Goal: Task Accomplishment & Management: Manage account settings

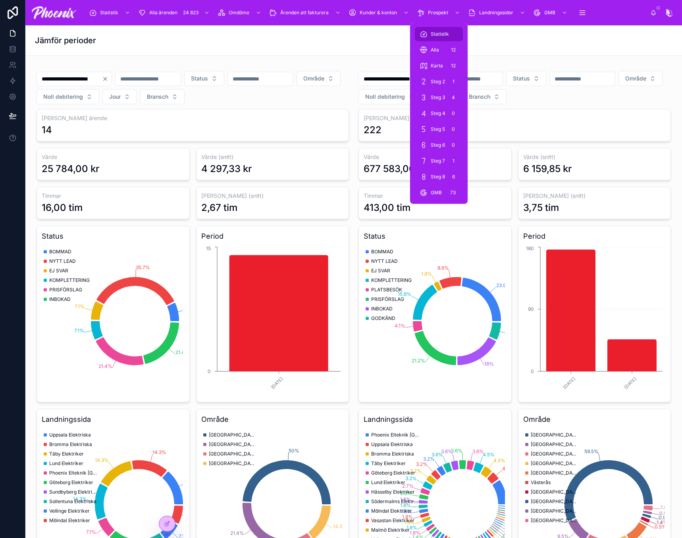
click at [448, 29] on div "Statistik" at bounding box center [438, 34] width 38 height 13
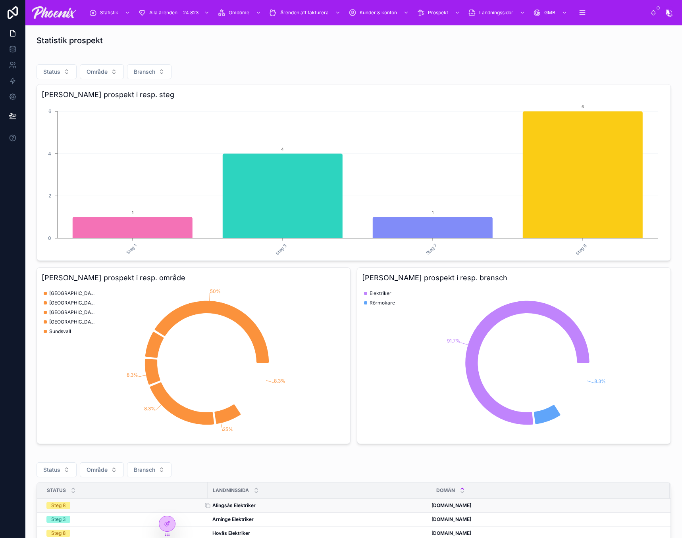
click at [237, 508] on strong "Alingsås Elektriker" at bounding box center [233, 506] width 43 height 6
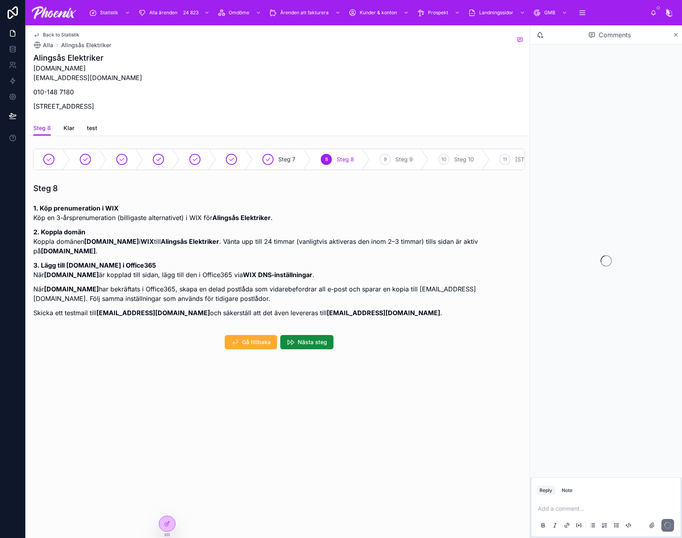
click at [115, 246] on strong "alingsaselektriker.se" at bounding box center [111, 242] width 55 height 8
drag, startPoint x: 118, startPoint y: 248, endPoint x: 142, endPoint y: 251, distance: 24.0
click at [141, 252] on p "2. Koppla domän Koppla domänen alingsaselektriker.se i WIX till Alingsås Elektr…" at bounding box center [278, 241] width 491 height 29
drag, startPoint x: 150, startPoint y: 248, endPoint x: 85, endPoint y: 246, distance: 64.7
click at [85, 246] on strong "alingsaselektriker.se" at bounding box center [111, 242] width 55 height 8
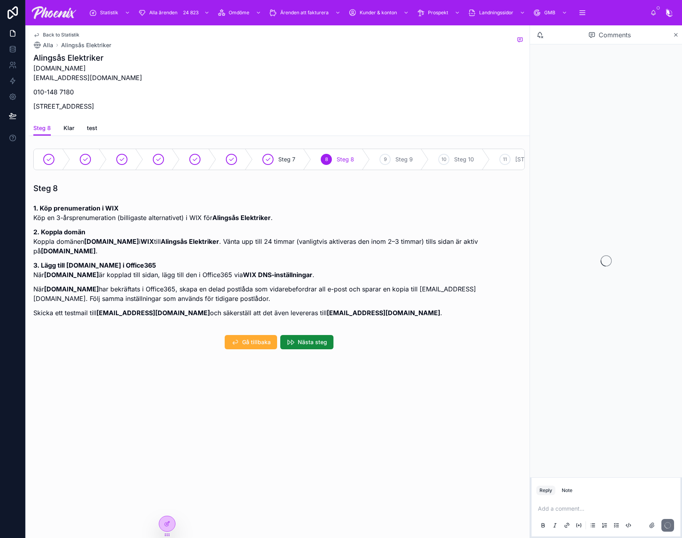
copy strong "alingsaselektriker.se"
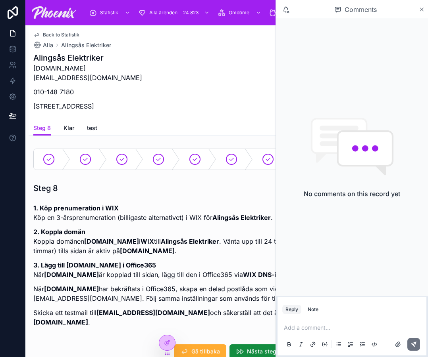
click at [281, 72] on div "Statistik Alla ärenden 24 823 Omdöme Ärenden att fakturera Kunder & konton Pros…" at bounding box center [226, 178] width 402 height 357
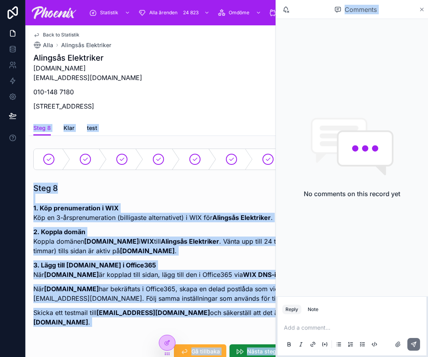
click at [424, 8] on icon at bounding box center [422, 9] width 6 height 6
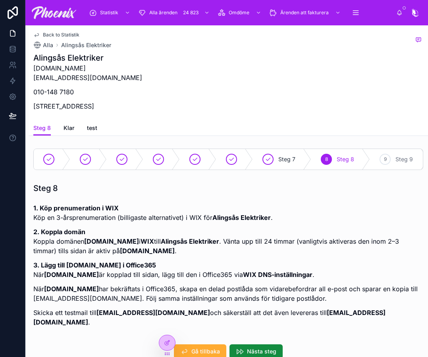
click at [60, 54] on h1 "Alingsås Elektriker" at bounding box center [87, 57] width 109 height 11
drag, startPoint x: 60, startPoint y: 54, endPoint x: 25, endPoint y: 91, distance: 51.6
click at [71, 56] on h1 "Alingsås Elektriker" at bounding box center [87, 57] width 109 height 11
copy h1 "Alingsås Elektriker"
click at [104, 317] on strong "info@alingsaselektriker.se" at bounding box center [152, 313] width 113 height 8
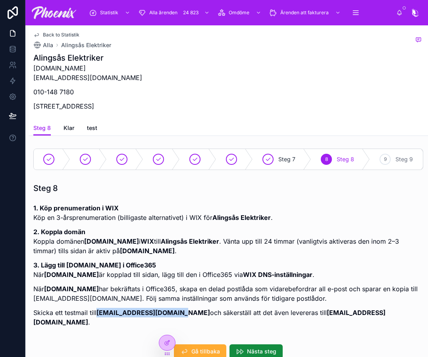
drag, startPoint x: 121, startPoint y: 319, endPoint x: 147, endPoint y: 315, distance: 26.8
click at [147, 315] on strong "info@alingsaselektriker.se" at bounding box center [152, 313] width 113 height 8
click at [172, 314] on p "Skicka ett testmail till info@alingsaselektriker.se och säkerställ att det även…" at bounding box center [228, 317] width 390 height 19
drag, startPoint x: 181, startPoint y: 316, endPoint x: 33, endPoint y: 316, distance: 147.2
click at [99, 317] on strong "info@alingsaselektriker.se" at bounding box center [152, 313] width 113 height 8
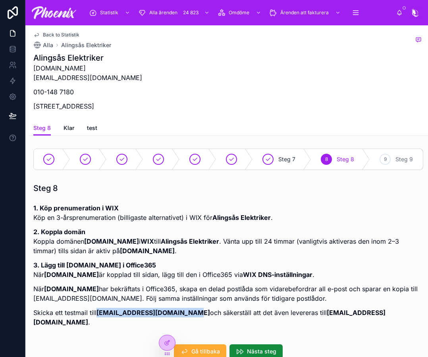
copy strong "info@alingsaselektriker.se"
click at [180, 271] on p "3. Lägg till alingsaselektriker.se i Office365 När alingsaselektriker.se är kop…" at bounding box center [228, 270] width 390 height 19
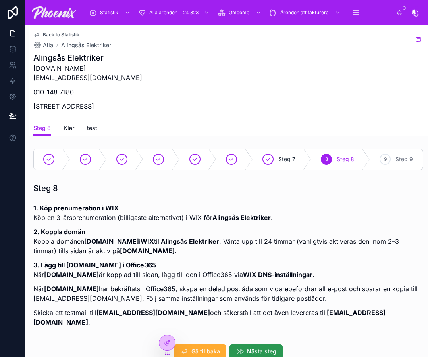
click at [259, 353] on button "Nästa steg" at bounding box center [255, 352] width 53 height 14
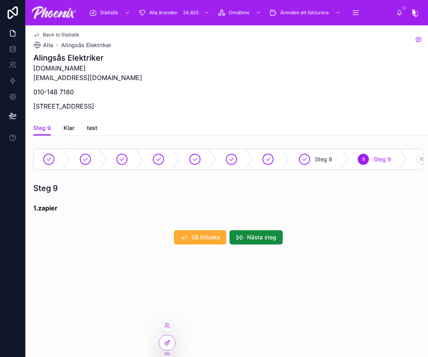
click at [171, 341] on div at bounding box center [167, 343] width 16 height 15
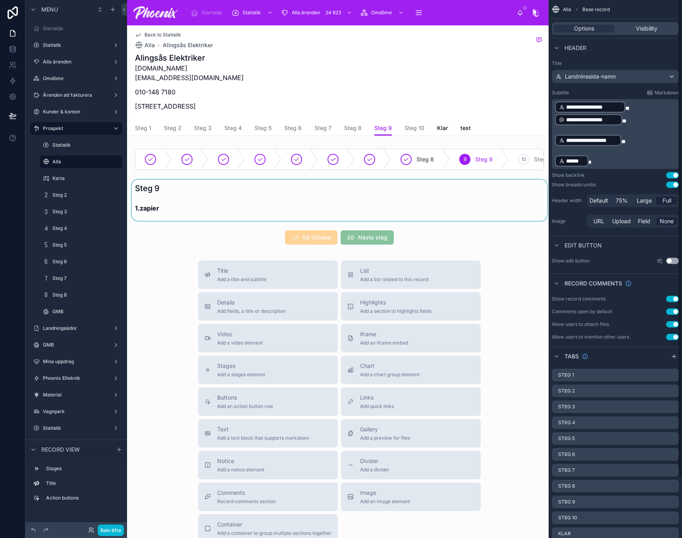
click at [421, 204] on div at bounding box center [339, 200] width 418 height 41
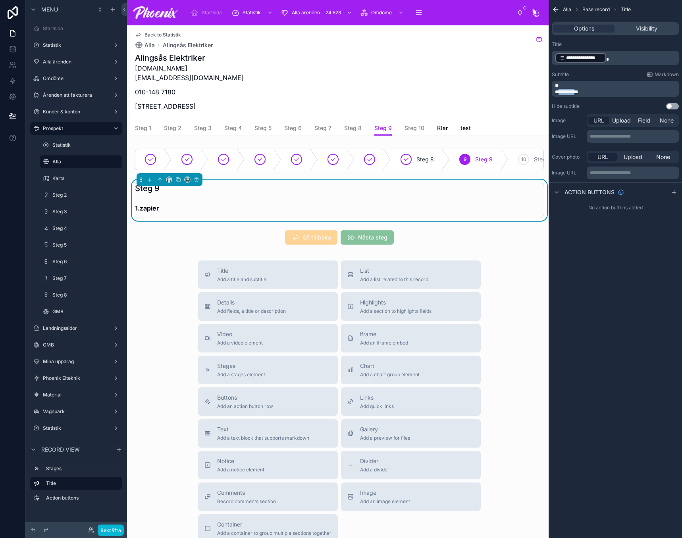
drag, startPoint x: 577, startPoint y: 91, endPoint x: 559, endPoint y: 91, distance: 17.9
click at [559, 91] on span "**********" at bounding box center [566, 92] width 23 height 5
click at [598, 90] on p "*******" at bounding box center [616, 92] width 122 height 6
click at [607, 92] on p "*******" at bounding box center [616, 92] width 122 height 6
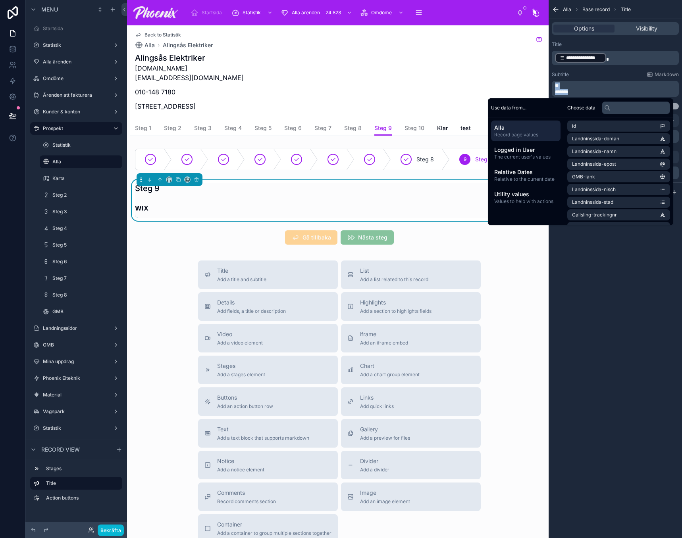
copy div "*******"
click at [644, 88] on p "scrollable content" at bounding box center [616, 86] width 122 height 6
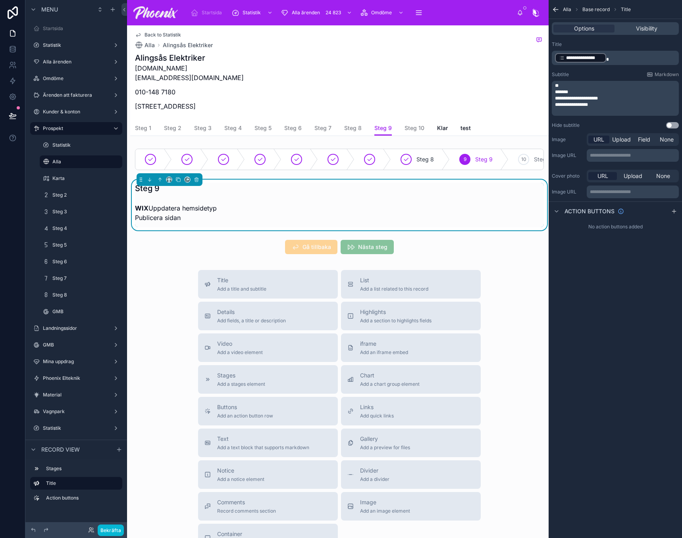
click at [583, 86] on p "scrollable content" at bounding box center [616, 86] width 122 height 6
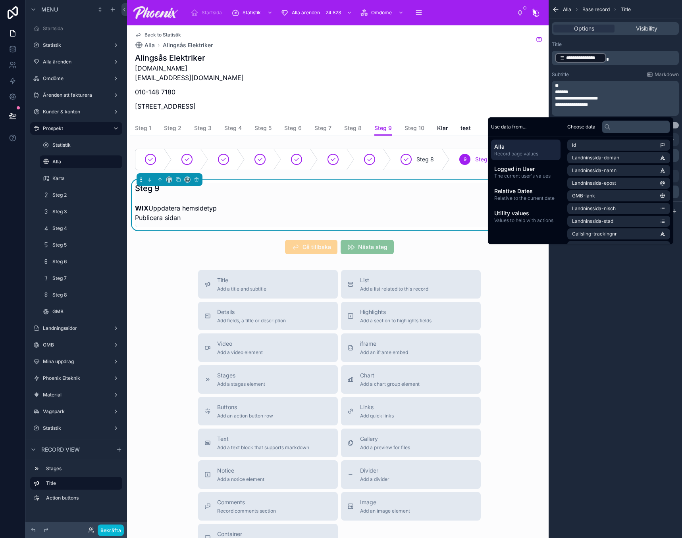
click at [582, 89] on p "*******" at bounding box center [616, 92] width 122 height 6
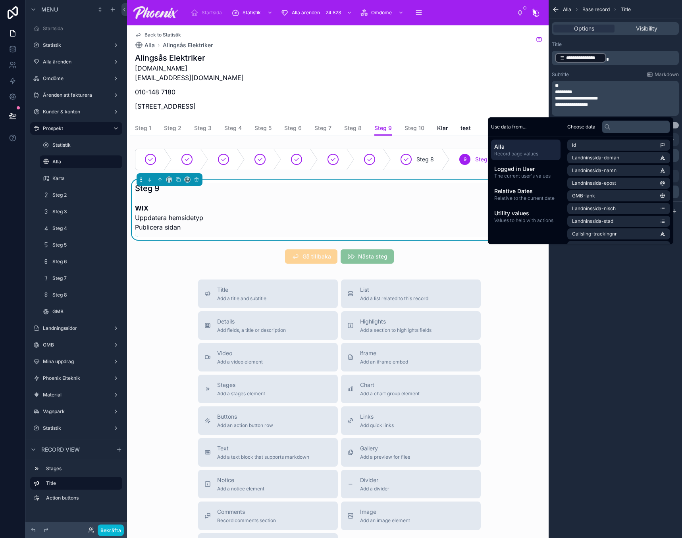
click at [640, 100] on p "**********" at bounding box center [616, 98] width 122 height 6
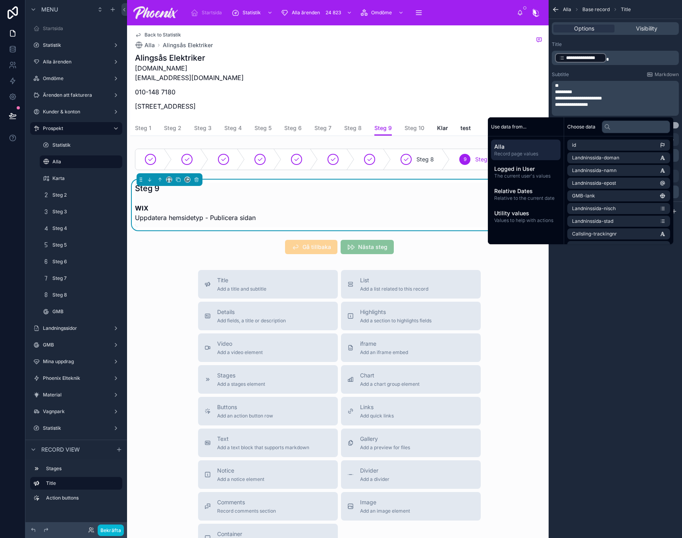
click at [630, 134] on div "Choose data" at bounding box center [618, 126] width 109 height 19
click at [632, 129] on input "text" at bounding box center [635, 127] width 68 height 13
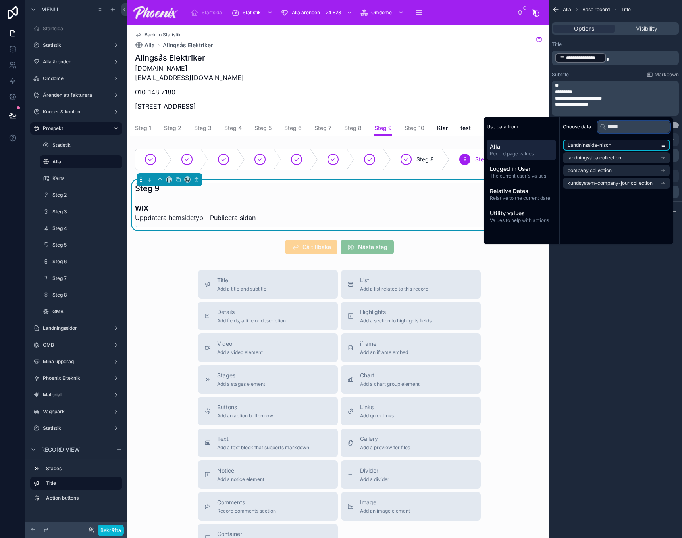
type input "*****"
click at [619, 145] on li "Landninssida-nisch" at bounding box center [616, 145] width 107 height 11
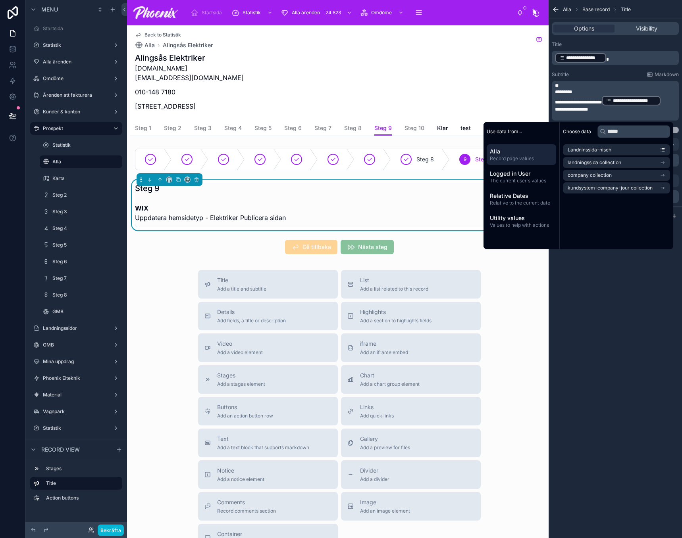
click at [660, 100] on div "**********" at bounding box center [630, 101] width 59 height 10
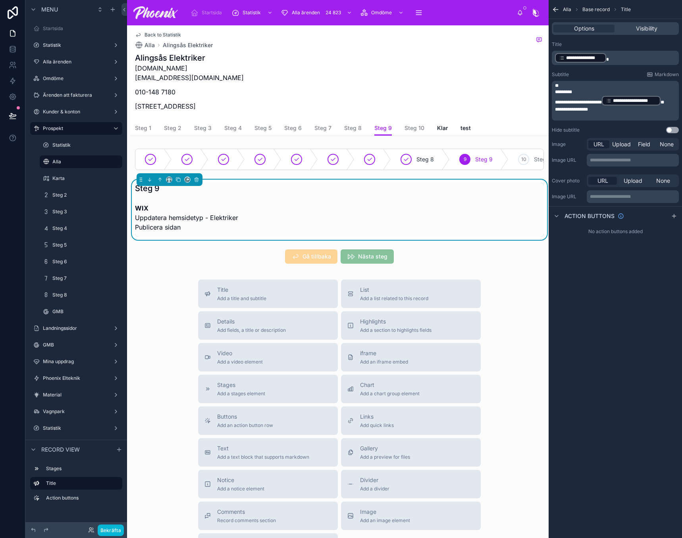
click at [643, 111] on p "**********" at bounding box center [616, 109] width 122 height 6
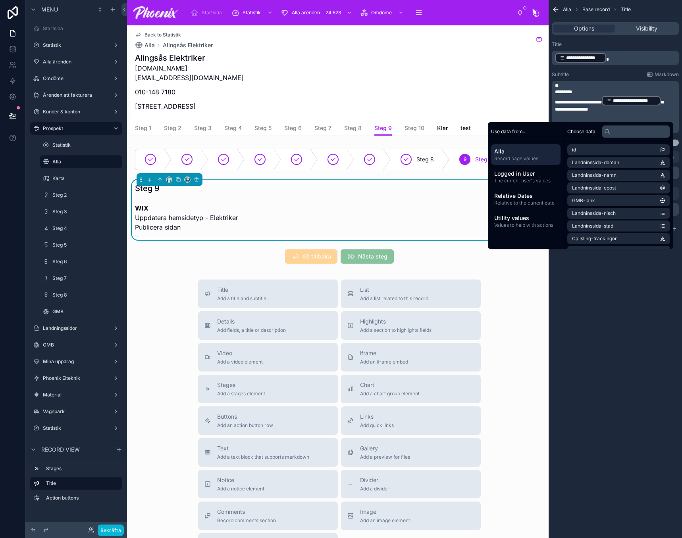
click at [633, 108] on p "**********" at bounding box center [616, 109] width 122 height 6
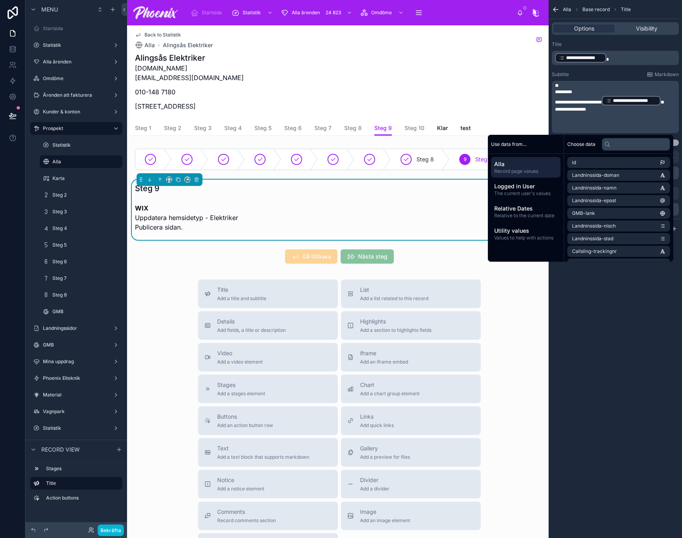
click at [642, 103] on span "**********" at bounding box center [635, 101] width 44 height 6
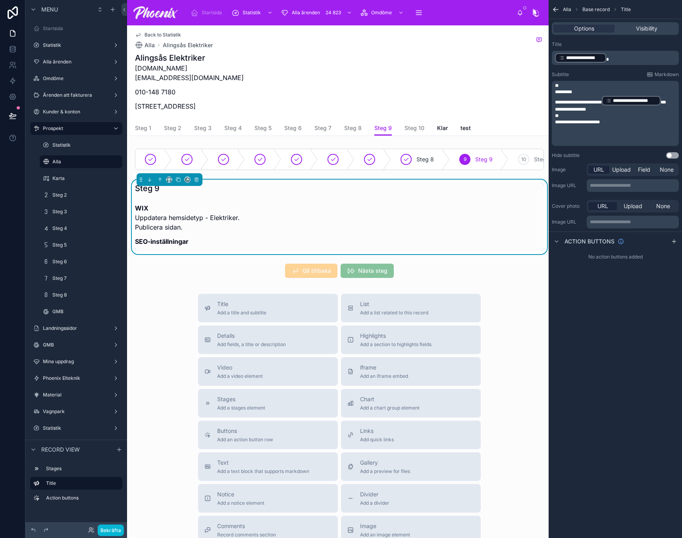
click at [579, 131] on p "﻿" at bounding box center [616, 128] width 122 height 6
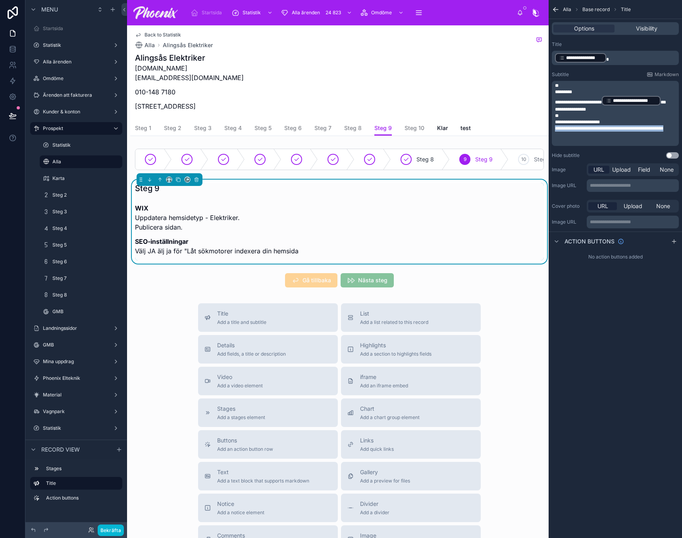
drag, startPoint x: 555, startPoint y: 129, endPoint x: 678, endPoint y: 130, distance: 123.0
click at [678, 130] on div "**********" at bounding box center [614, 113] width 127 height 65
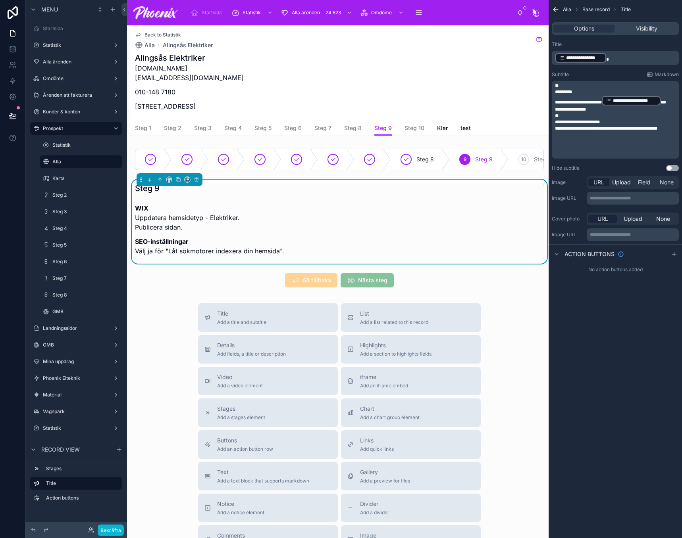
click at [557, 120] on span "**********" at bounding box center [577, 122] width 45 height 5
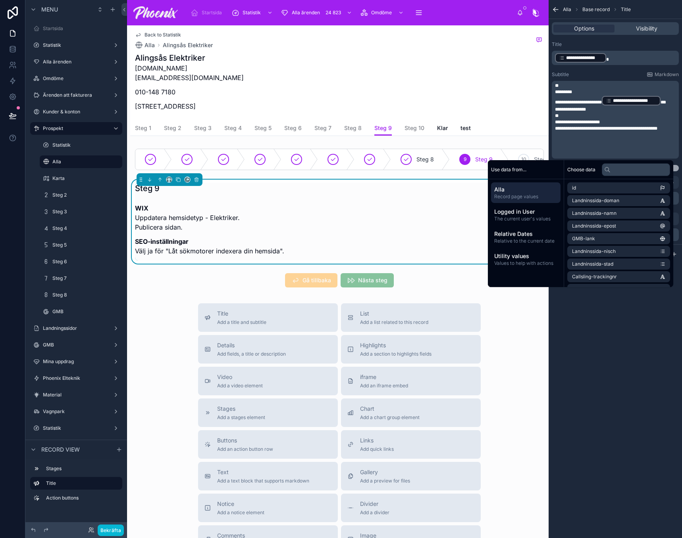
click at [561, 121] on span "**********" at bounding box center [577, 122] width 45 height 5
click at [594, 307] on div "**********" at bounding box center [614, 269] width 133 height 538
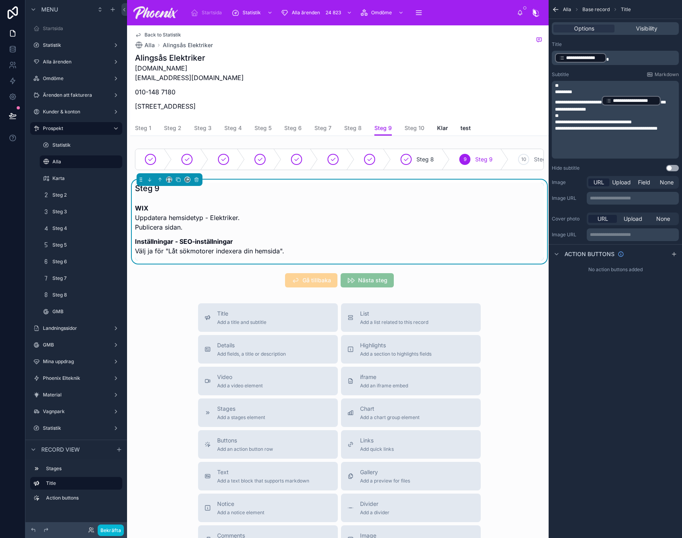
click at [635, 133] on p "﻿" at bounding box center [616, 135] width 122 height 6
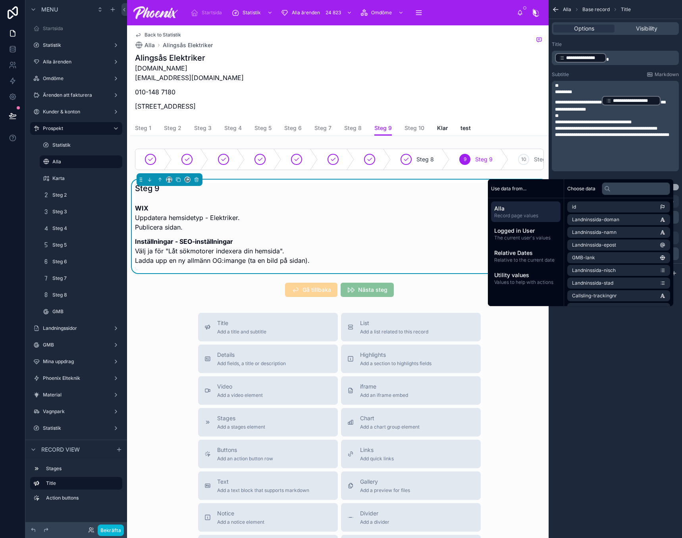
click at [334, 261] on div "Steg 9 WIX Uppdatera hemsidetyp - Elektriker. Publicera sidan. Inställningar - …" at bounding box center [339, 226] width 409 height 87
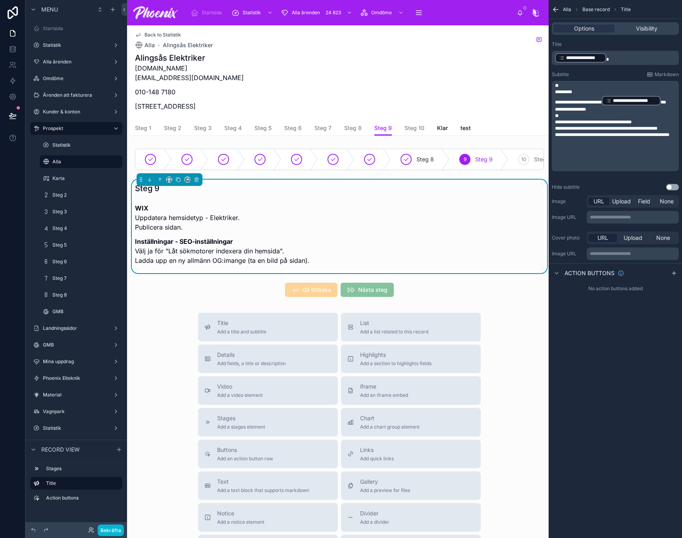
click at [334, 267] on div "Steg 9 WIX Uppdatera hemsidetyp - Elektriker. Publicera sidan. Inställningar - …" at bounding box center [339, 226] width 409 height 87
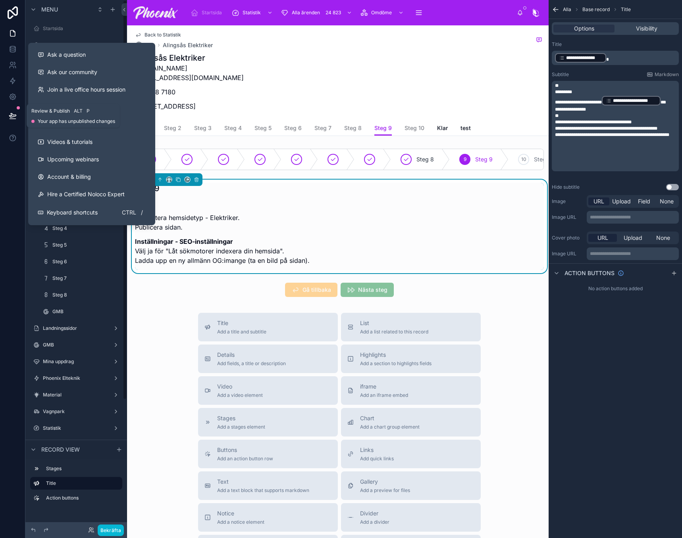
click at [12, 116] on icon at bounding box center [13, 116] width 8 height 8
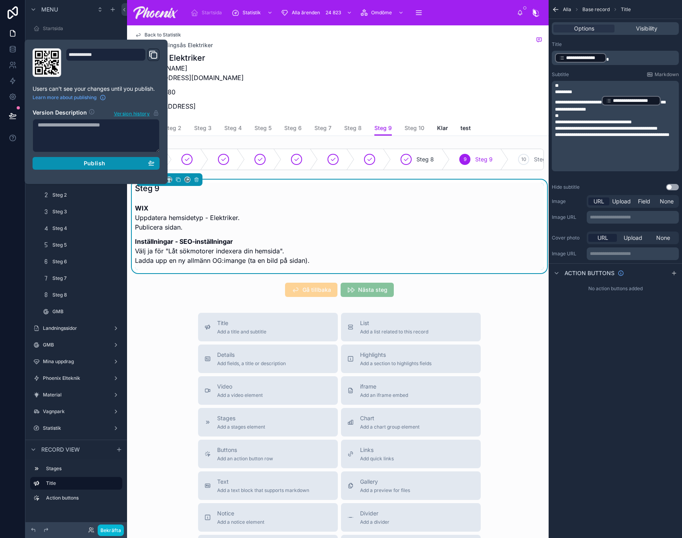
click at [101, 165] on span "Publish" at bounding box center [94, 163] width 21 height 7
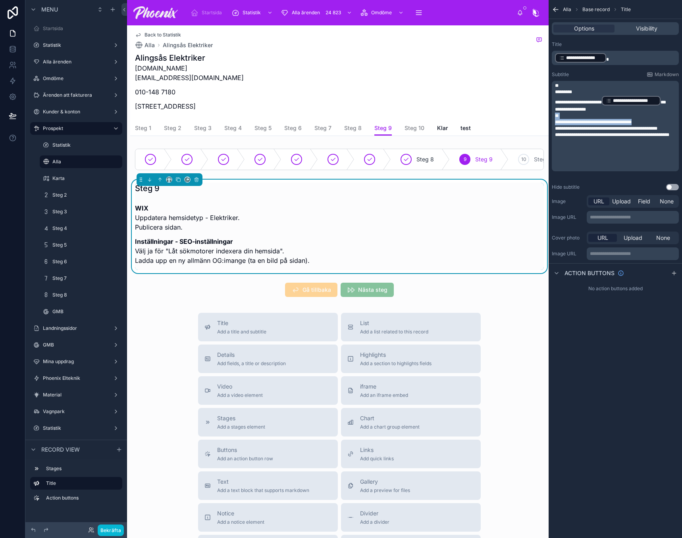
drag, startPoint x: 645, startPoint y: 124, endPoint x: 540, endPoint y: 117, distance: 104.9
click at [577, 144] on p "﻿" at bounding box center [616, 141] width 122 height 6
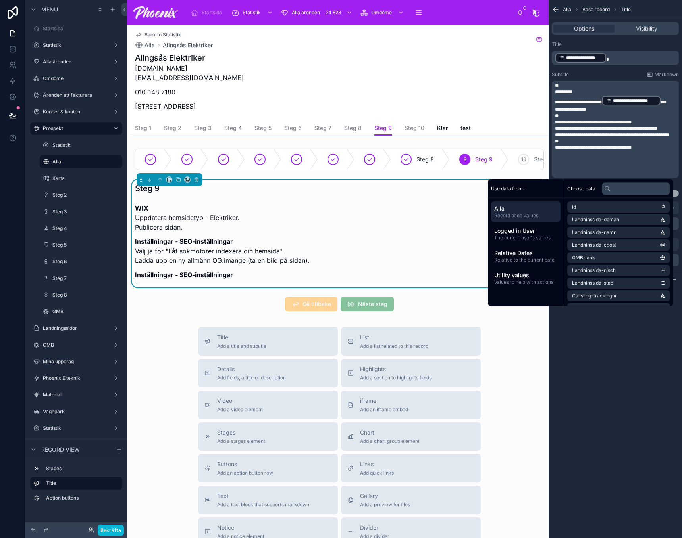
click at [574, 150] on span "**********" at bounding box center [593, 147] width 77 height 5
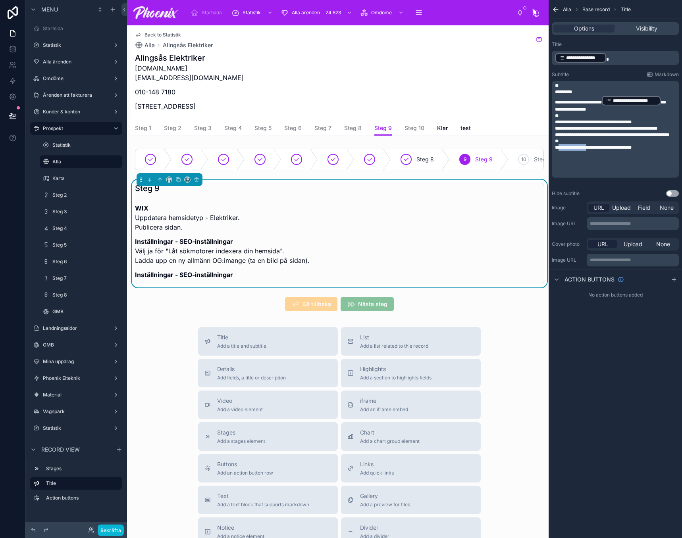
click at [574, 150] on span "**********" at bounding box center [593, 147] width 77 height 5
click at [596, 150] on span "**********" at bounding box center [593, 147] width 77 height 5
drag, startPoint x: 596, startPoint y: 151, endPoint x: 609, endPoint y: 153, distance: 12.5
click at [609, 150] on span "**********" at bounding box center [593, 147] width 77 height 5
click at [599, 150] on span "**********" at bounding box center [595, 147] width 81 height 5
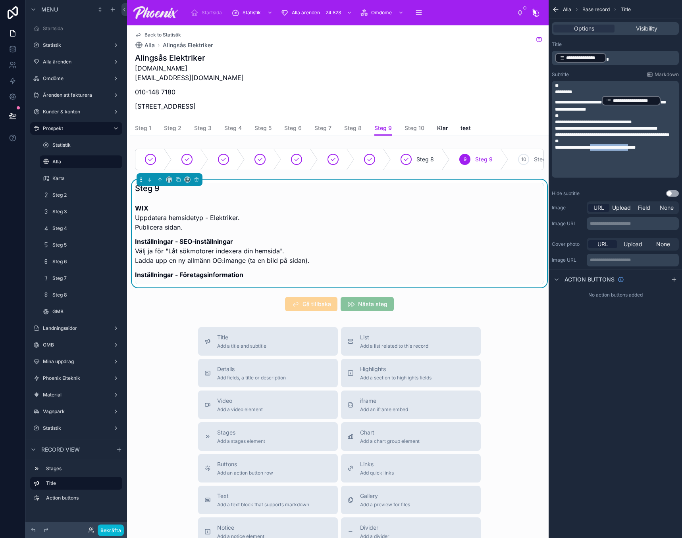
click at [599, 150] on span "**********" at bounding box center [595, 147] width 81 height 5
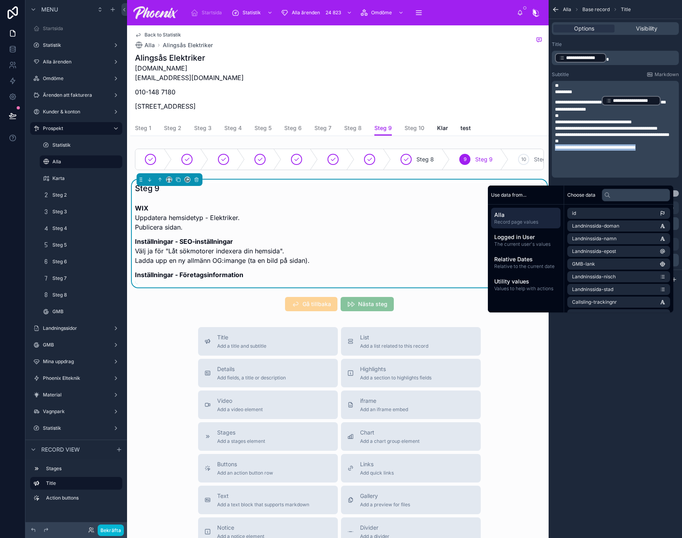
click at [600, 150] on span "**********" at bounding box center [595, 147] width 81 height 5
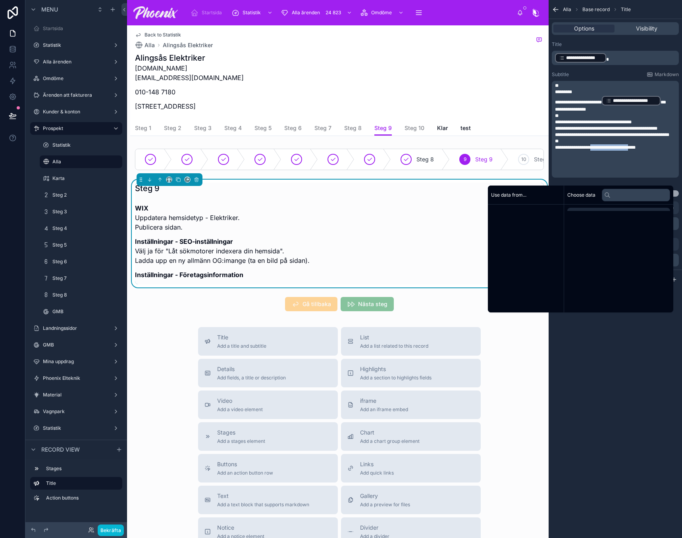
click at [600, 150] on span "**********" at bounding box center [595, 147] width 81 height 5
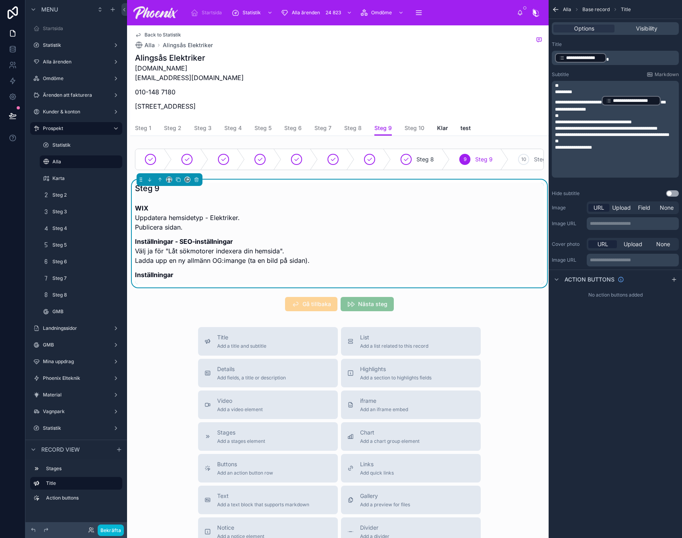
click at [587, 150] on span "**********" at bounding box center [573, 147] width 37 height 5
click at [150, 56] on h1 "Alingsås Elektriker" at bounding box center [189, 57] width 109 height 11
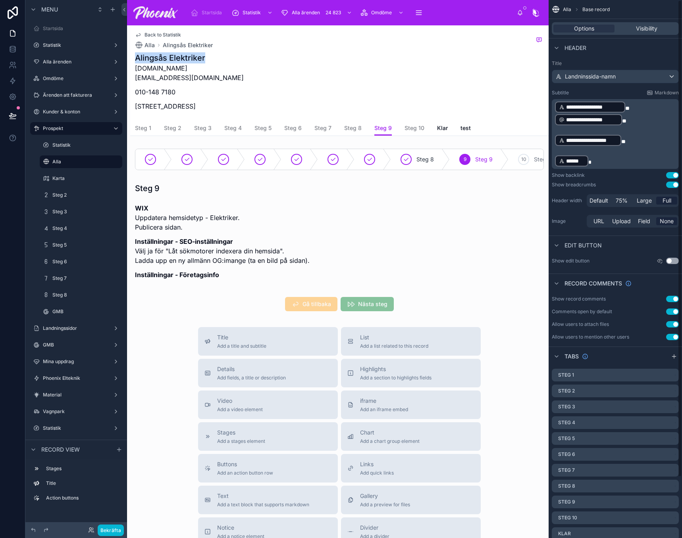
click at [150, 56] on h1 "Alingsås Elektriker" at bounding box center [189, 57] width 109 height 11
copy h1 "Alingsås Elektriker"
click at [613, 161] on p "﻿ ****** ﻿" at bounding box center [616, 161] width 122 height 13
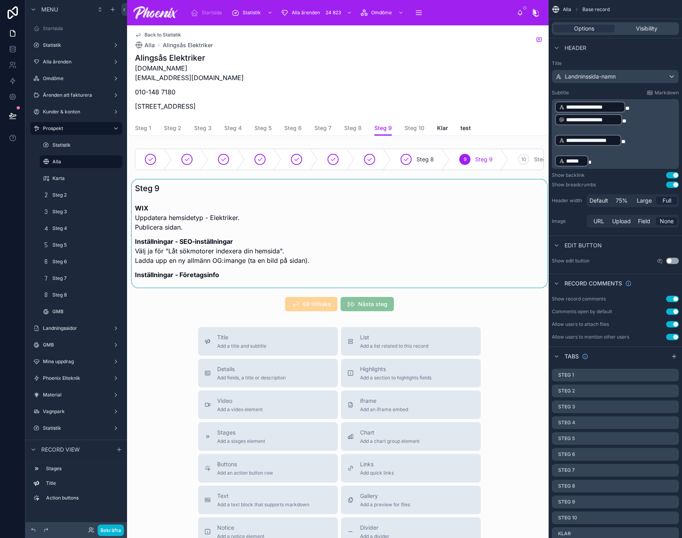
drag, startPoint x: 300, startPoint y: 217, endPoint x: 305, endPoint y: 217, distance: 5.6
click at [300, 217] on div at bounding box center [339, 234] width 418 height 108
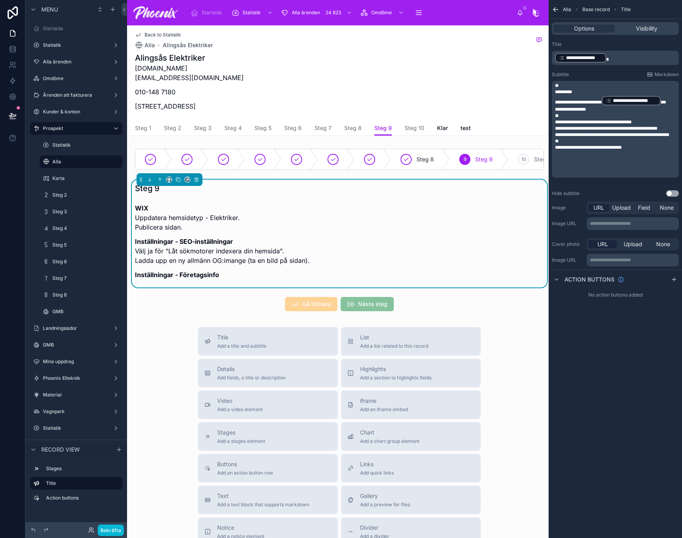
click at [587, 150] on span "**********" at bounding box center [588, 147] width 67 height 5
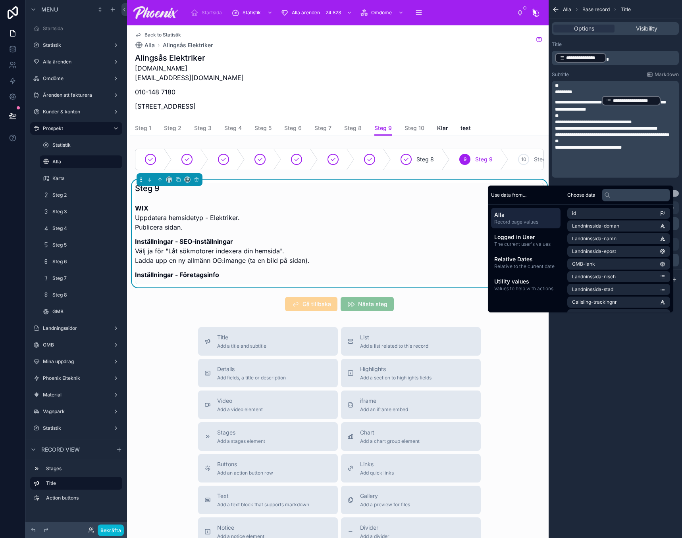
click at [588, 157] on p "﻿" at bounding box center [616, 154] width 122 height 6
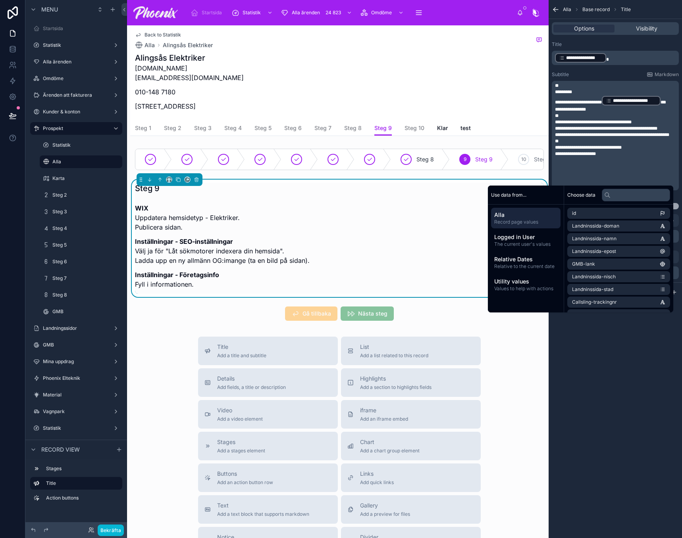
click at [143, 103] on p "Plangatan 36A, 441 31 Alingsås, Sverige" at bounding box center [189, 107] width 109 height 10
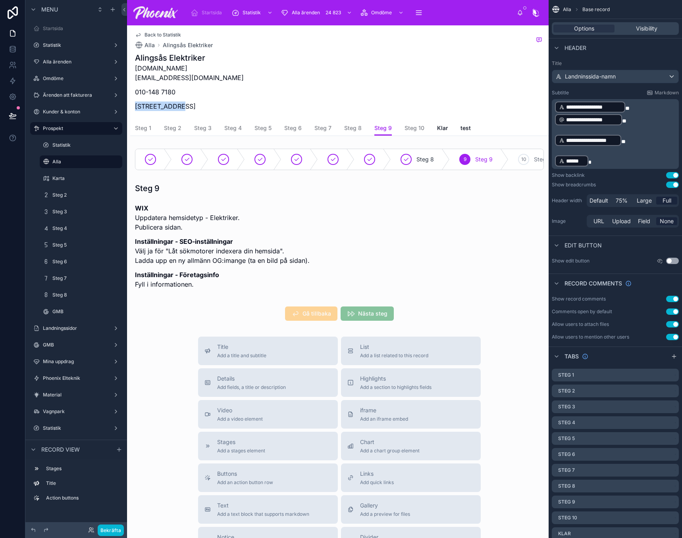
drag, startPoint x: 143, startPoint y: 103, endPoint x: 192, endPoint y: 112, distance: 49.3
click at [176, 108] on p "Plangatan 36A, 441 31 Alingsås, Sverige" at bounding box center [189, 107] width 109 height 10
copy p "Plangatan 36A"
click at [161, 74] on p "alingsaselektriker.se info@alingsaselektriker.se" at bounding box center [189, 72] width 109 height 19
click at [163, 74] on p "alingsaselektriker.se info@alingsaselektriker.se" at bounding box center [189, 72] width 109 height 19
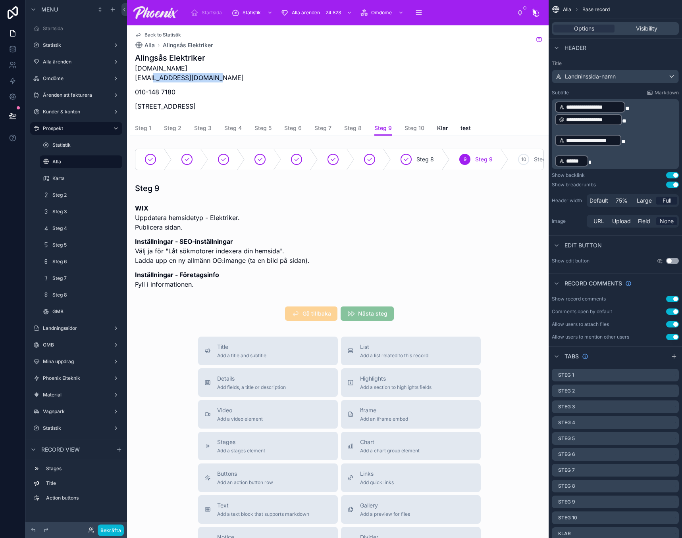
click at [162, 74] on p "alingsaselektriker.se info@alingsaselektriker.se" at bounding box center [189, 72] width 109 height 19
copy p "info@alingsaselektriker.se"
click at [140, 91] on p "010-148 7180" at bounding box center [189, 92] width 109 height 10
click at [179, 91] on p "010-148 7180" at bounding box center [189, 92] width 109 height 10
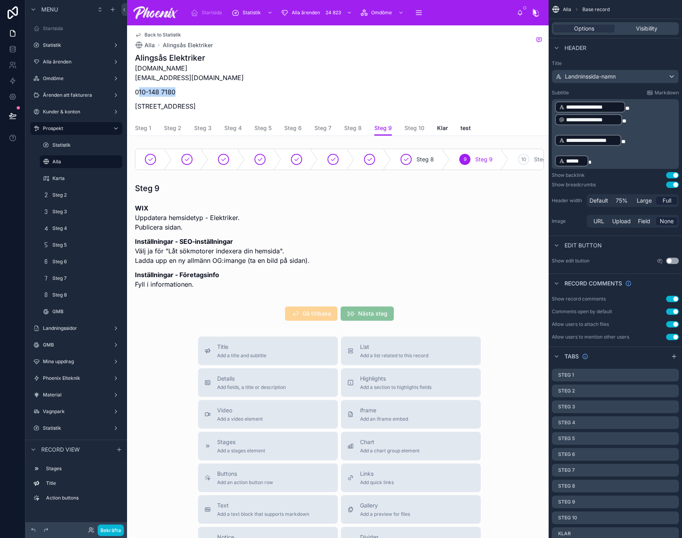
click at [145, 90] on p "010-148 7180" at bounding box center [189, 92] width 109 height 10
click at [327, 274] on div at bounding box center [339, 238] width 418 height 117
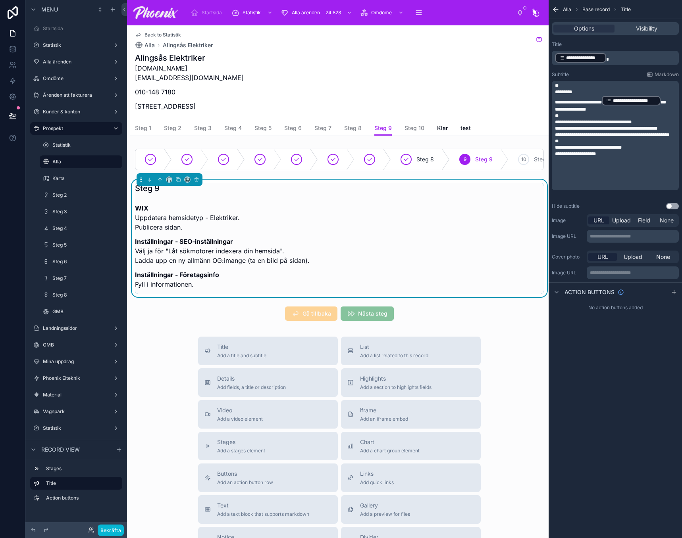
click at [617, 176] on p "﻿" at bounding box center [616, 173] width 122 height 6
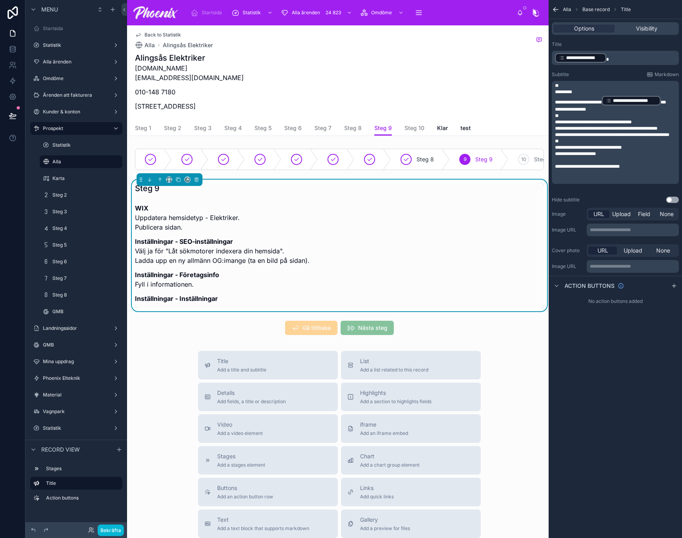
click at [583, 176] on p "﻿" at bounding box center [616, 173] width 122 height 6
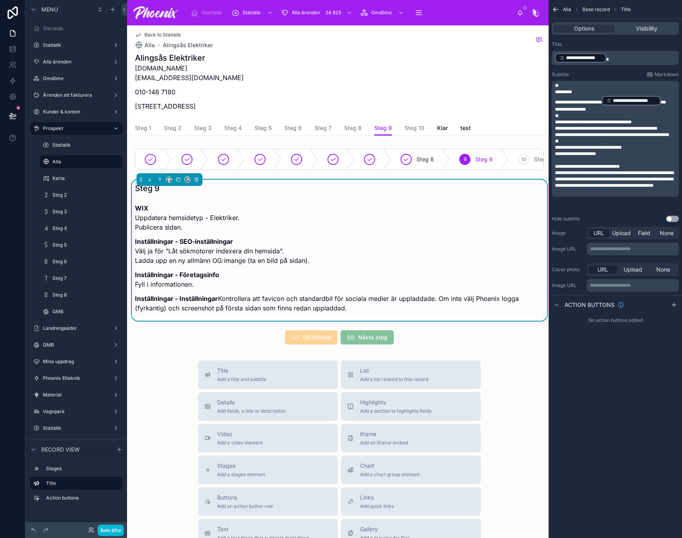
click at [627, 170] on p "**********" at bounding box center [616, 166] width 122 height 6
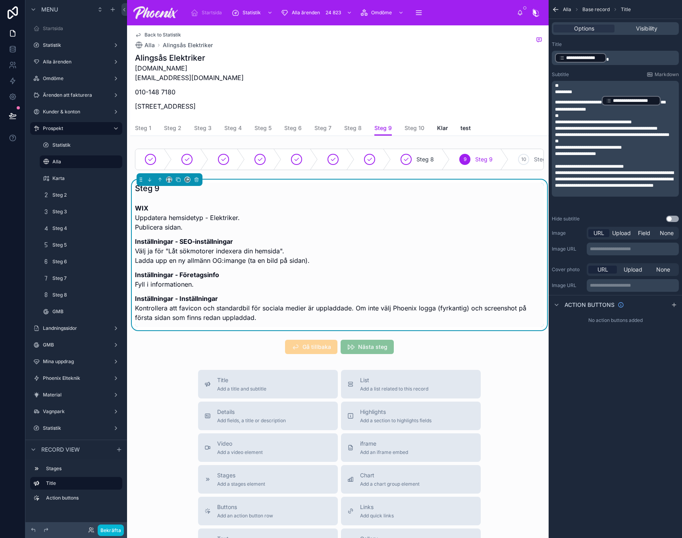
click at [632, 195] on p "﻿" at bounding box center [616, 192] width 122 height 6
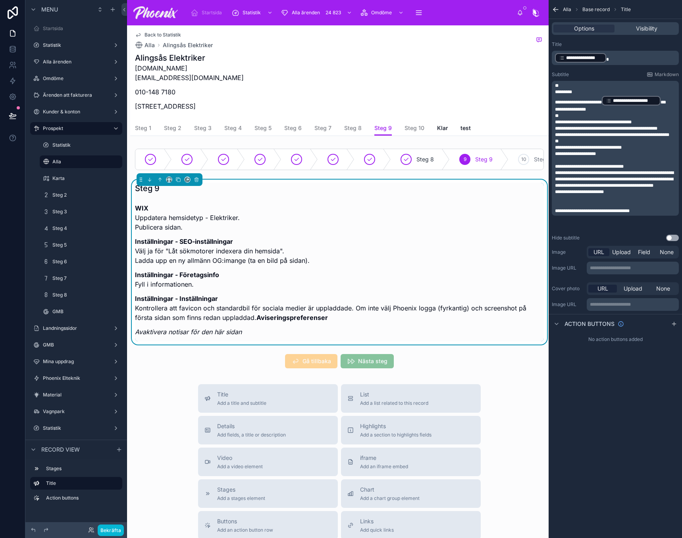
click at [625, 189] on p "**********" at bounding box center [616, 179] width 122 height 19
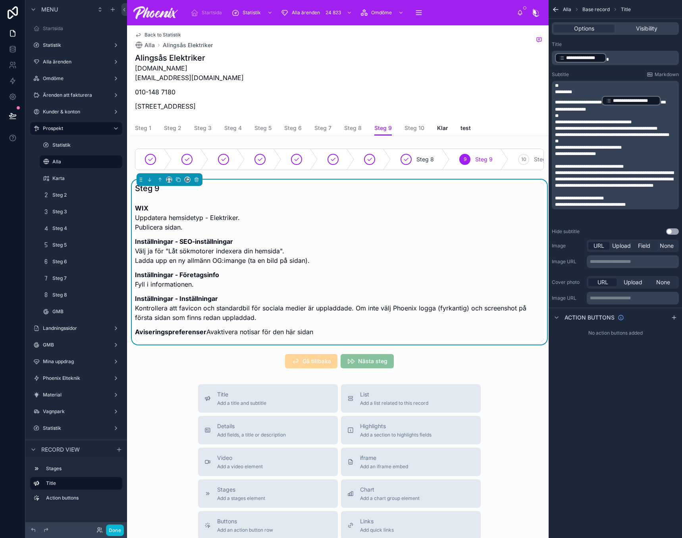
click at [641, 202] on p "**********" at bounding box center [616, 198] width 122 height 6
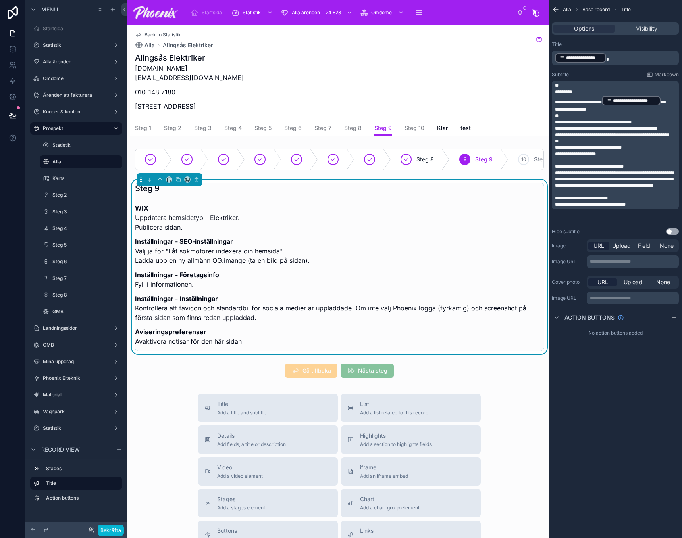
click at [641, 208] on p "**********" at bounding box center [616, 205] width 122 height 6
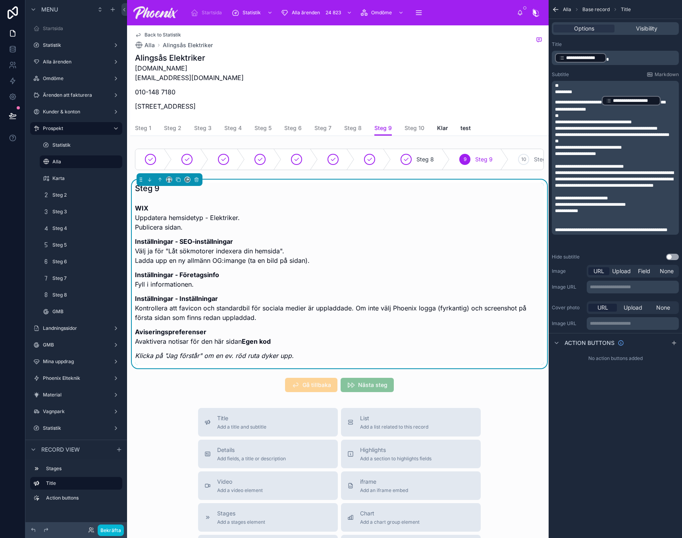
click at [641, 208] on p "**********" at bounding box center [616, 205] width 122 height 6
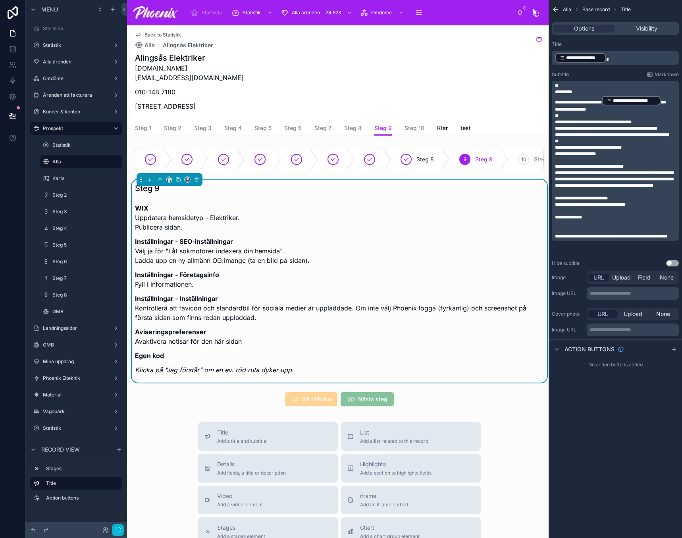
click at [612, 233] on p "﻿" at bounding box center [616, 230] width 122 height 6
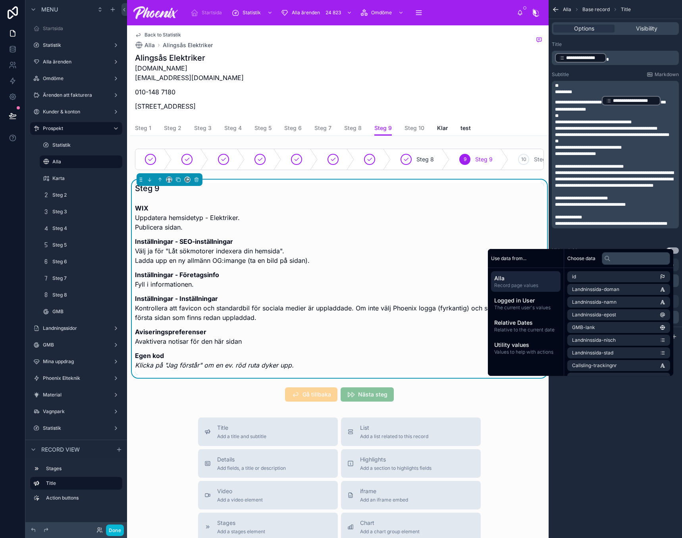
click at [557, 226] on span "**********" at bounding box center [611, 223] width 112 height 5
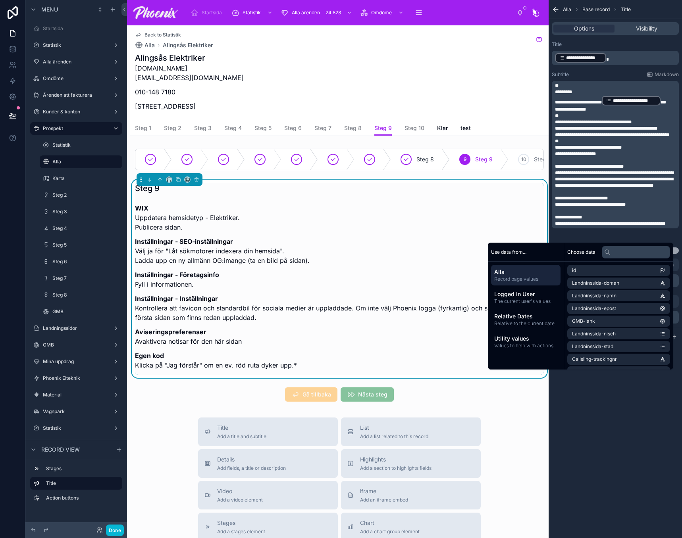
click at [665, 226] on span "**********" at bounding box center [610, 223] width 110 height 5
click at [674, 227] on p "**********" at bounding box center [616, 224] width 122 height 6
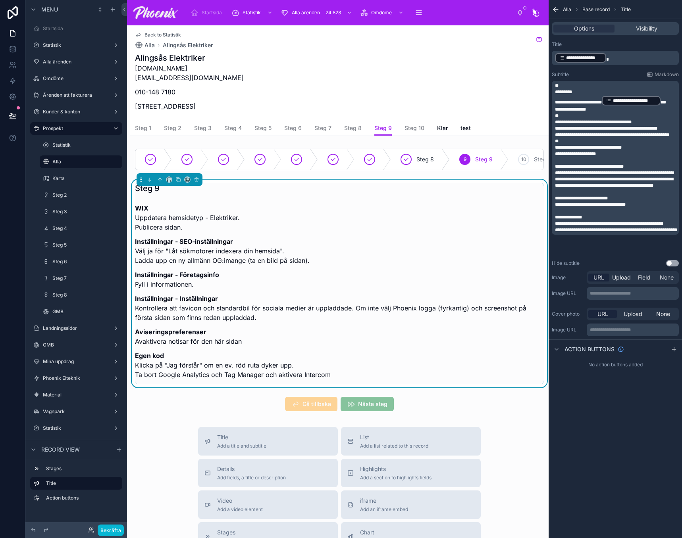
click at [611, 436] on div "**********" at bounding box center [614, 269] width 133 height 538
click at [622, 232] on span "**********" at bounding box center [616, 230] width 122 height 5
click at [594, 232] on span "**********" at bounding box center [616, 230] width 122 height 5
click at [594, 226] on span "**********" at bounding box center [609, 223] width 108 height 5
click at [600, 240] on p "**********" at bounding box center [616, 233] width 122 height 13
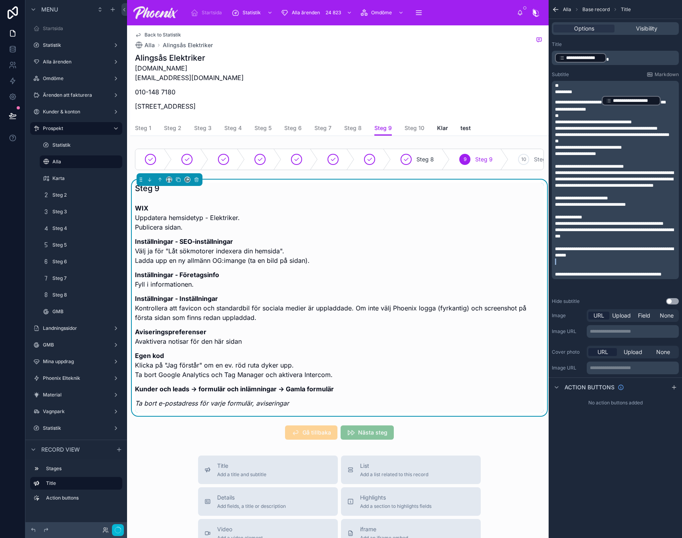
click at [567, 278] on div "**********" at bounding box center [616, 180] width 122 height 195
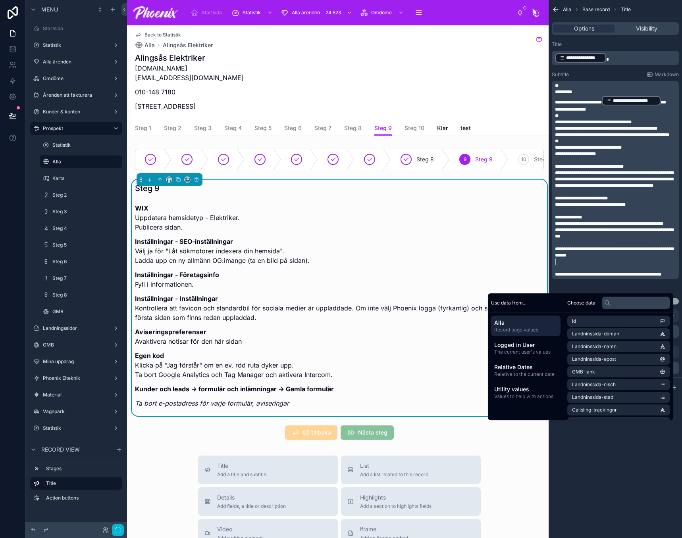
click at [565, 271] on p "﻿" at bounding box center [616, 268] width 122 height 6
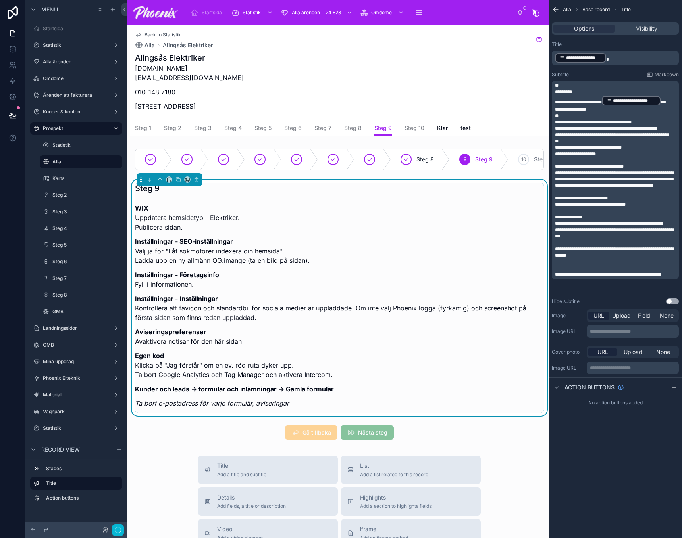
click at [556, 277] on span "**********" at bounding box center [608, 274] width 106 height 5
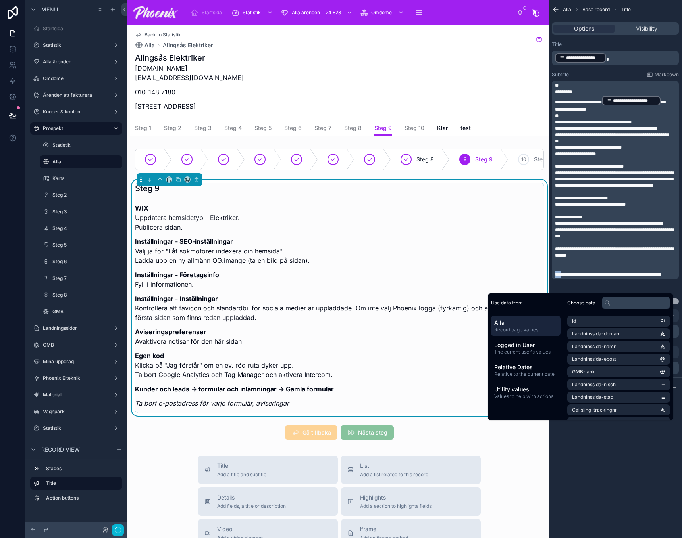
click at [556, 277] on span "**********" at bounding box center [608, 274] width 106 height 5
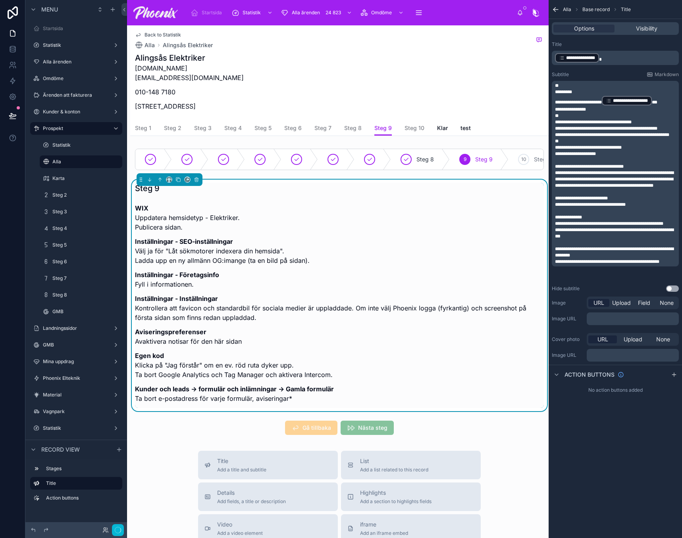
click at [677, 267] on div "**********" at bounding box center [614, 174] width 127 height 186
click at [672, 265] on p "**********" at bounding box center [616, 262] width 122 height 6
drag, startPoint x: 605, startPoint y: 261, endPoint x: 627, endPoint y: 265, distance: 21.7
click at [608, 258] on span "**********" at bounding box center [614, 252] width 119 height 11
click at [663, 258] on span "**********" at bounding box center [614, 252] width 119 height 11
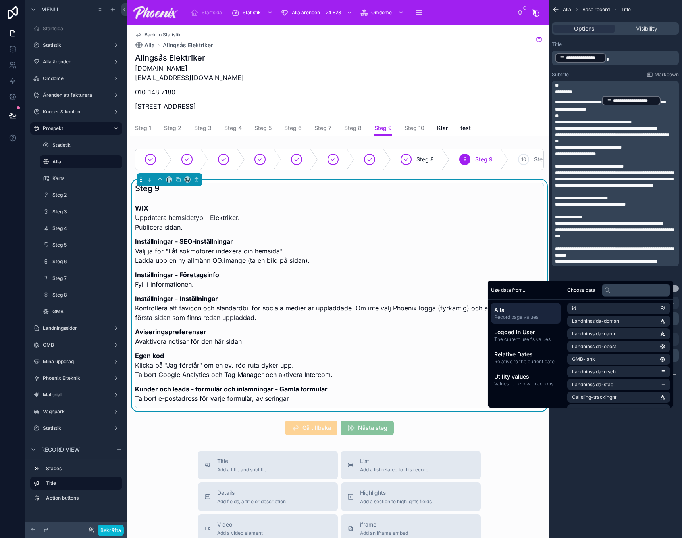
click at [183, 57] on h1 "Alingsås Elektriker" at bounding box center [189, 57] width 109 height 11
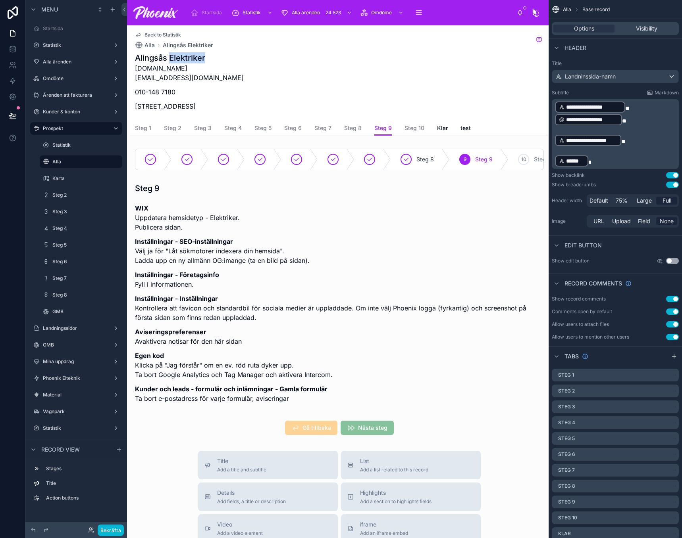
click at [183, 57] on h1 "Alingsås Elektriker" at bounding box center [189, 57] width 109 height 11
click at [181, 65] on p "alingsaselektriker.se info@alingsaselektriker.se" at bounding box center [189, 72] width 109 height 19
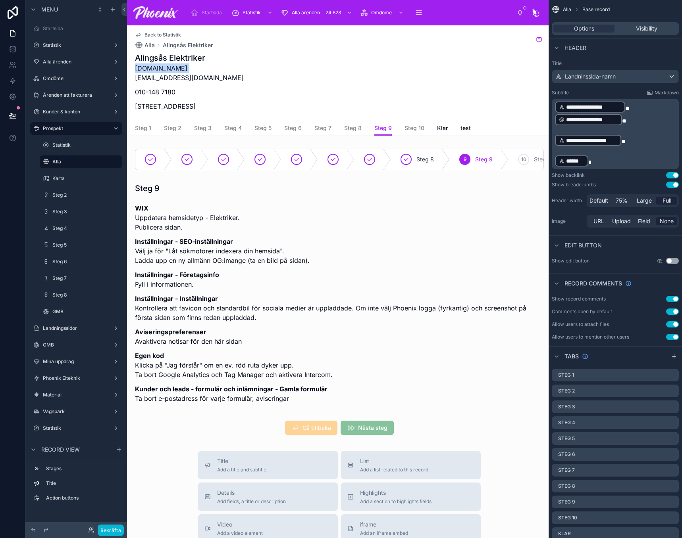
copy p "alingsaselektriker.se"
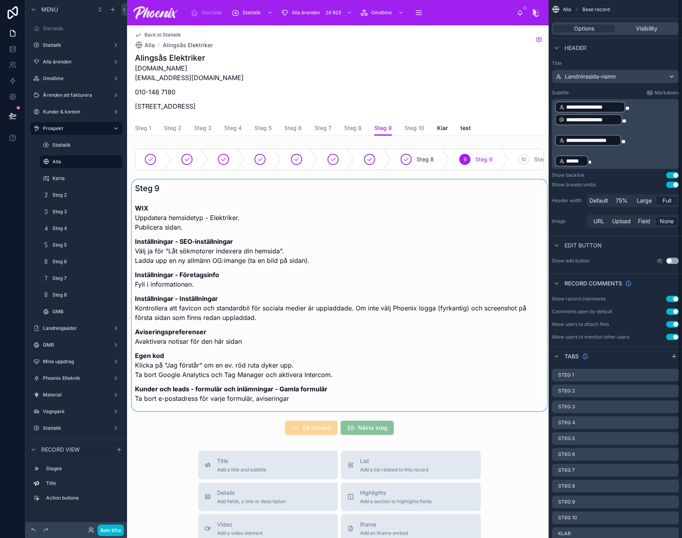
click at [338, 288] on div at bounding box center [339, 296] width 418 height 232
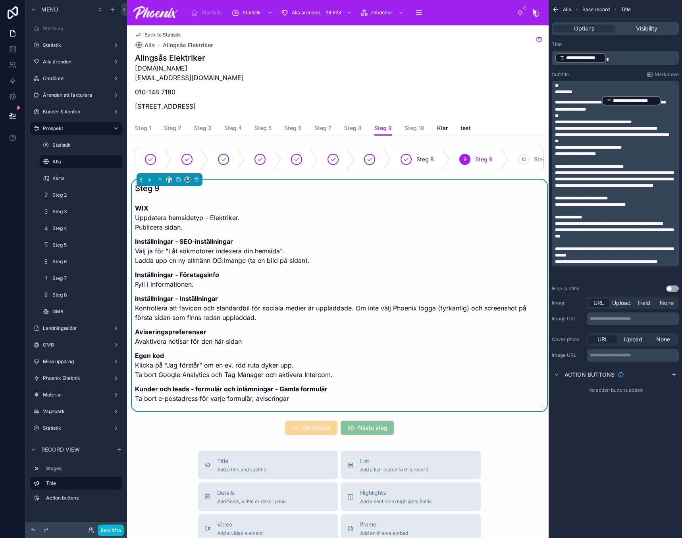
click at [679, 273] on div "**********" at bounding box center [614, 166] width 133 height 257
click at [677, 267] on div "**********" at bounding box center [614, 174] width 127 height 186
click at [674, 265] on p "**********" at bounding box center [616, 262] width 122 height 6
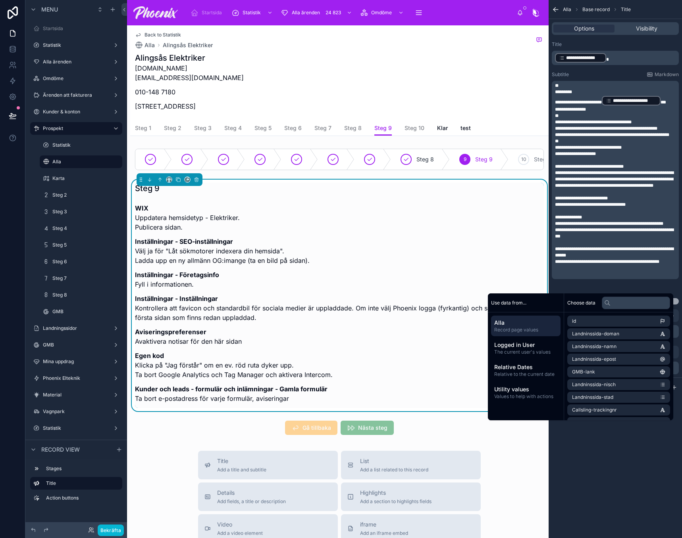
paste div "scrollable content"
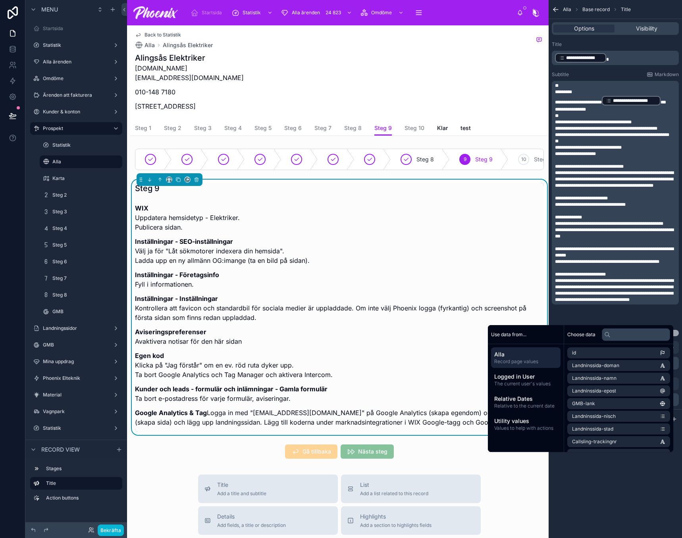
click at [635, 271] on p "﻿" at bounding box center [616, 268] width 122 height 6
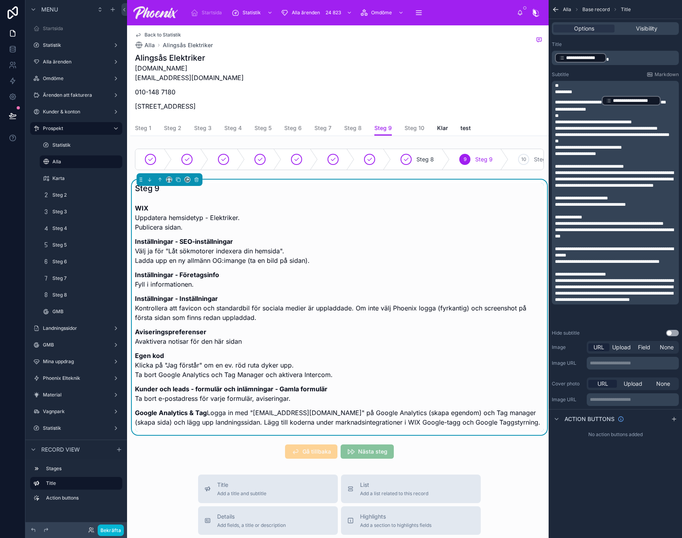
click at [632, 278] on p "**********" at bounding box center [616, 274] width 122 height 6
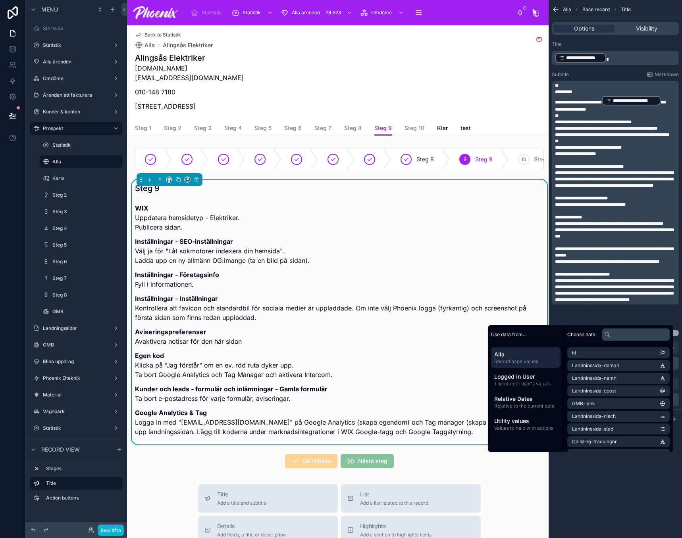
click at [621, 303] on p "**********" at bounding box center [616, 290] width 122 height 25
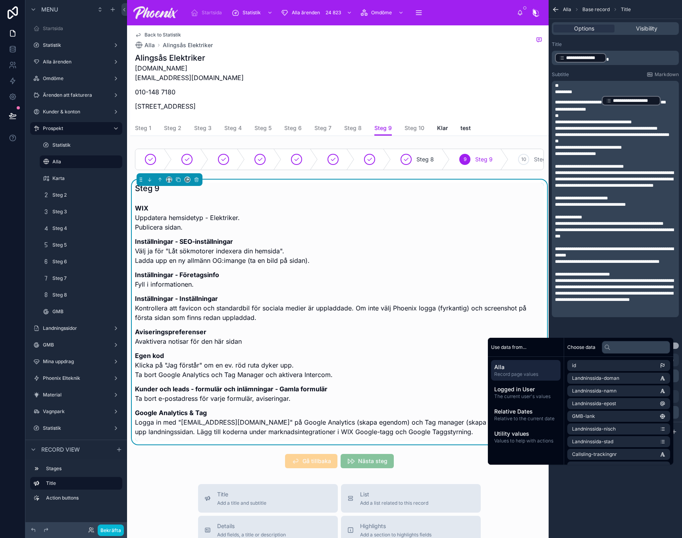
paste div "scrollable content"
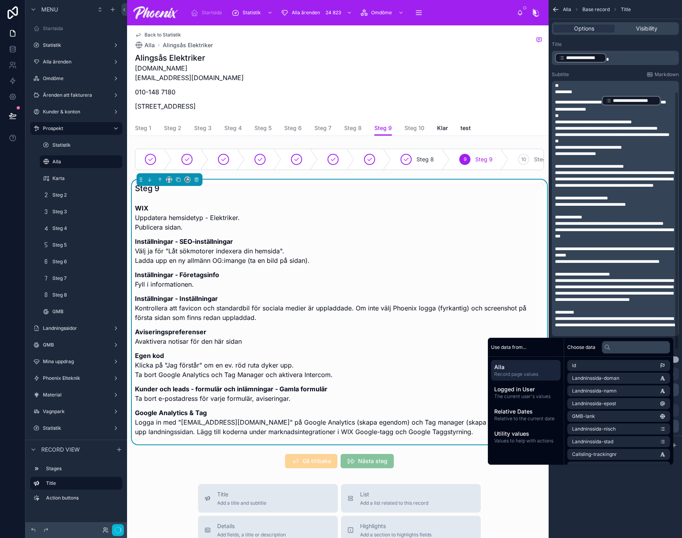
scroll to position [12, 0]
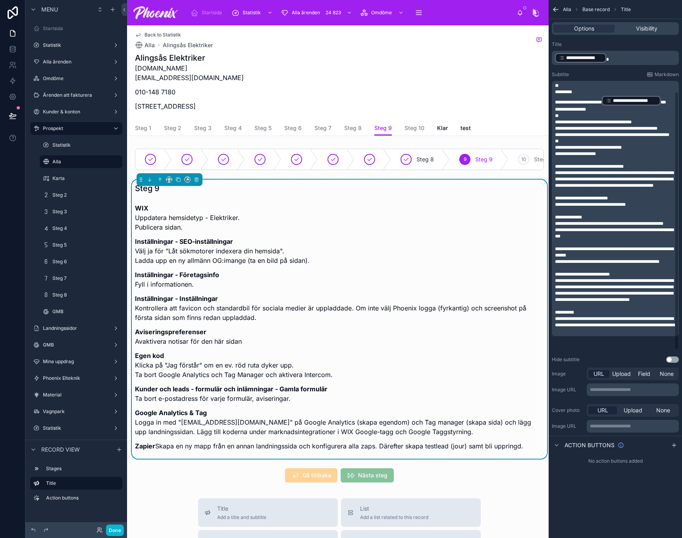
click at [619, 324] on span "**********" at bounding box center [615, 322] width 120 height 11
click at [619, 316] on p "**********" at bounding box center [616, 312] width 122 height 6
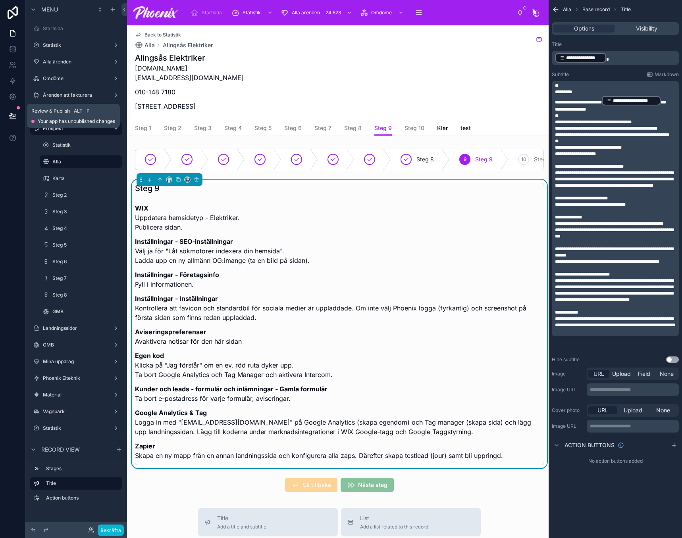
click at [18, 117] on button at bounding box center [12, 116] width 17 height 22
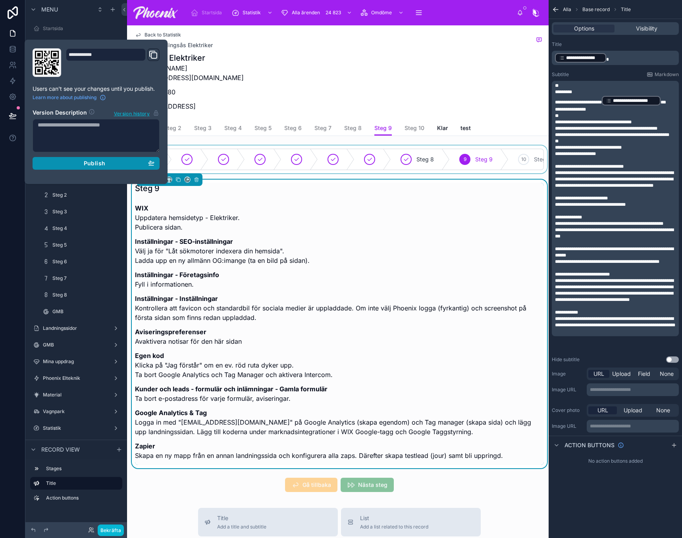
drag, startPoint x: 128, startPoint y: 161, endPoint x: 424, endPoint y: 156, distance: 296.0
click at [130, 160] on div "Publish" at bounding box center [96, 163] width 117 height 7
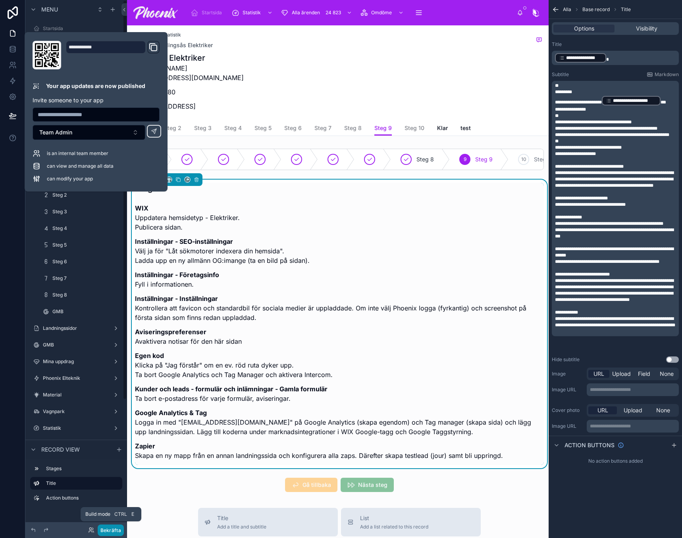
click at [108, 534] on button "Bekräfta" at bounding box center [111, 531] width 26 height 12
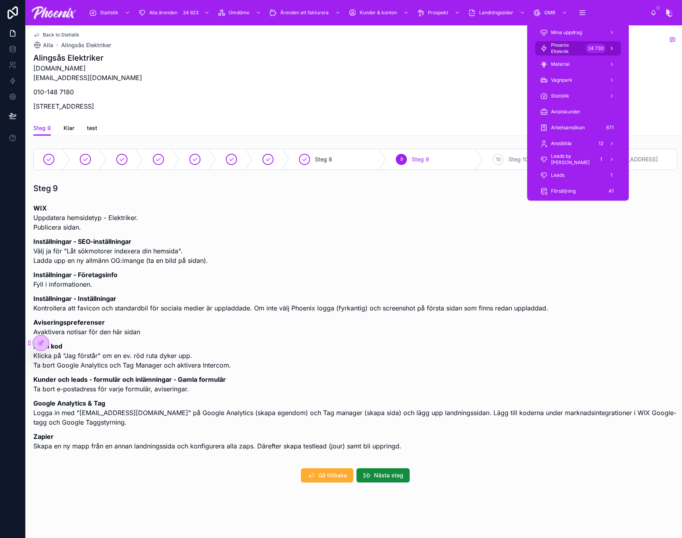
click at [580, 46] on span "Phoenix Elteknik" at bounding box center [566, 48] width 31 height 13
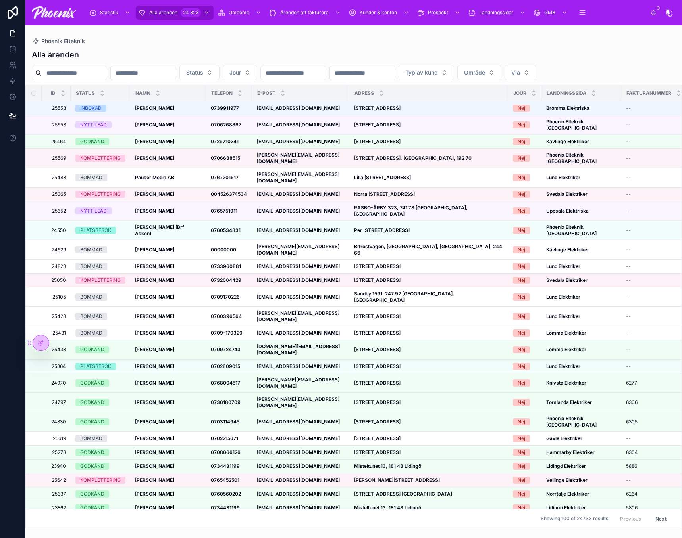
click at [173, 7] on div "Alla ärenden 24 823" at bounding box center [174, 12] width 73 height 13
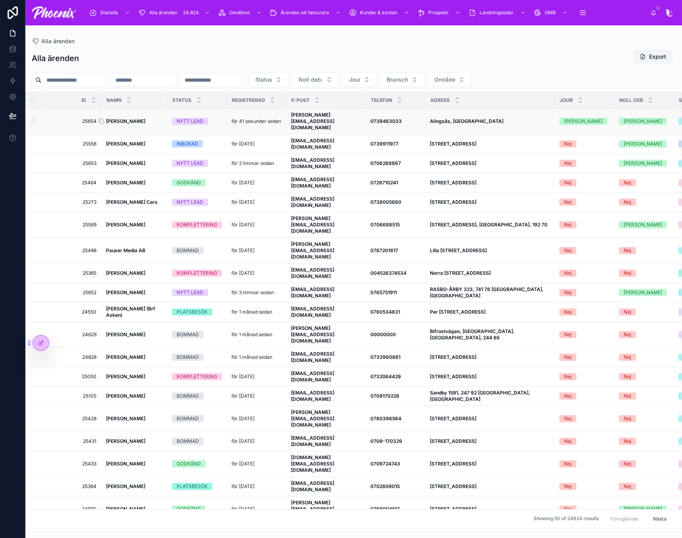
click at [140, 119] on strong "[PERSON_NAME]" at bounding box center [125, 121] width 39 height 6
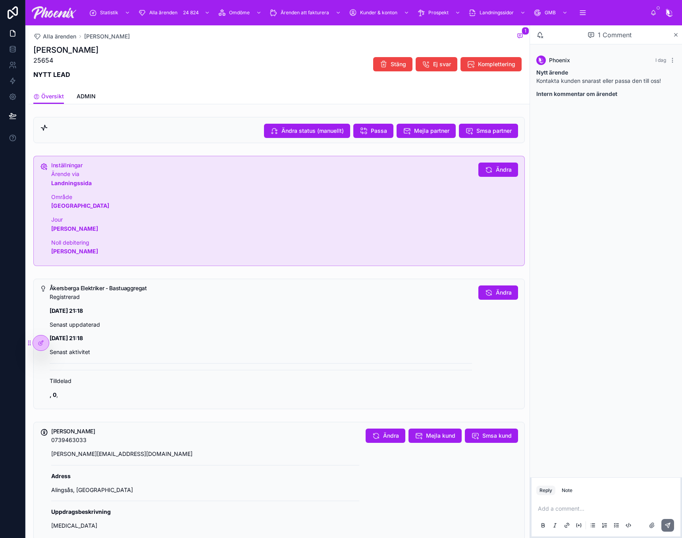
click at [94, 52] on h1 "[PERSON_NAME]" at bounding box center [65, 49] width 65 height 11
copy h1 "Alingsås"
click at [291, 134] on span "Ändra status (manuellt)" at bounding box center [312, 131] width 62 height 8
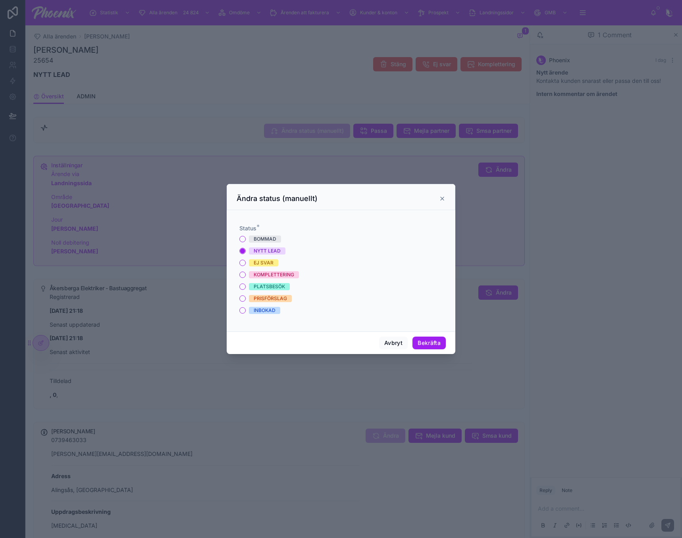
click at [255, 240] on div "BOMMAD" at bounding box center [265, 239] width 23 height 7
click at [246, 240] on button "BOMMAD" at bounding box center [242, 239] width 6 height 6
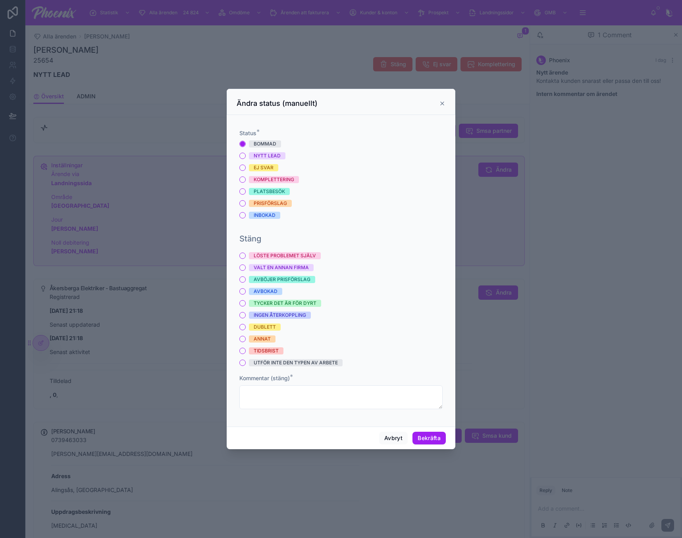
click at [265, 260] on div "LÖSTE PROBLEMET SJÄLV VALT EN ANNAN FIRMA AVBÖJER PRISFÖRSLAG AVBOKAD TYCKER DE…" at bounding box center [340, 309] width 203 height 114
click at [267, 257] on div "LÖSTE PROBLEMET SJÄLV" at bounding box center [285, 255] width 62 height 7
click at [246, 257] on button "LÖSTE PROBLEMET SJÄLV" at bounding box center [242, 256] width 6 height 6
drag, startPoint x: 311, startPoint y: 395, endPoint x: 416, endPoint y: 408, distance: 105.9
click at [319, 398] on textarea "*" at bounding box center [340, 398] width 203 height 24
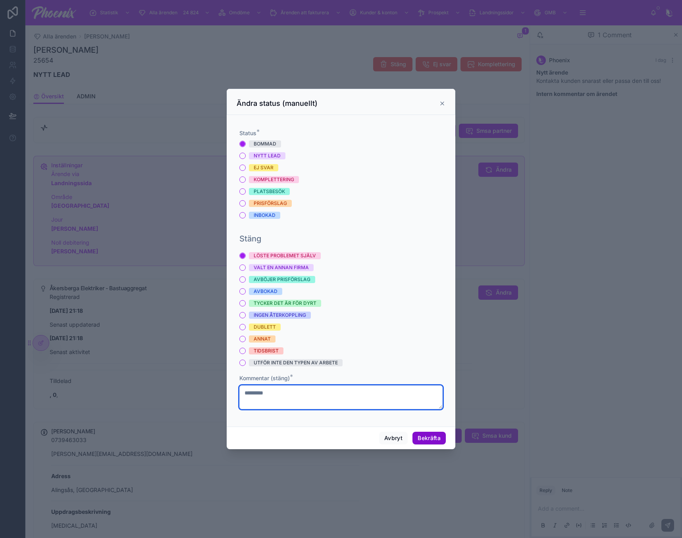
type textarea "*********"
click at [440, 441] on button "Bekräfta" at bounding box center [428, 438] width 33 height 13
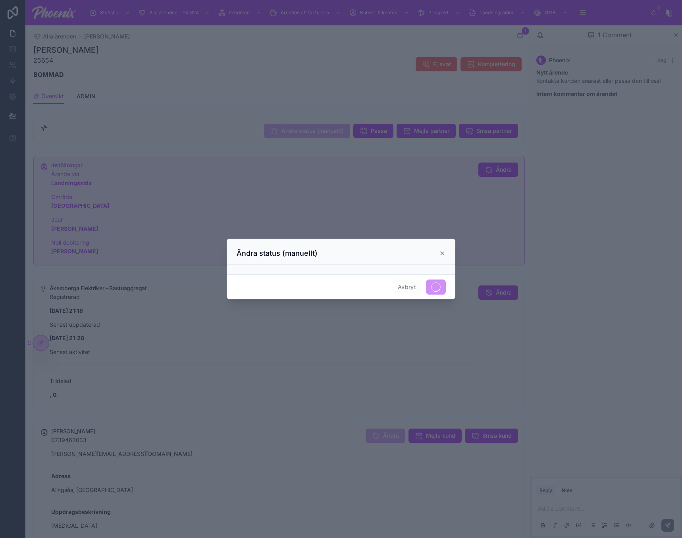
drag, startPoint x: 443, startPoint y: 102, endPoint x: 452, endPoint y: 104, distance: 9.2
click at [445, 102] on div at bounding box center [341, 269] width 682 height 538
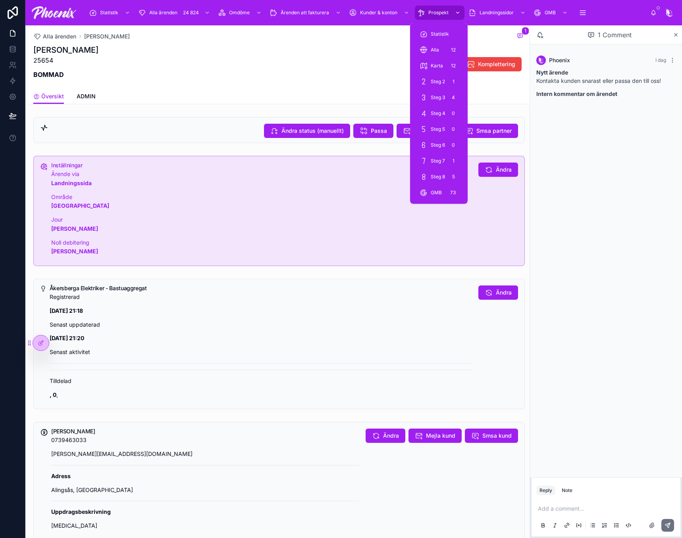
click at [440, 10] on span "Prospekt" at bounding box center [438, 13] width 20 height 6
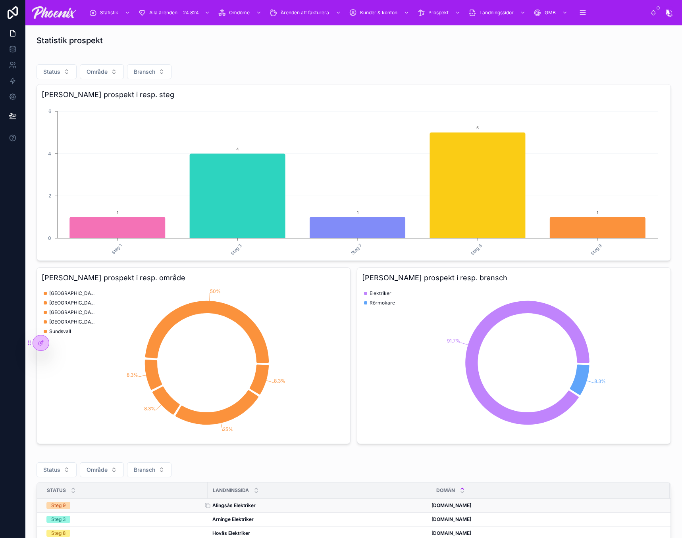
click at [242, 505] on strong "Alingsås Elektriker" at bounding box center [233, 506] width 43 height 6
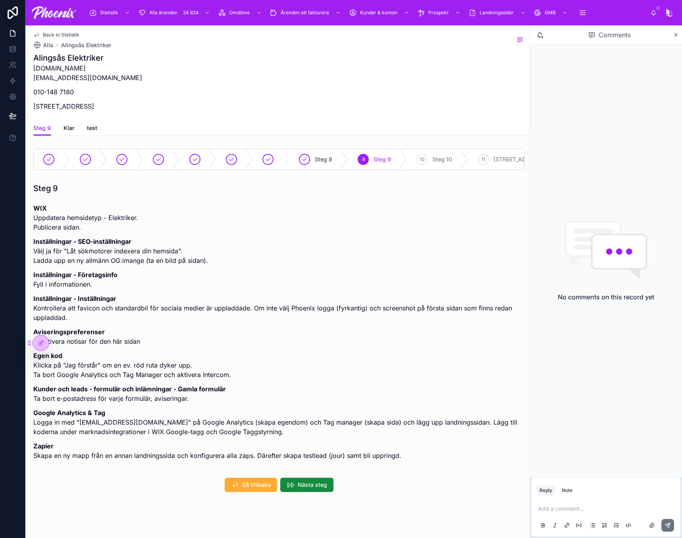
click at [78, 70] on p "alingsaselektriker.se info@alingsaselektriker.se" at bounding box center [87, 72] width 109 height 19
copy p "alingsaselektriker.se"
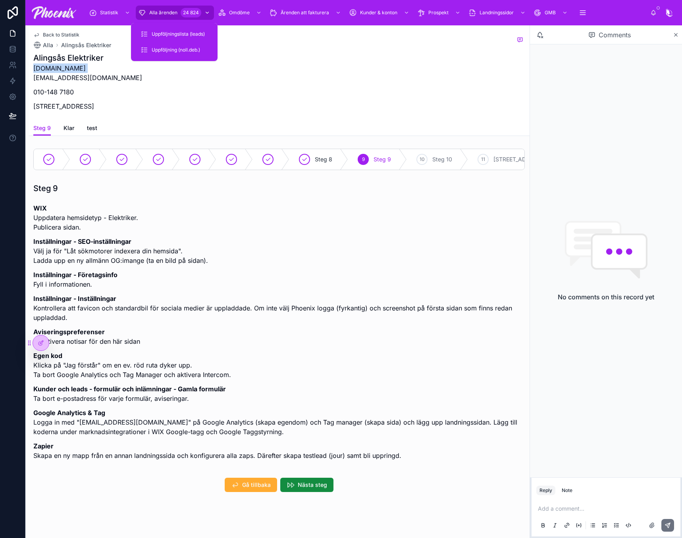
click at [181, 13] on div "24 824" at bounding box center [191, 13] width 21 height 10
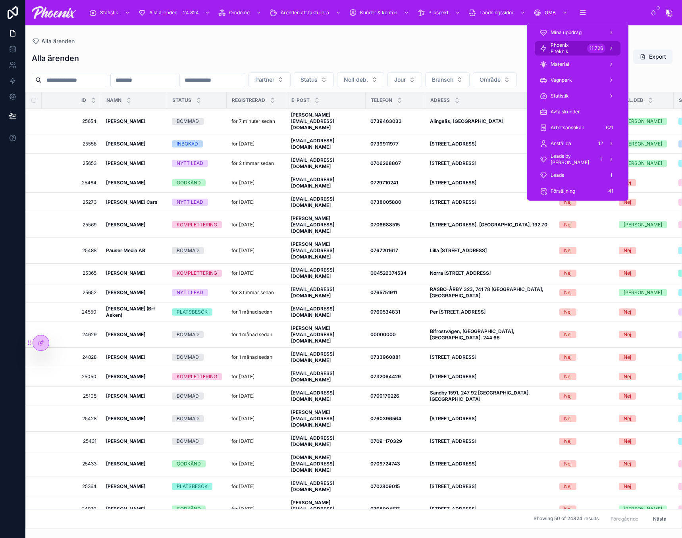
click at [580, 45] on span "Phoenix Elteknik" at bounding box center [566, 48] width 33 height 13
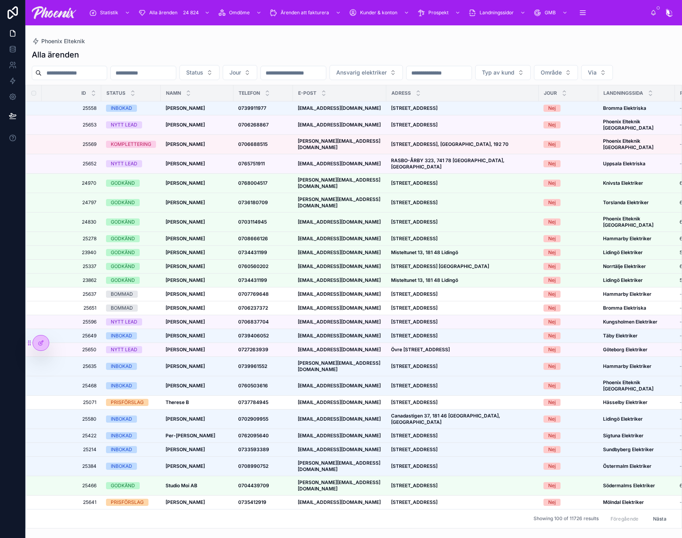
click at [458, 58] on div "Alla ärenden" at bounding box center [354, 54] width 644 height 11
click at [178, 18] on div "Alla ärenden 24 824" at bounding box center [174, 12] width 73 height 13
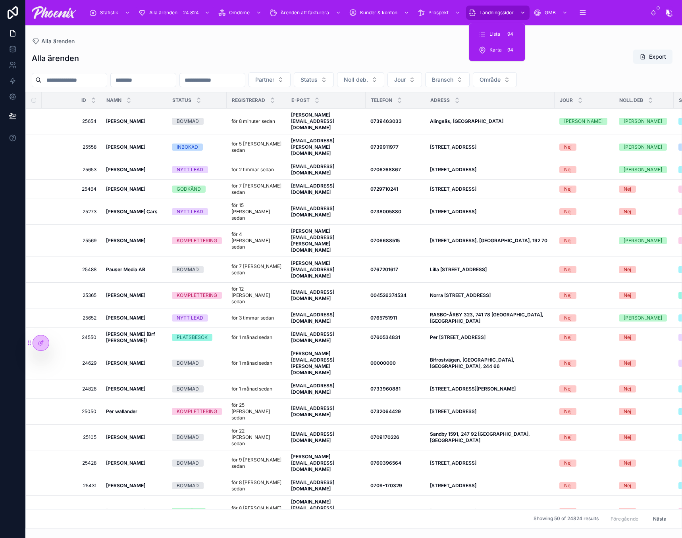
click at [502, 13] on span "Landningssidor" at bounding box center [496, 13] width 34 height 6
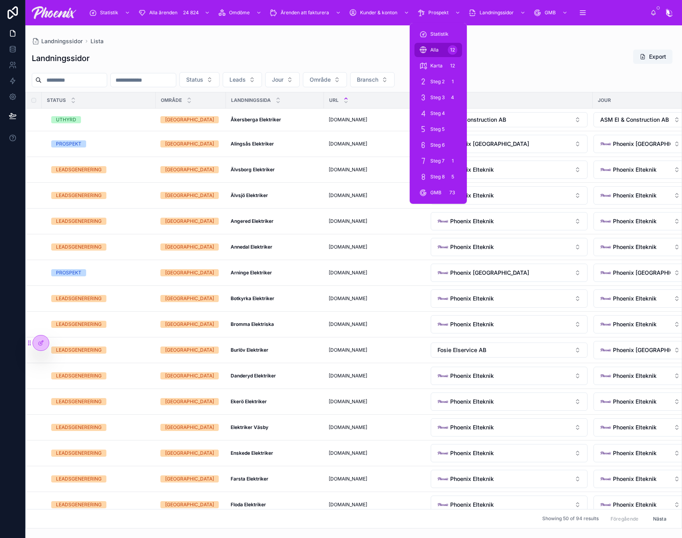
click at [436, 46] on div "Alla 12" at bounding box center [438, 50] width 38 height 13
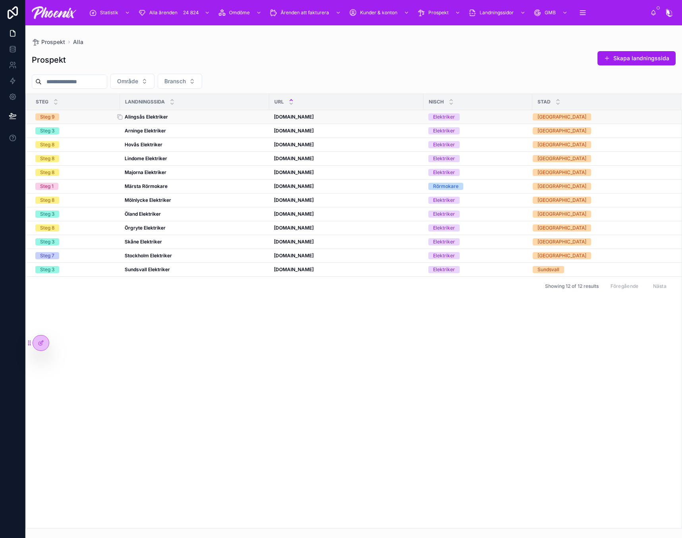
click at [140, 119] on strong "Alingsås Elektriker" at bounding box center [146, 117] width 43 height 6
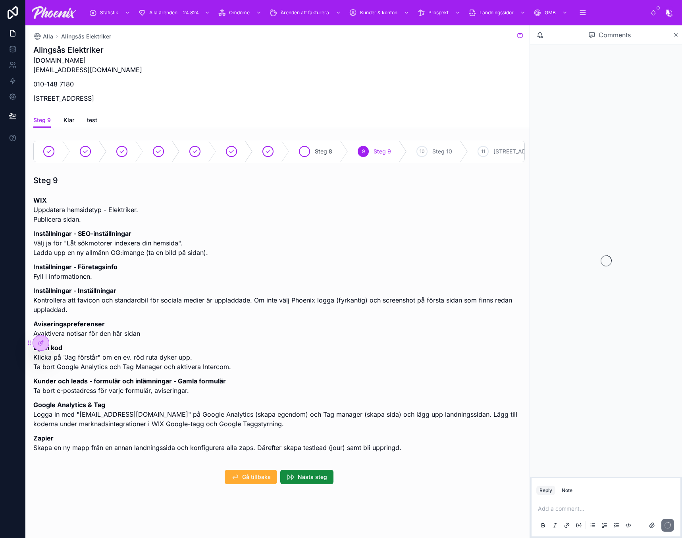
click at [317, 149] on span "Steg 8" at bounding box center [323, 152] width 17 height 8
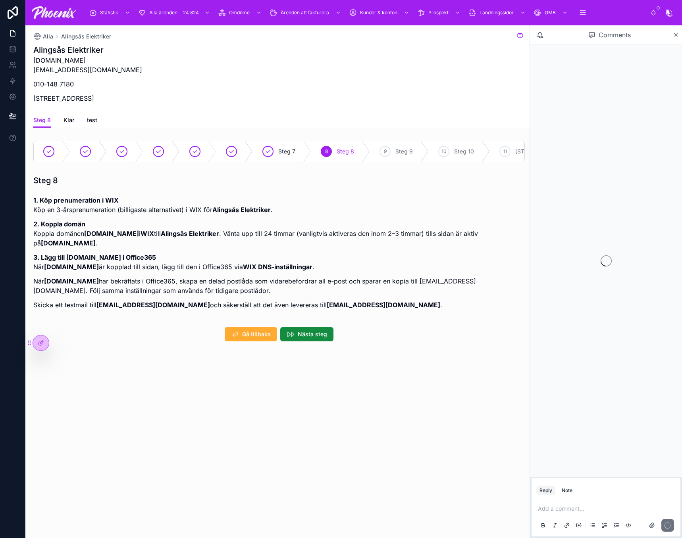
click at [389, 152] on div "9" at bounding box center [384, 151] width 11 height 11
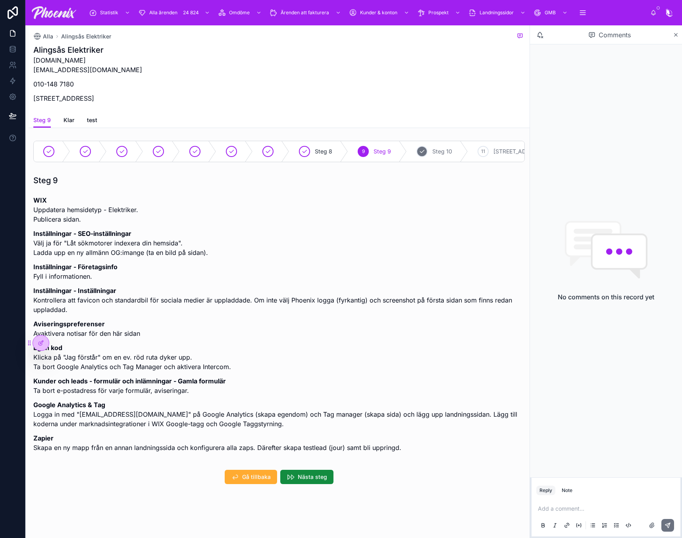
click at [444, 154] on span "Steg 10" at bounding box center [442, 152] width 20 height 8
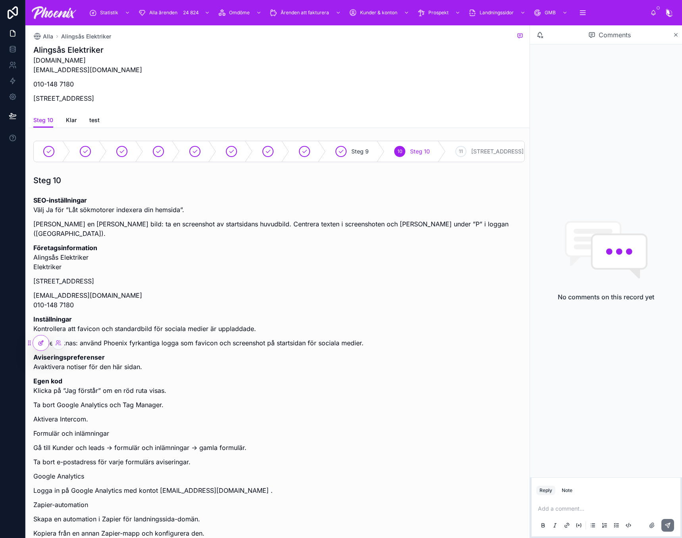
click at [38, 342] on icon at bounding box center [41, 343] width 6 height 6
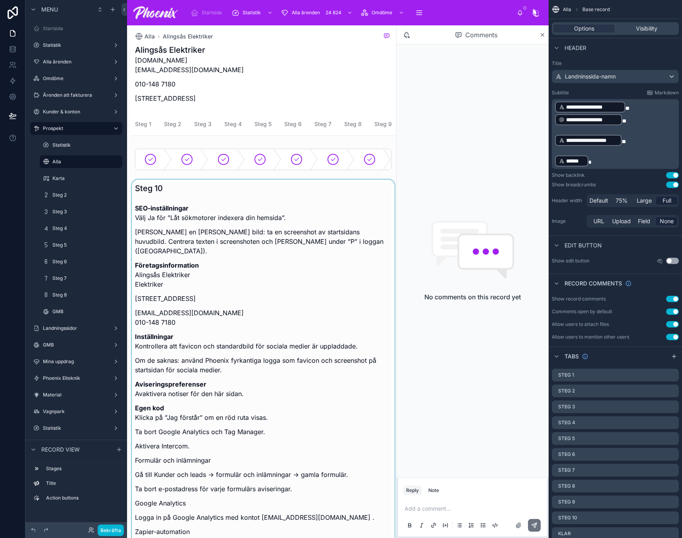
click at [236, 261] on div at bounding box center [263, 415] width 266 height 470
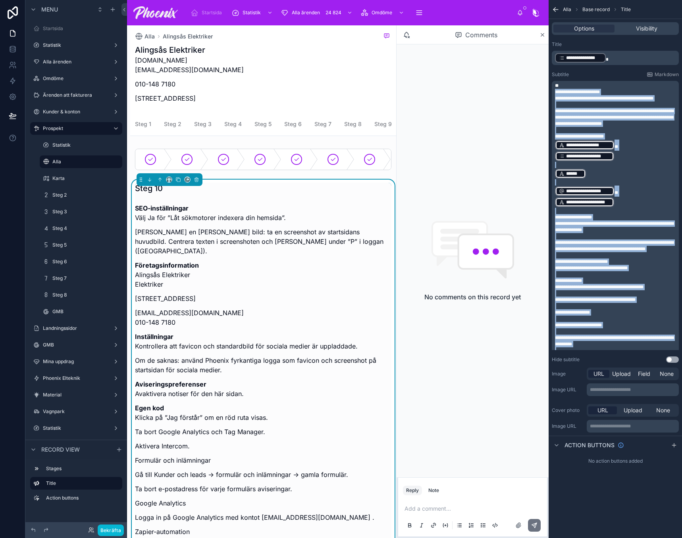
drag, startPoint x: 653, startPoint y: 313, endPoint x: 545, endPoint y: 91, distance: 246.5
click at [545, 91] on div "Startsida Statistik Alla ärenden 24 824 Omdöme Ärenden att fakturera Kunder & k…" at bounding box center [404, 269] width 555 height 538
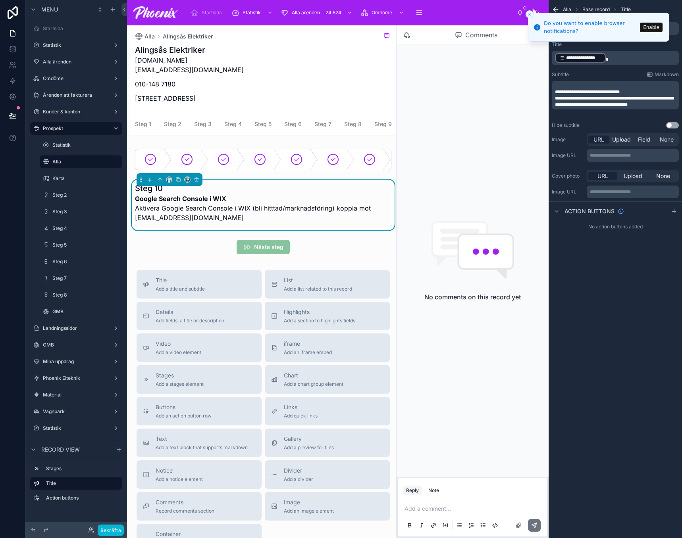
drag, startPoint x: 279, startPoint y: 211, endPoint x: 292, endPoint y: 209, distance: 12.9
click at [279, 211] on p "Google Search Console i WIX Aktivera Google Search Console i WIX (bli hitttad/m…" at bounding box center [263, 208] width 256 height 29
click at [652, 105] on p "**********" at bounding box center [616, 101] width 122 height 13
click at [181, 47] on h1 "Alingsås Elektriker" at bounding box center [189, 49] width 109 height 11
click at [182, 47] on h1 "Alingsås Elektriker" at bounding box center [189, 49] width 109 height 11
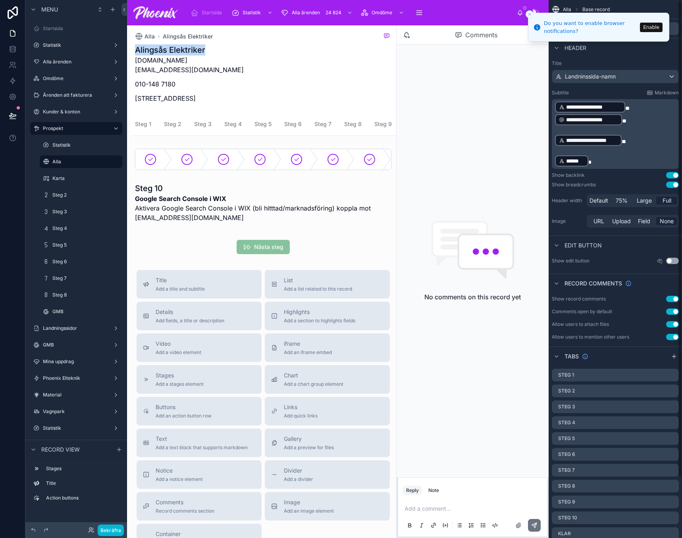
drag, startPoint x: 182, startPoint y: 47, endPoint x: 680, endPoint y: 192, distance: 518.7
click at [183, 47] on h1 "Alingsås Elektriker" at bounding box center [189, 49] width 109 height 11
copy h1 "Alingsås Elektriker"
click at [150, 98] on p "Plangatan 36A, 441 31 Alingsås, Sverige" at bounding box center [189, 99] width 109 height 10
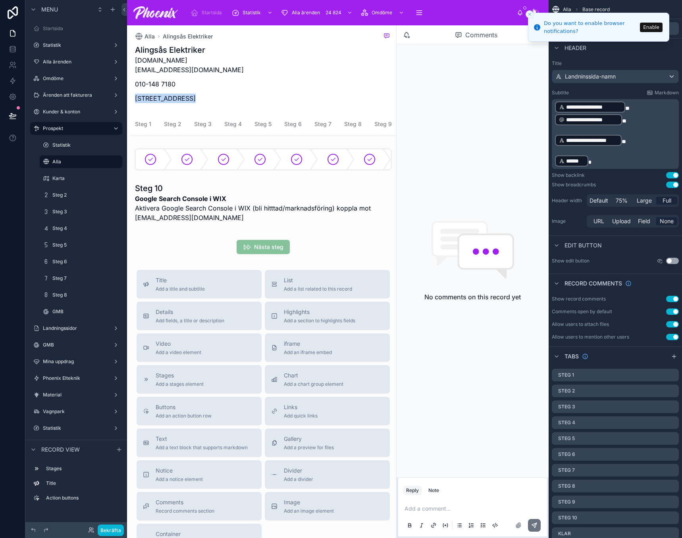
click at [150, 98] on p "Plangatan 36A, 441 31 Alingsås, Sverige" at bounding box center [189, 99] width 109 height 10
copy p "Plangatan 36A, 441 31 Alingsås, Sverige"
click at [266, 221] on div at bounding box center [263, 205] width 266 height 51
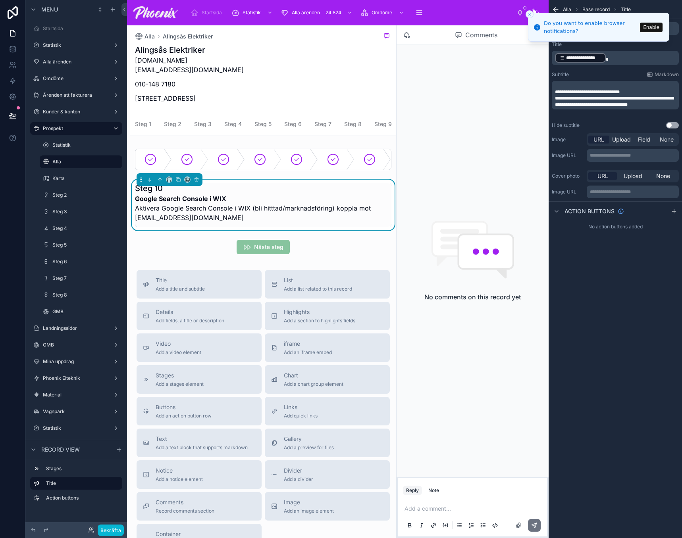
click at [621, 108] on p "**********" at bounding box center [616, 101] width 122 height 13
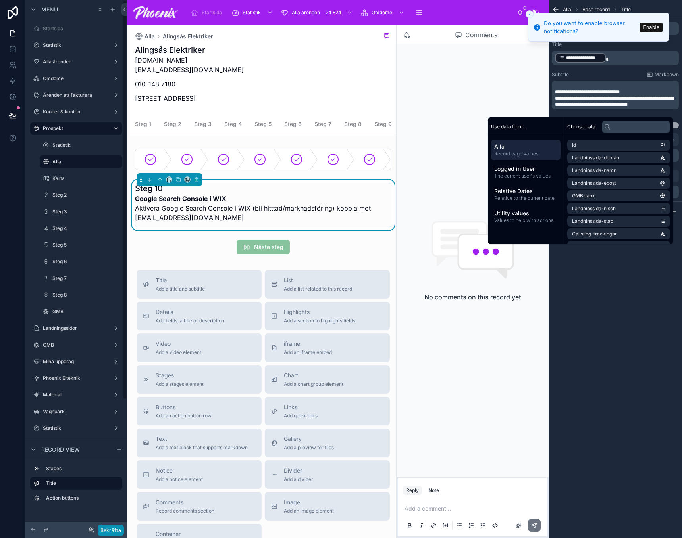
drag, startPoint x: 111, startPoint y: 531, endPoint x: 67, endPoint y: 538, distance: 45.4
click at [111, 531] on button "Bekräfta" at bounding box center [111, 531] width 26 height 12
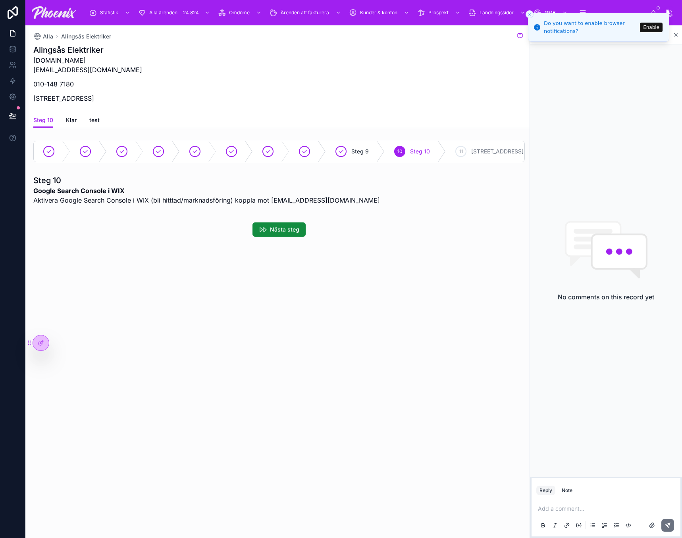
click at [51, 54] on h1 "Alingsås Elektriker" at bounding box center [87, 49] width 109 height 11
drag, startPoint x: 51, startPoint y: 54, endPoint x: 5, endPoint y: 52, distance: 45.7
click at [50, 54] on h1 "Alingsås Elektriker" at bounding box center [87, 49] width 109 height 11
copy h1 "Alingsås"
click at [79, 50] on h1 "Alingsås Elektriker" at bounding box center [87, 49] width 109 height 11
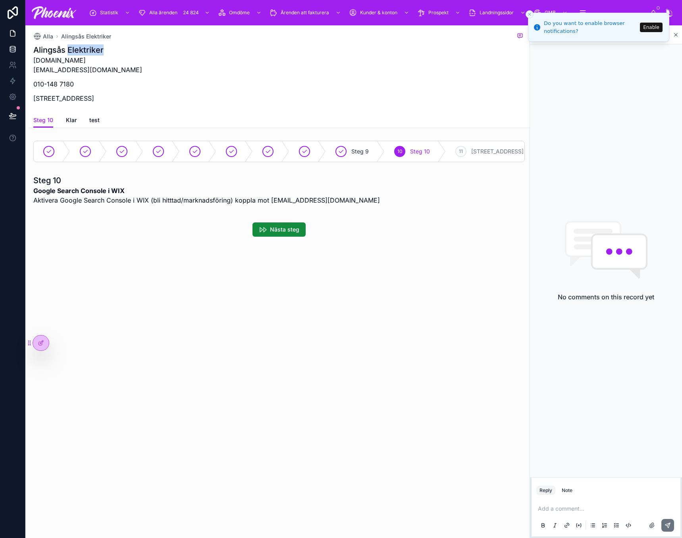
drag, startPoint x: 79, startPoint y: 50, endPoint x: 0, endPoint y: 47, distance: 78.6
click at [77, 50] on h1 "Alingsås Elektriker" at bounding box center [87, 49] width 109 height 11
copy h1 "Elektriker"
click at [62, 67] on p "alingsaselektriker.se info@alingsaselektriker.se" at bounding box center [87, 65] width 109 height 19
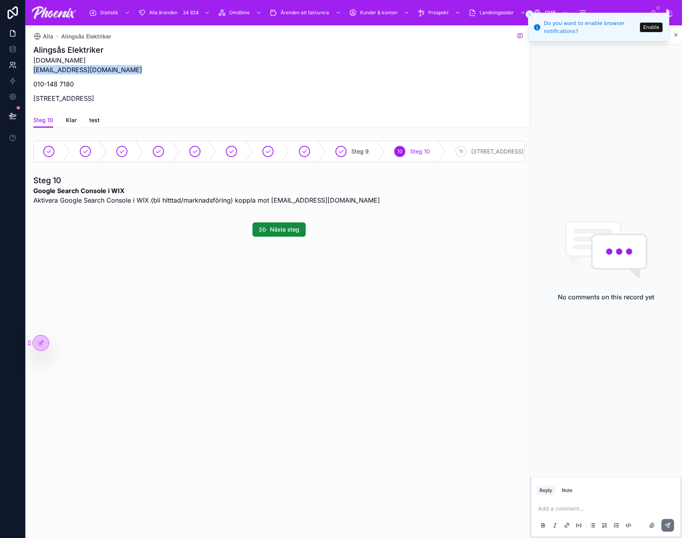
drag, startPoint x: 62, startPoint y: 67, endPoint x: 1, endPoint y: 58, distance: 61.3
click at [61, 67] on p "alingsaselektriker.se info@alingsaselektriker.se" at bounding box center [87, 65] width 109 height 19
copy p "info@alingsaselektriker.se"
click at [84, 72] on p "alingsaselektriker.se info@alingsaselektriker.se" at bounding box center [87, 65] width 109 height 19
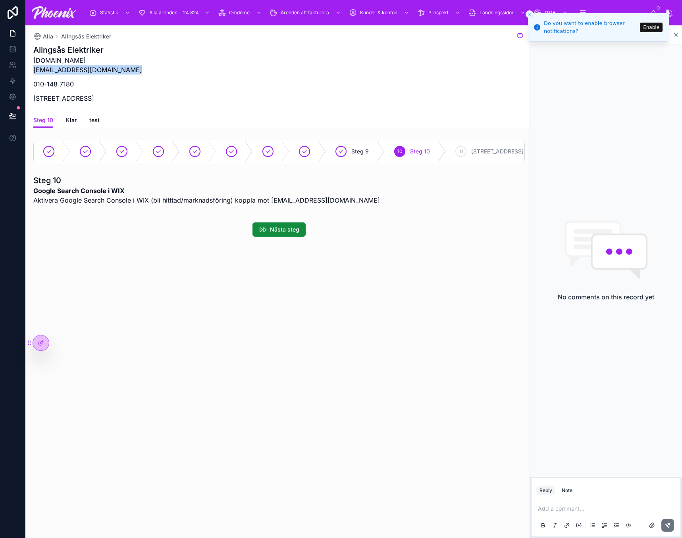
click at [84, 72] on p "alingsaselektriker.se info@alingsaselektriker.se" at bounding box center [87, 65] width 109 height 19
click at [81, 76] on div "alingsaselektriker.se info@alingsaselektriker.se 010-148 7180 Plangatan 36A, 44…" at bounding box center [87, 82] width 109 height 52
click at [84, 68] on p "alingsaselektriker.se info@alingsaselektriker.se" at bounding box center [87, 65] width 109 height 19
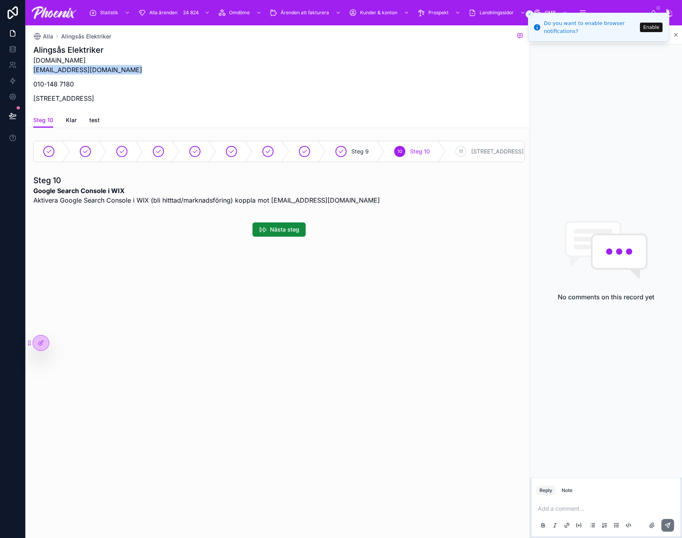
click at [84, 68] on p "alingsaselektriker.se info@alingsaselektriker.se" at bounding box center [87, 65] width 109 height 19
copy p "info@alingsaselektriker.se"
click at [83, 57] on p "alingsaselektriker.se info@alingsaselektriker.se" at bounding box center [87, 65] width 109 height 19
click at [83, 56] on p "alingsaselektriker.se info@alingsaselektriker.se" at bounding box center [87, 65] width 109 height 19
drag, startPoint x: 83, startPoint y: 56, endPoint x: 83, endPoint y: 48, distance: 7.6
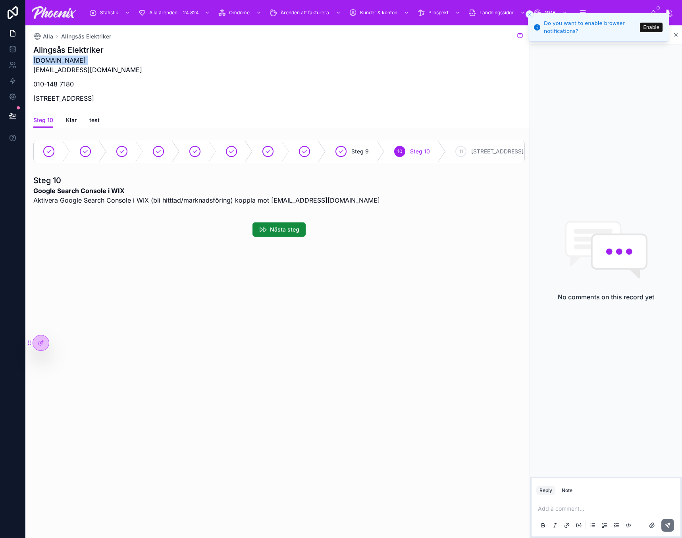
click at [83, 55] on div "Alingsås Elektriker alingsaselektriker.se info@alingsaselektriker.se 010-148 71…" at bounding box center [87, 75] width 109 height 63
click at [82, 48] on h1 "Alingsås Elektriker" at bounding box center [87, 49] width 109 height 11
copy h1 "Alingsås Elektriker"
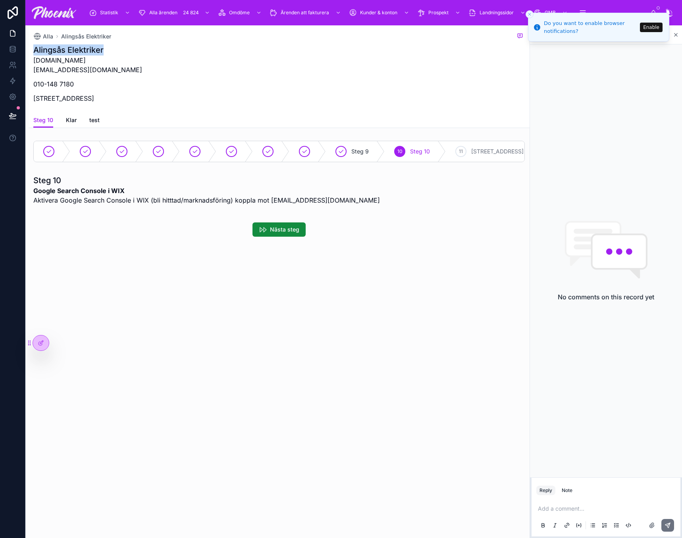
click at [59, 51] on h1 "Alingsås Elektriker" at bounding box center [87, 49] width 109 height 11
drag, startPoint x: 59, startPoint y: 51, endPoint x: 1, endPoint y: 42, distance: 58.6
click at [58, 51] on h1 "Alingsås Elektriker" at bounding box center [87, 49] width 109 height 11
copy h1 "Alingsås Elektriker"
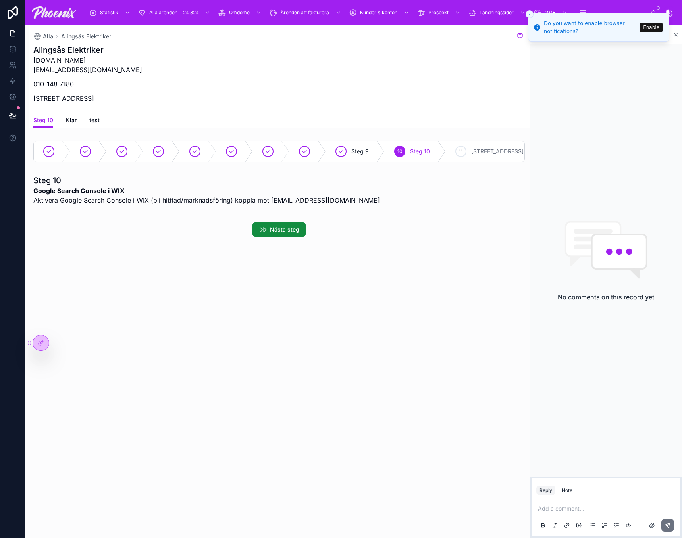
click at [50, 96] on p "Plangatan 36A, 441 31 Alingsås, Sverige" at bounding box center [87, 99] width 109 height 10
drag, startPoint x: 50, startPoint y: 96, endPoint x: 1, endPoint y: 71, distance: 54.7
click at [69, 96] on p "Plangatan 36A, 441 31 Alingsås, Sverige" at bounding box center [87, 99] width 109 height 10
copy p "Plangatan 36A"
click at [63, 87] on p "010-148 7180" at bounding box center [87, 84] width 109 height 10
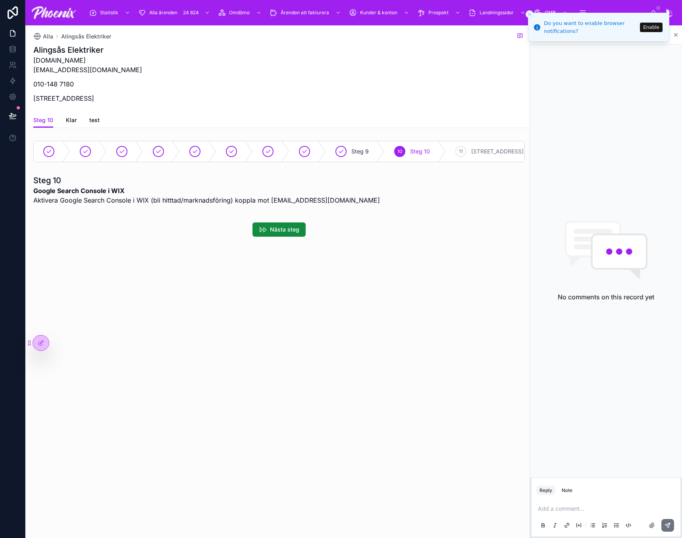
click at [69, 86] on p "010-148 7180" at bounding box center [87, 84] width 109 height 10
drag, startPoint x: 69, startPoint y: 86, endPoint x: 34, endPoint y: 84, distance: 35.0
click at [38, 84] on p "010-148 7180" at bounding box center [87, 84] width 109 height 10
copy p "010-148 7180"
click at [53, 62] on p "alingsaselektriker.se info@alingsaselektriker.se" at bounding box center [87, 65] width 109 height 19
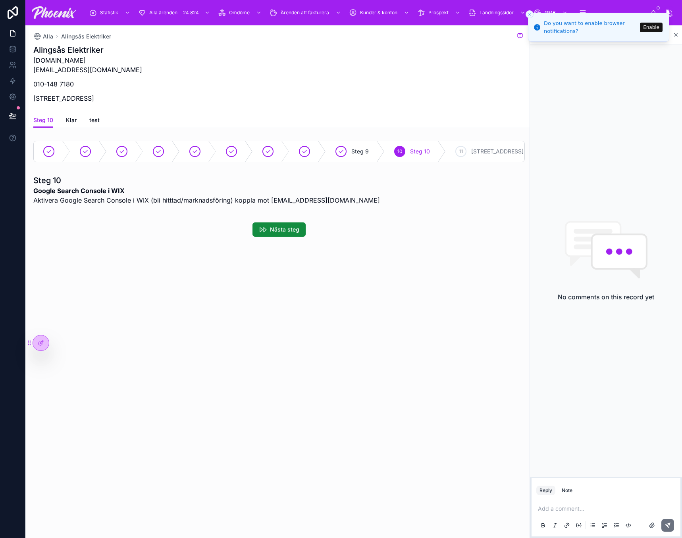
click at [53, 62] on p "alingsaselektriker.se info@alingsaselektriker.se" at bounding box center [87, 65] width 109 height 19
drag, startPoint x: 335, startPoint y: 196, endPoint x: 350, endPoint y: 194, distance: 14.8
click at [337, 196] on p "Google Search Console i WIX Aktivera Google Search Console i WIX (bli hitttad/m…" at bounding box center [206, 195] width 346 height 19
click at [307, 196] on p "Google Search Console i WIX Aktivera Google Search Console i WIX (bli hitttad/m…" at bounding box center [206, 195] width 346 height 19
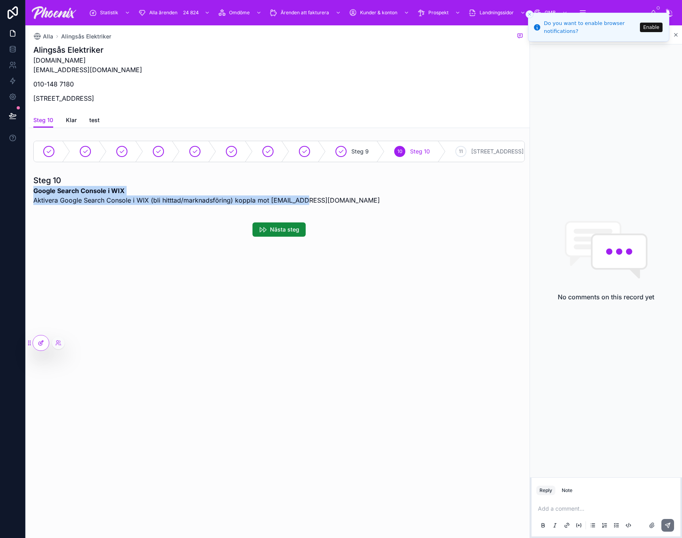
click at [35, 342] on div at bounding box center [41, 343] width 16 height 15
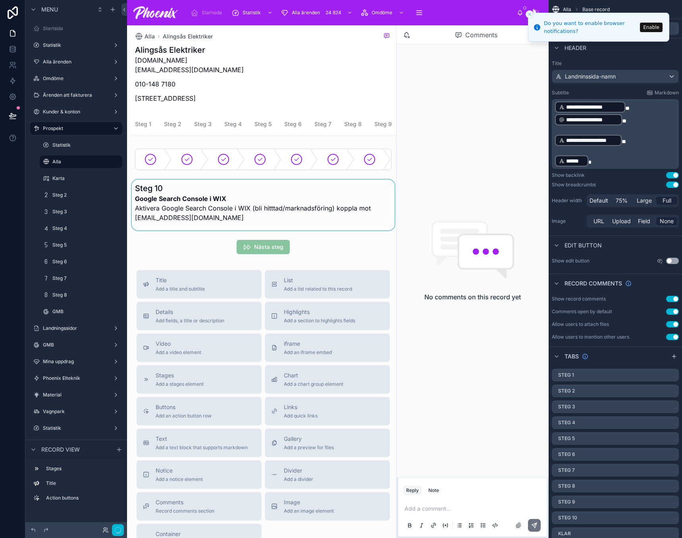
click at [239, 226] on div at bounding box center [263, 205] width 266 height 51
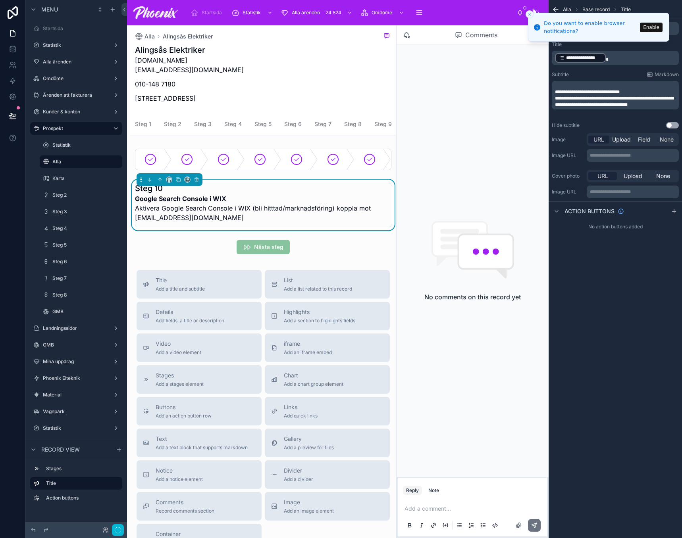
click at [638, 108] on p "**********" at bounding box center [616, 101] width 122 height 13
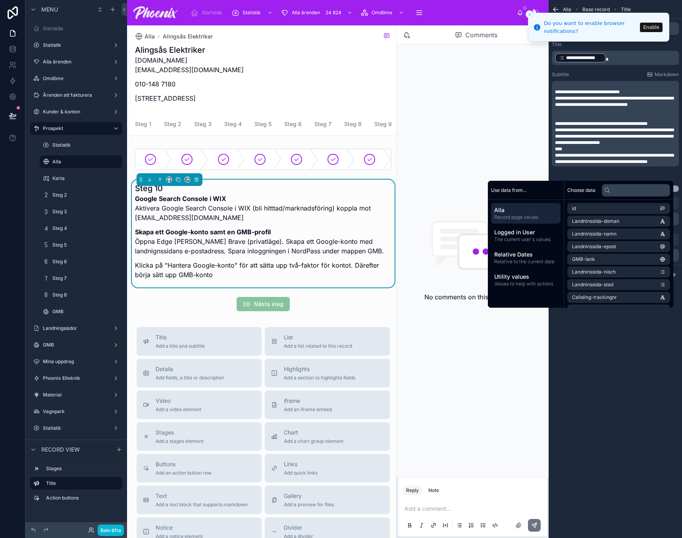
click at [265, 238] on div "Google Search Console i WIX Aktivera Google Search Console i WIX (bli hitttad/m…" at bounding box center [263, 239] width 256 height 90
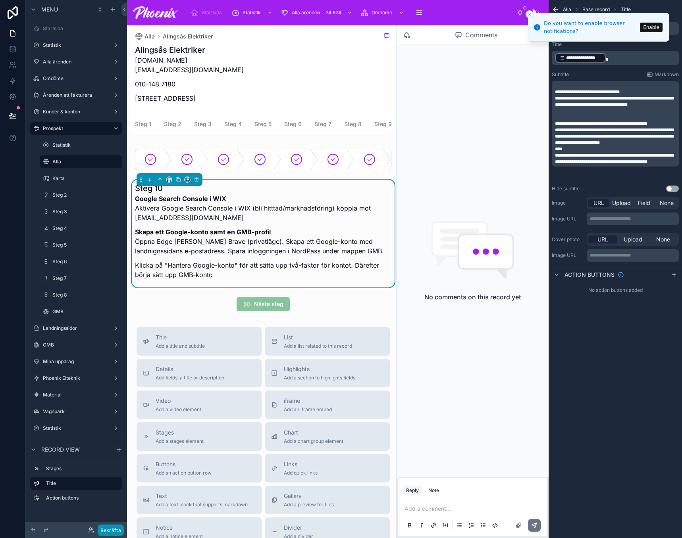
click at [122, 532] on button "Bekräfta" at bounding box center [111, 531] width 26 height 12
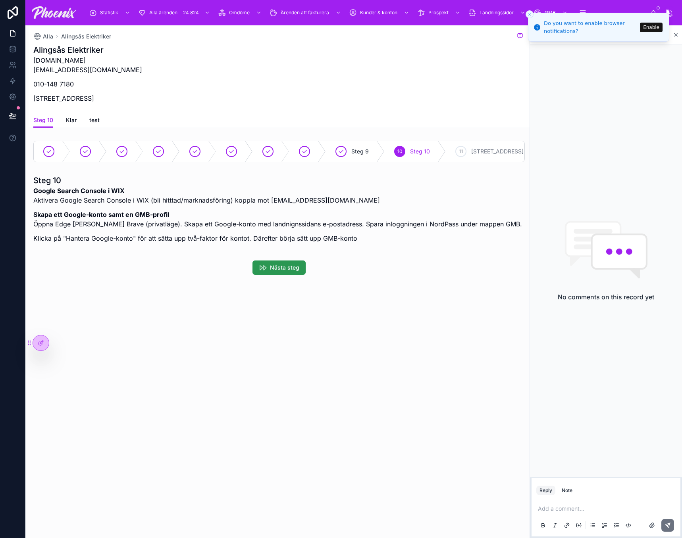
click at [286, 265] on span "Nästa steg" at bounding box center [284, 268] width 29 height 8
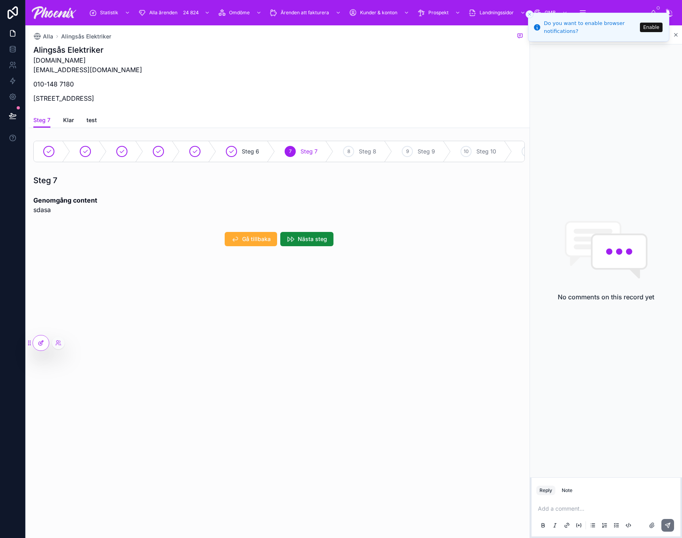
click at [42, 342] on icon at bounding box center [41, 342] width 3 height 3
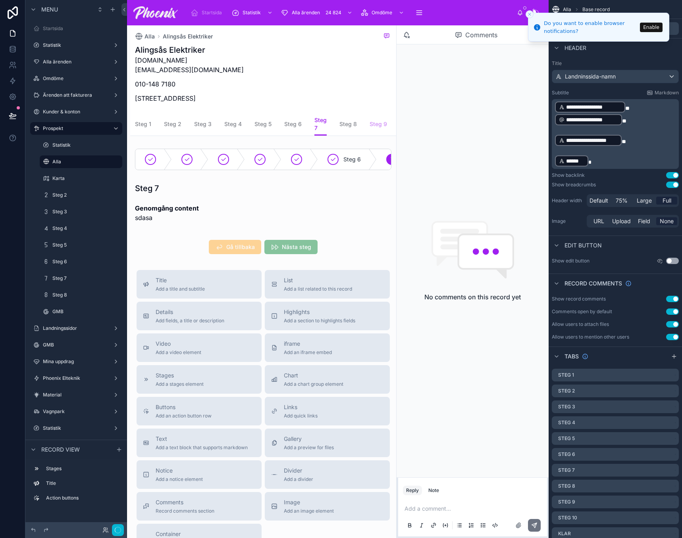
click at [379, 131] on link "Steg 9" at bounding box center [377, 125] width 17 height 16
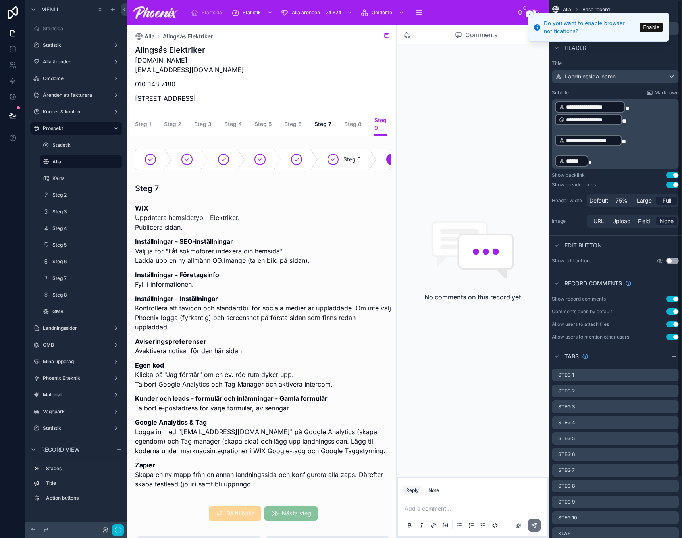
click at [529, 15] on icon "Close toast" at bounding box center [529, 14] width 5 height 5
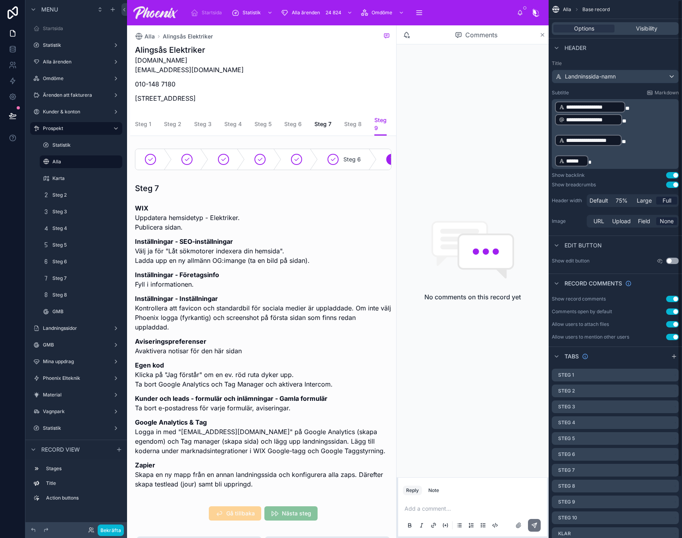
click at [543, 36] on icon at bounding box center [542, 34] width 3 height 3
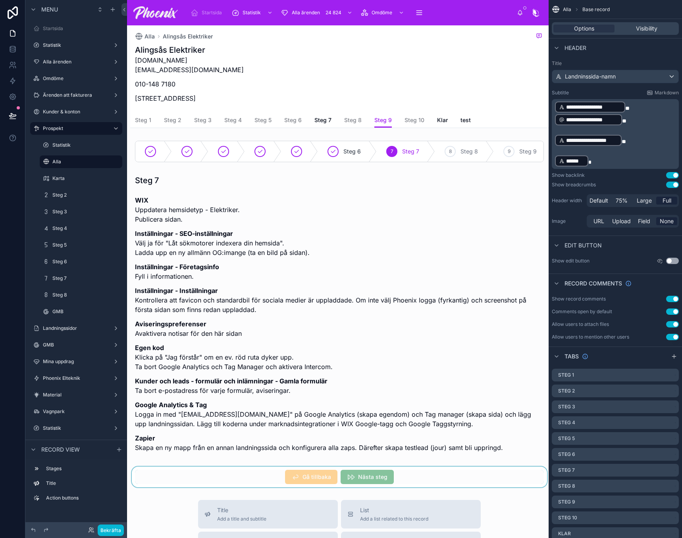
click at [344, 486] on div at bounding box center [339, 477] width 418 height 21
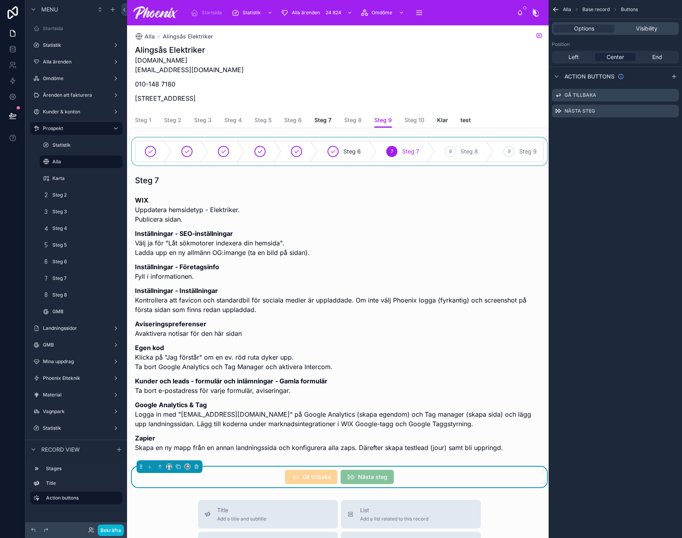
click at [532, 157] on div at bounding box center [339, 152] width 418 height 28
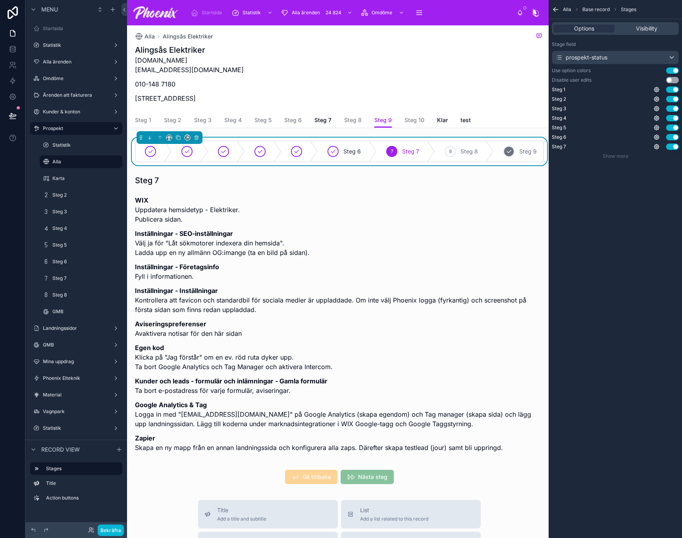
click at [521, 151] on span "Steg 9" at bounding box center [527, 152] width 17 height 8
click at [377, 488] on div at bounding box center [339, 477] width 418 height 21
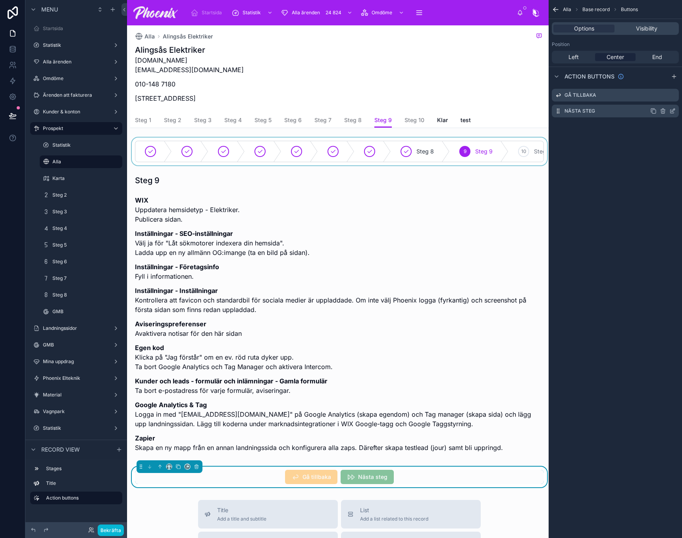
click at [672, 110] on icon "scrollable content" at bounding box center [672, 111] width 6 height 6
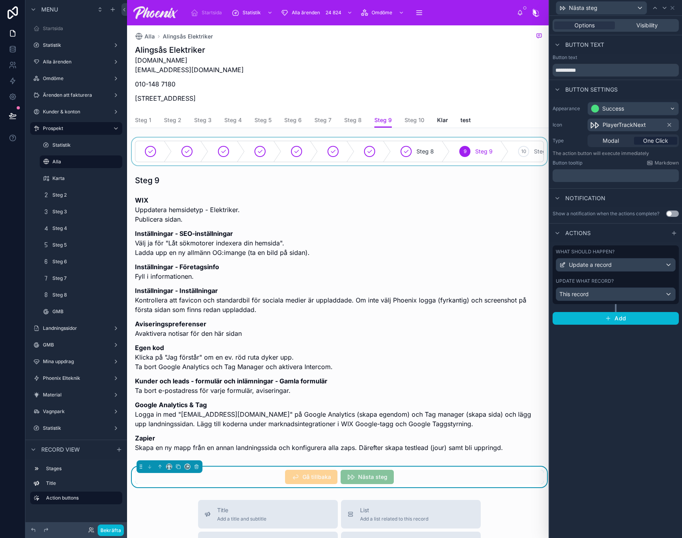
drag, startPoint x: 615, startPoint y: 279, endPoint x: 613, endPoint y: 303, distance: 24.3
click at [614, 279] on div "Update what record?" at bounding box center [615, 281] width 120 height 6
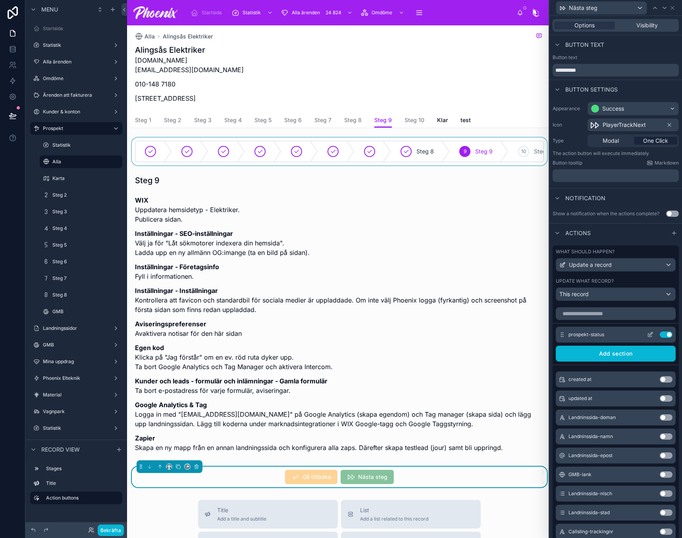
click at [651, 333] on icon at bounding box center [651, 333] width 1 height 1
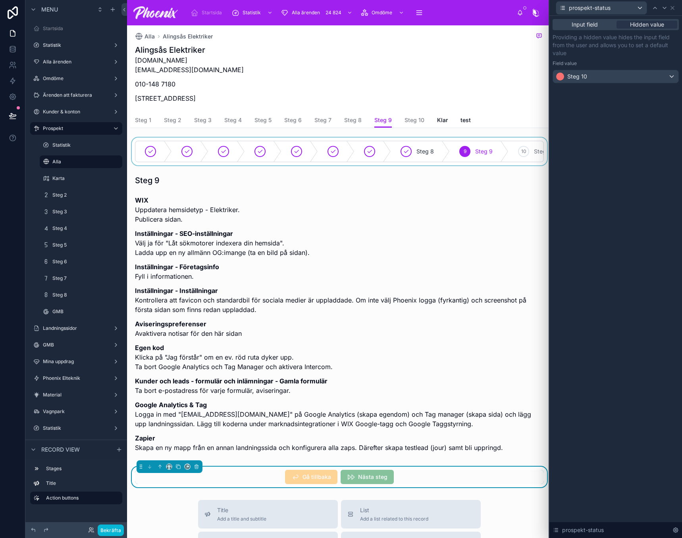
click at [653, 13] on div "prospekt-status" at bounding box center [611, 7] width 113 height 13
click at [655, 11] on icon at bounding box center [654, 8] width 6 height 6
drag, startPoint x: 106, startPoint y: 533, endPoint x: 141, endPoint y: 532, distance: 34.5
click at [109, 533] on button "Bekräfta" at bounding box center [111, 531] width 26 height 12
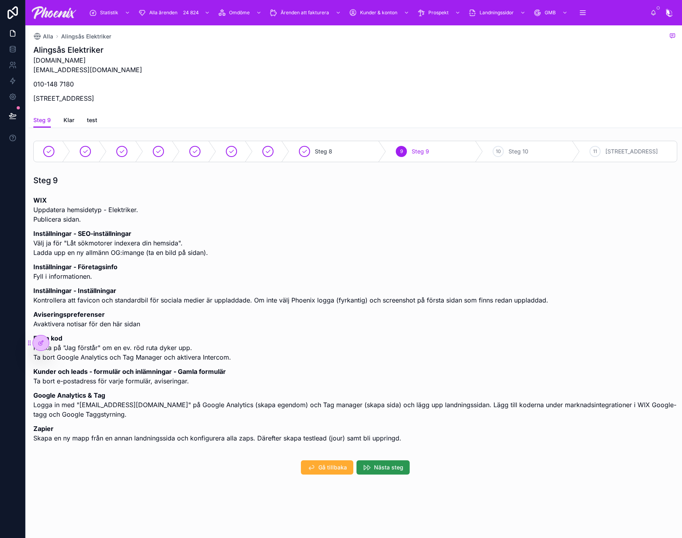
click at [384, 471] on span "Nästa steg" at bounding box center [388, 468] width 29 height 8
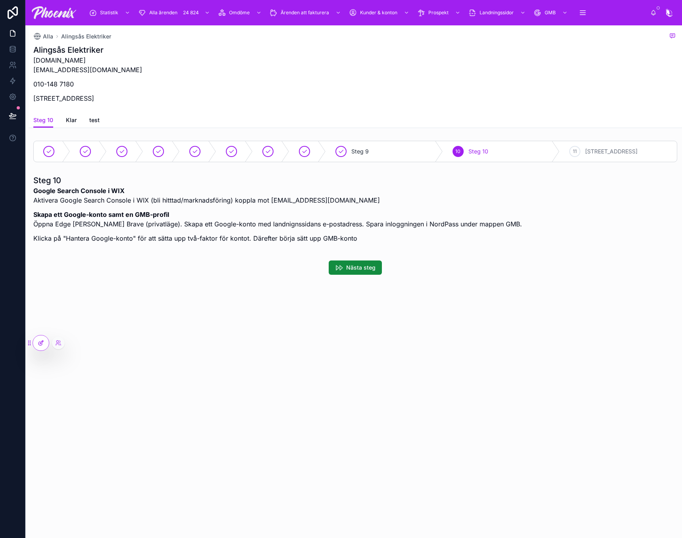
click at [46, 343] on div at bounding box center [41, 343] width 16 height 15
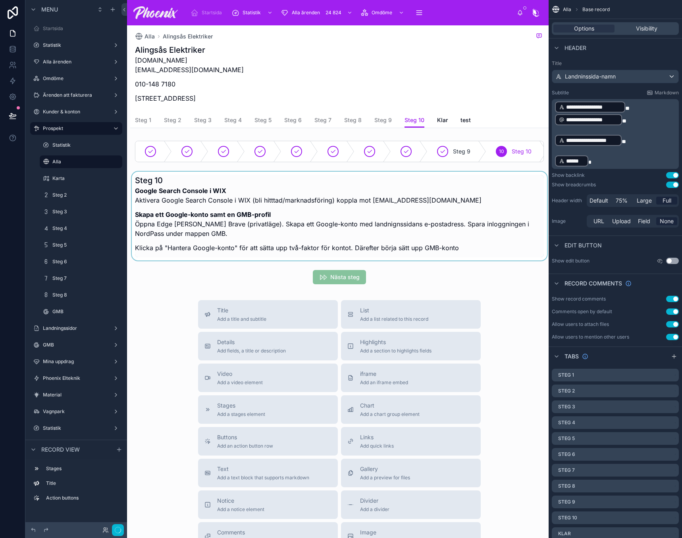
click at [248, 231] on div at bounding box center [339, 216] width 418 height 89
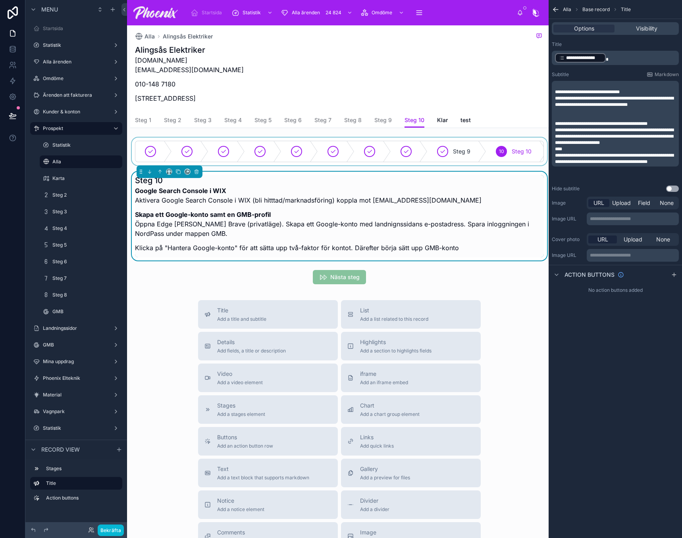
click at [252, 163] on div at bounding box center [339, 152] width 418 height 28
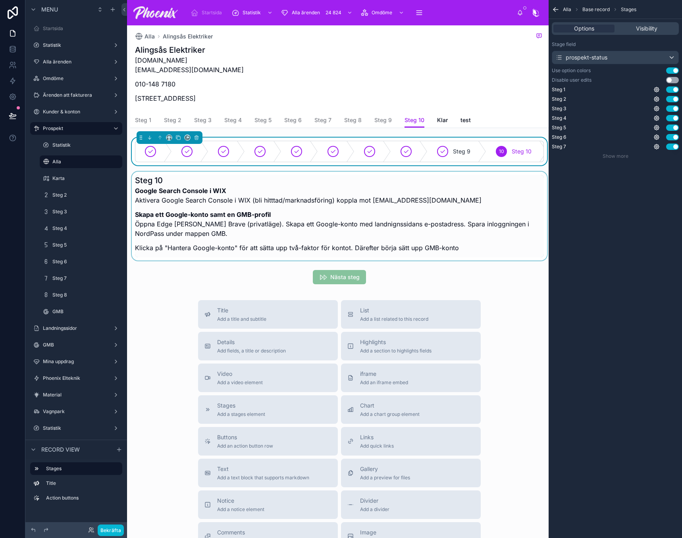
click at [233, 240] on div at bounding box center [339, 216] width 418 height 89
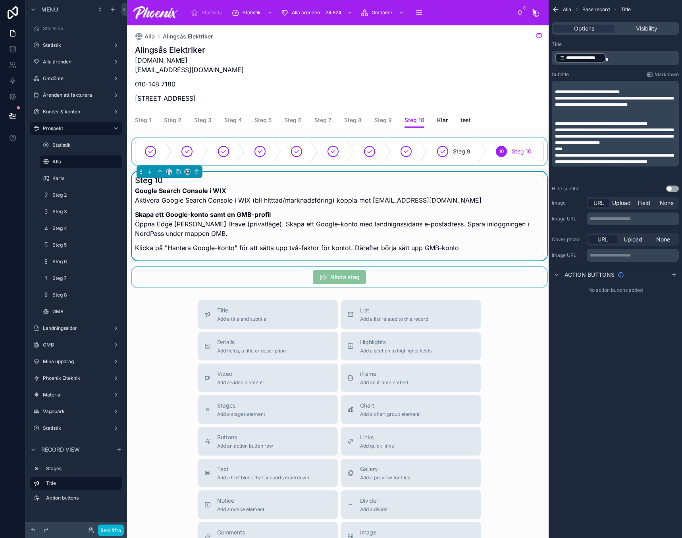
click at [383, 285] on div at bounding box center [339, 277] width 418 height 21
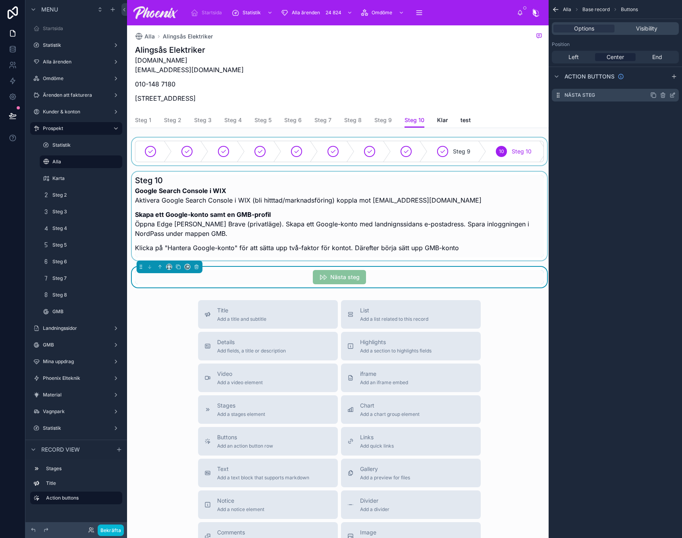
click at [671, 95] on icon "scrollable content" at bounding box center [672, 95] width 6 height 6
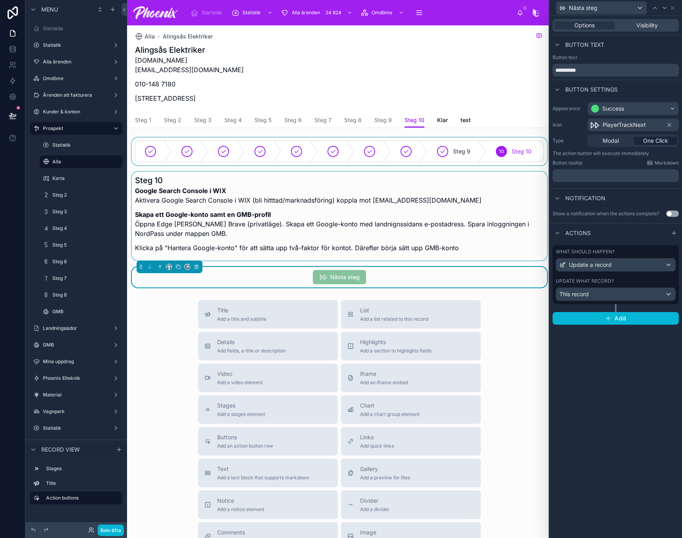
click at [621, 273] on div "What should happen? Update a record Update what record? This record" at bounding box center [615, 275] width 126 height 59
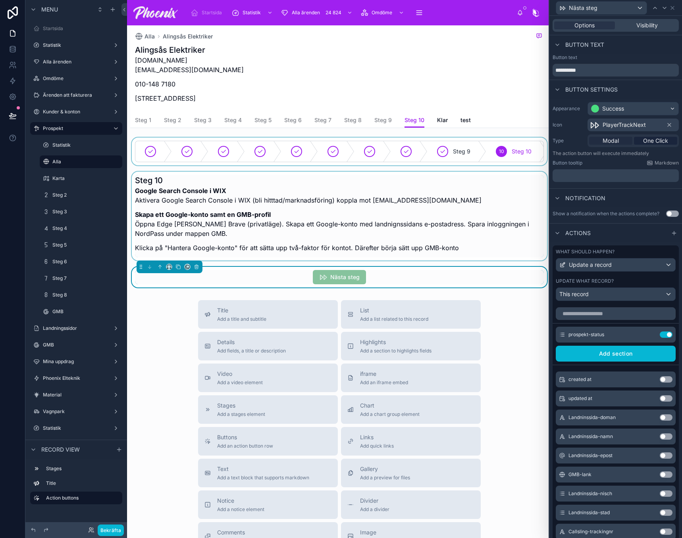
click at [613, 140] on span "Modal" at bounding box center [610, 141] width 16 height 8
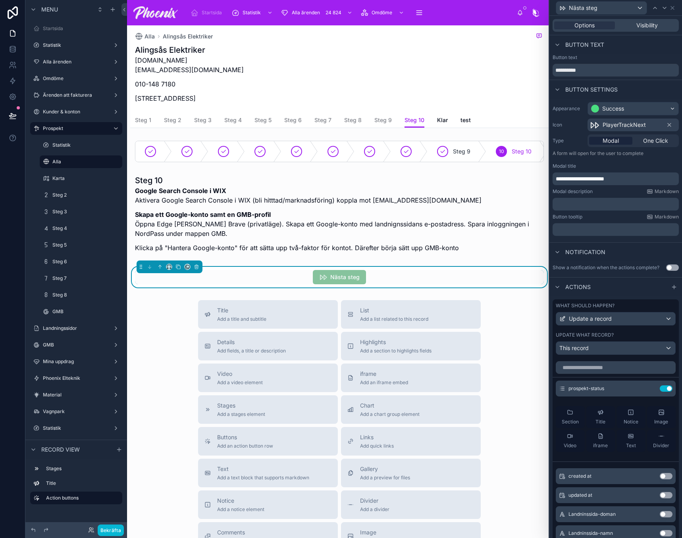
click at [589, 361] on div at bounding box center [615, 366] width 126 height 16
click at [591, 370] on input "text" at bounding box center [615, 367] width 120 height 13
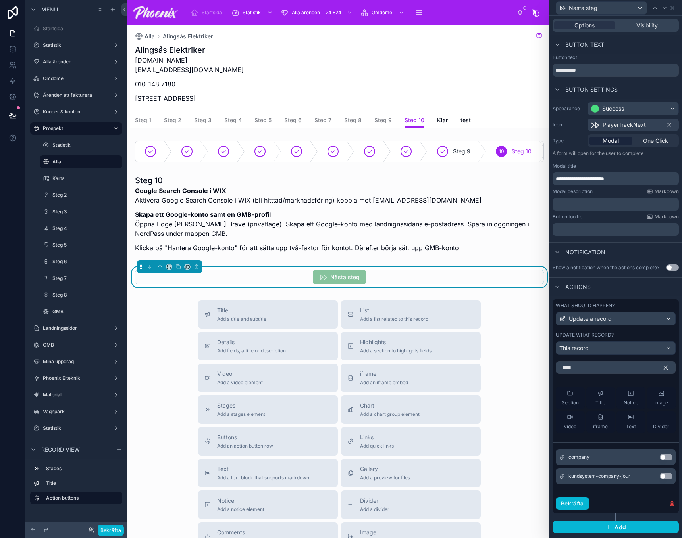
click at [668, 459] on div "company Use setting" at bounding box center [615, 458] width 120 height 16
click at [667, 459] on button "Use setting" at bounding box center [665, 457] width 13 height 6
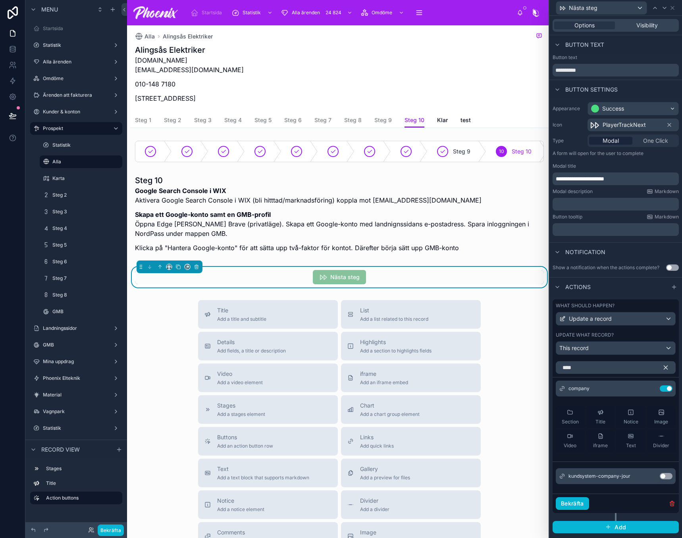
click at [667, 474] on button "Use setting" at bounding box center [665, 476] width 13 height 6
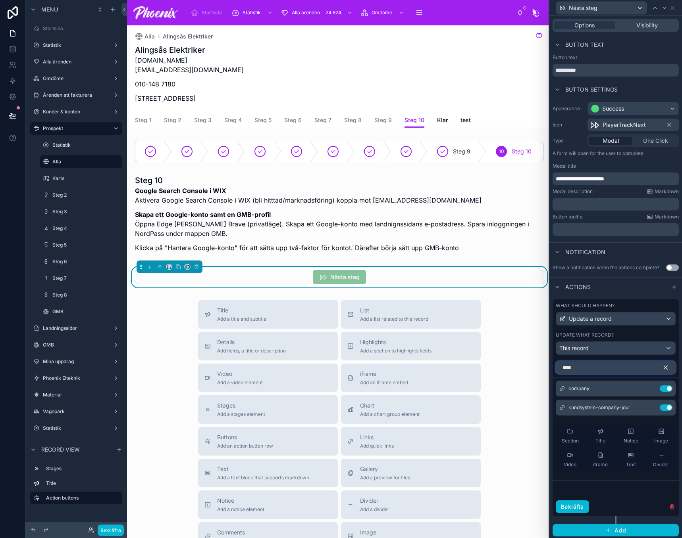
click at [596, 370] on input "****" at bounding box center [615, 367] width 120 height 13
click at [595, 371] on input "****" at bounding box center [615, 367] width 120 height 13
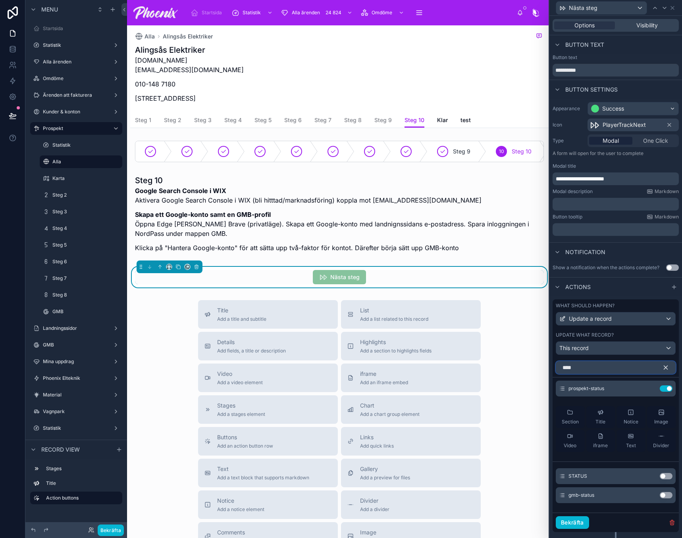
type input "****"
click at [659, 475] on button "Use setting" at bounding box center [665, 476] width 13 height 6
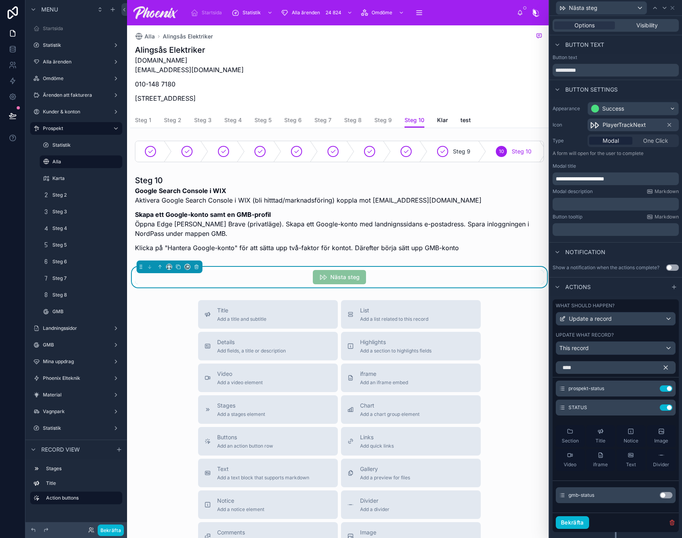
click at [662, 371] on icon "button" at bounding box center [665, 367] width 7 height 7
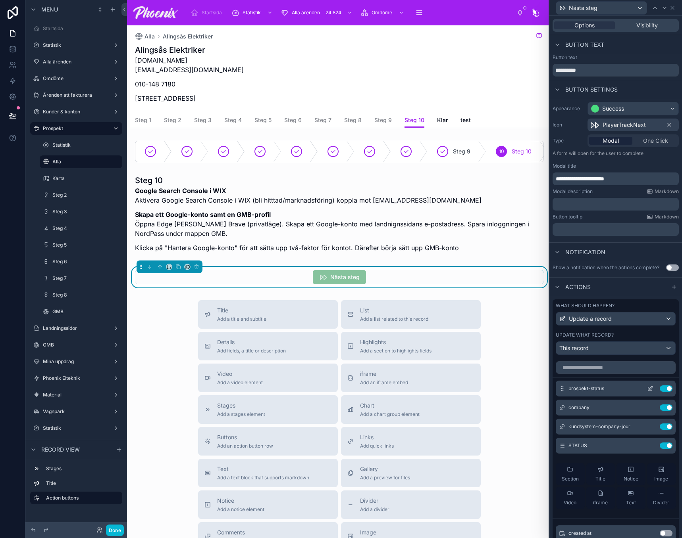
click at [636, 394] on div "prospekt-status Use setting" at bounding box center [615, 389] width 120 height 16
click at [647, 386] on icon at bounding box center [650, 389] width 6 height 6
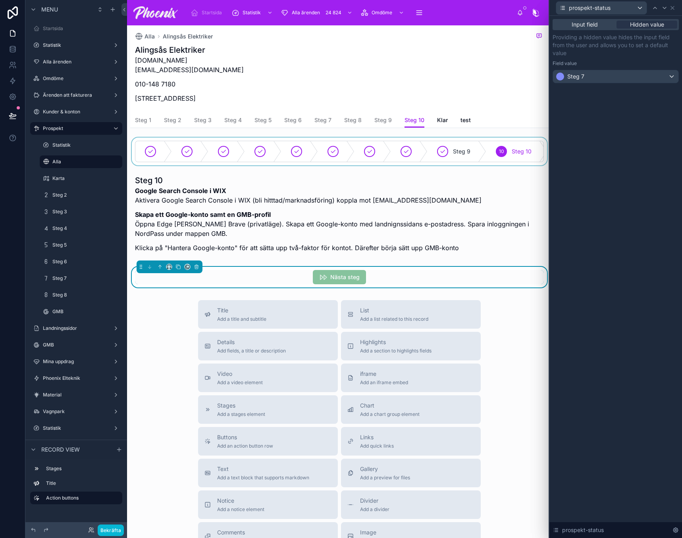
drag, startPoint x: 465, startPoint y: 167, endPoint x: 471, endPoint y: 170, distance: 7.3
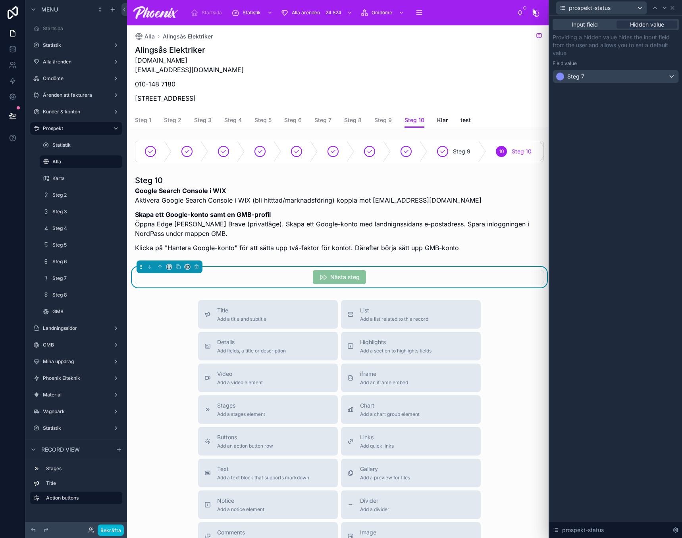
click at [505, 165] on div at bounding box center [339, 152] width 418 height 28
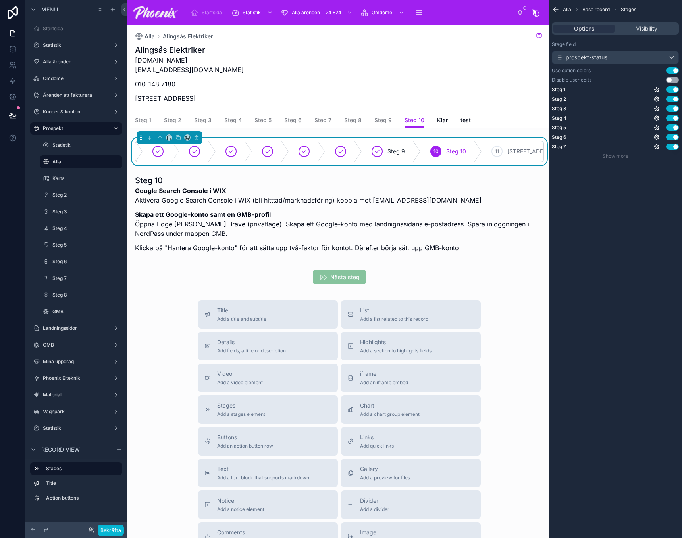
scroll to position [0, 68]
click at [550, 6] on div "Alla Base record Stages" at bounding box center [614, 9] width 133 height 19
click at [555, 8] on icon "scrollable content" at bounding box center [554, 9] width 2 height 2
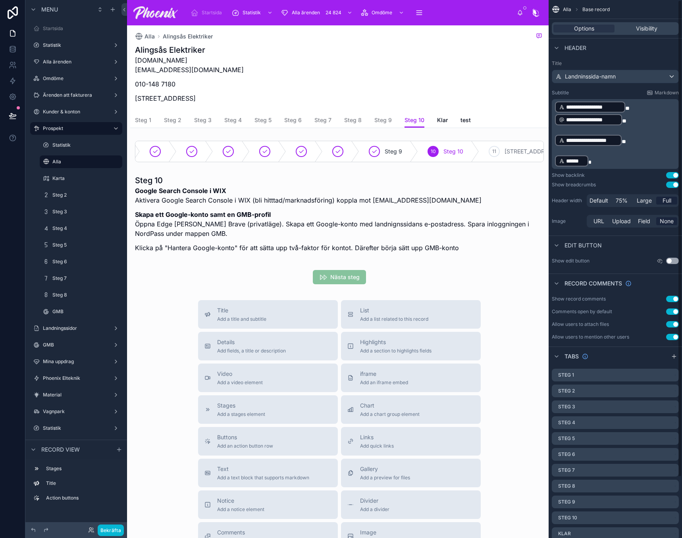
drag, startPoint x: 384, startPoint y: 284, endPoint x: 483, endPoint y: 272, distance: 99.9
click at [384, 284] on div at bounding box center [339, 277] width 418 height 21
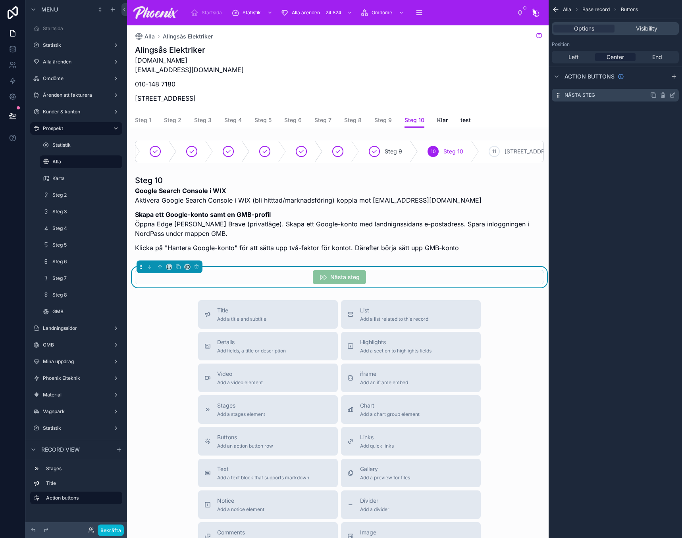
click at [673, 91] on div "Nästa steg" at bounding box center [614, 95] width 127 height 13
click at [672, 93] on icon "scrollable content" at bounding box center [672, 95] width 6 height 6
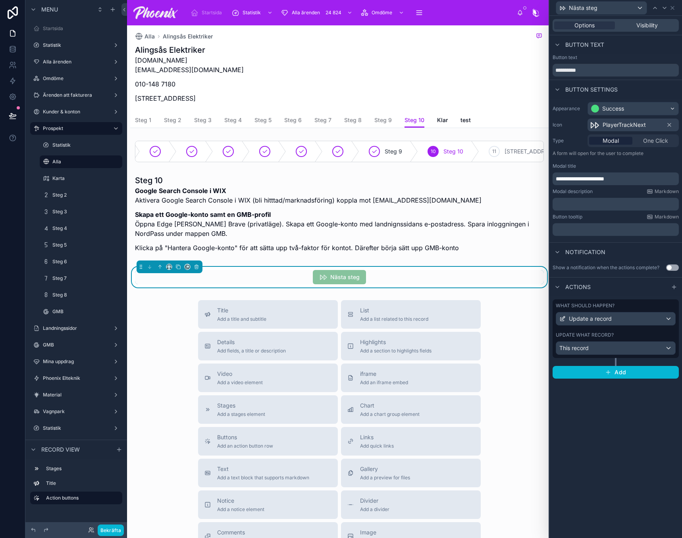
click at [626, 333] on div "Update what record?" at bounding box center [615, 335] width 120 height 6
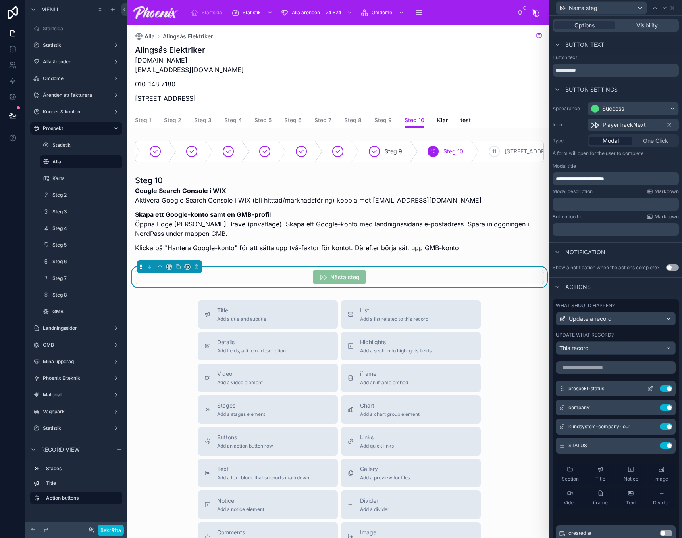
click at [647, 390] on icon at bounding box center [650, 389] width 6 height 6
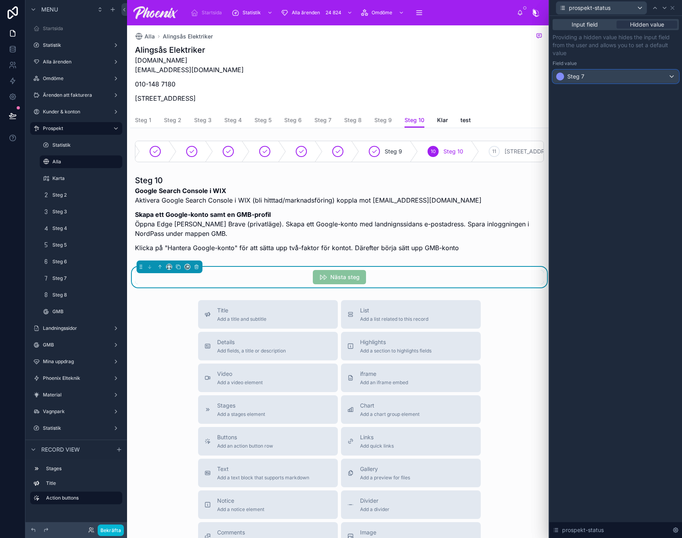
click at [609, 73] on div "Steg 7" at bounding box center [615, 76] width 125 height 13
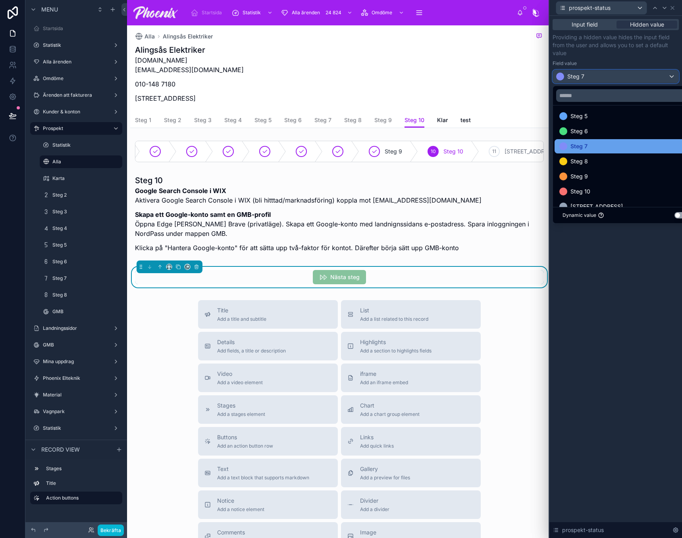
scroll to position [76, 0]
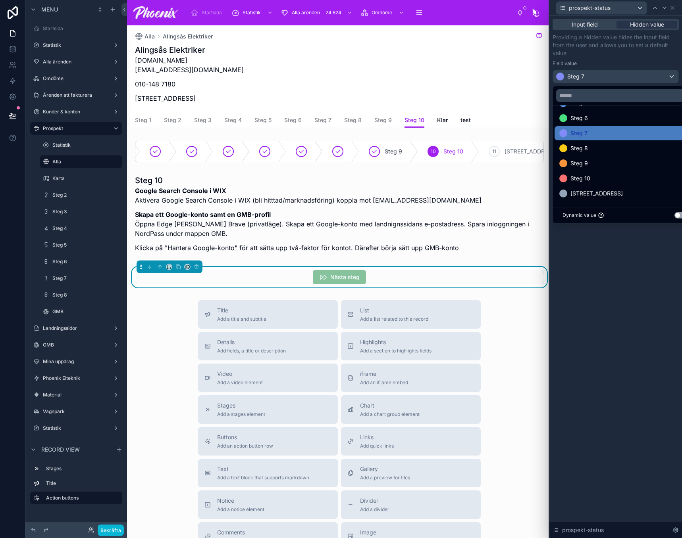
drag, startPoint x: 628, startPoint y: 273, endPoint x: 680, endPoint y: 364, distance: 105.2
click at [631, 281] on div at bounding box center [615, 269] width 133 height 538
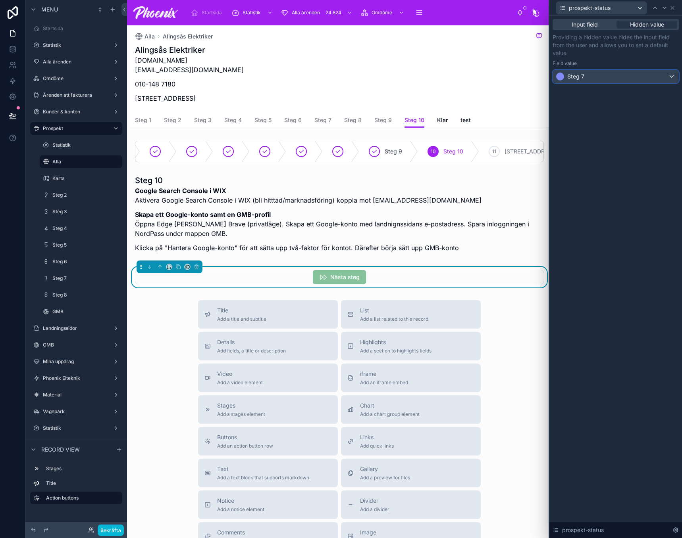
click at [580, 73] on span "Steg 7" at bounding box center [575, 77] width 17 height 8
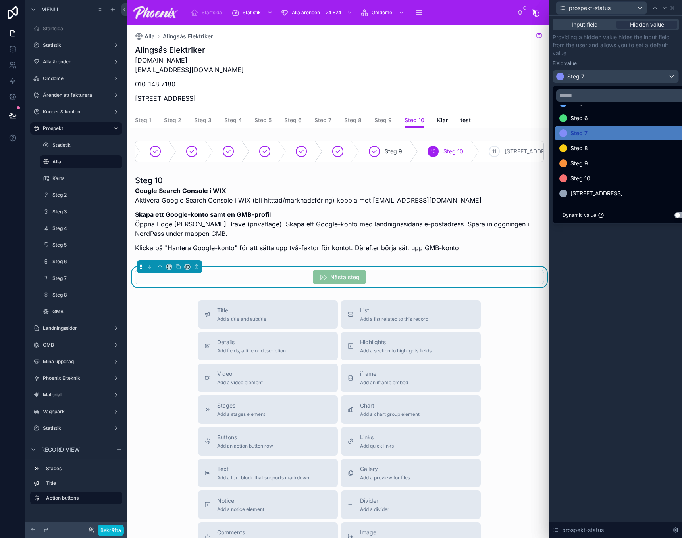
click at [627, 268] on div at bounding box center [615, 269] width 133 height 538
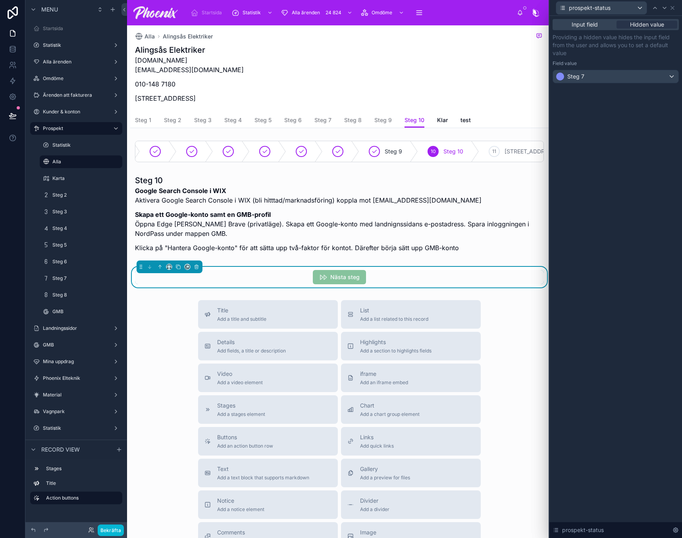
click at [597, 29] on div "Input field Hidden value" at bounding box center [615, 24] width 126 height 11
click at [597, 27] on span "Input field" at bounding box center [584, 25] width 26 height 8
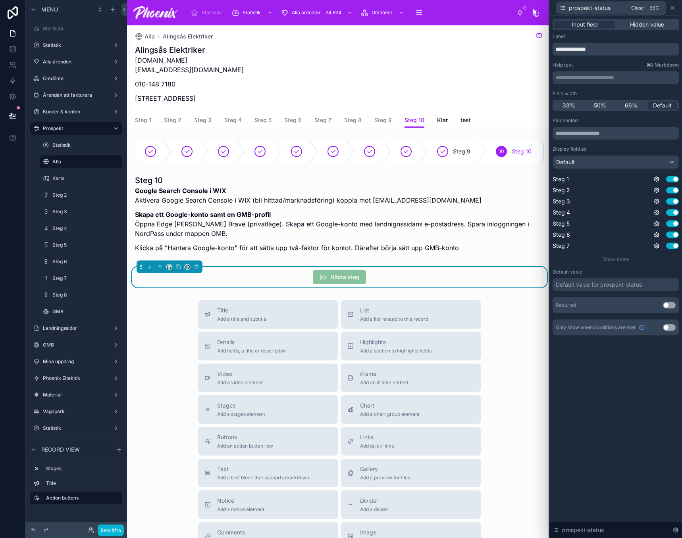
click at [672, 9] on icon at bounding box center [672, 8] width 6 height 6
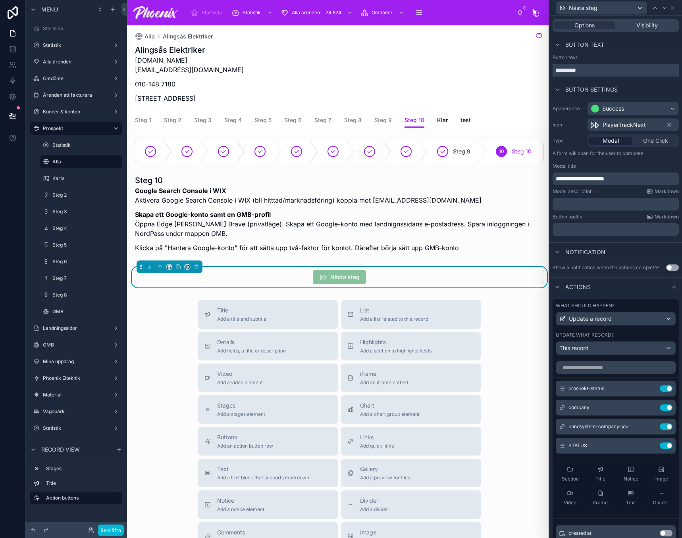
click at [585, 72] on input "**********" at bounding box center [615, 70] width 126 height 13
type input "*"
click at [606, 75] on input "**********" at bounding box center [615, 70] width 126 height 13
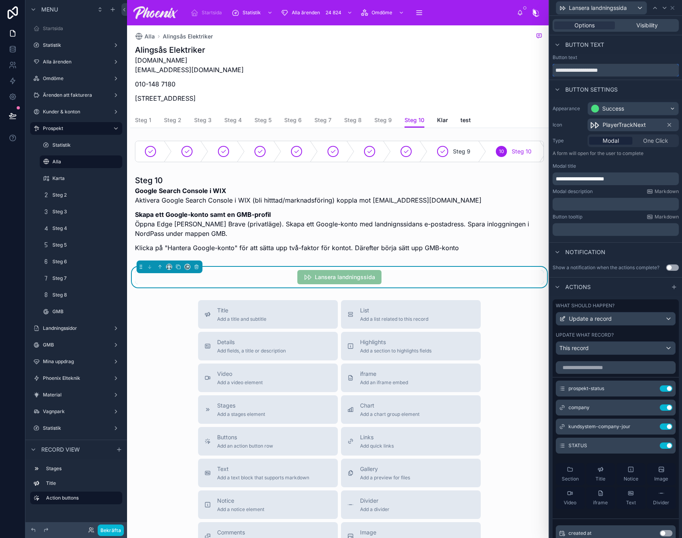
type input "**********"
click at [604, 181] on span "**********" at bounding box center [579, 179] width 48 height 6
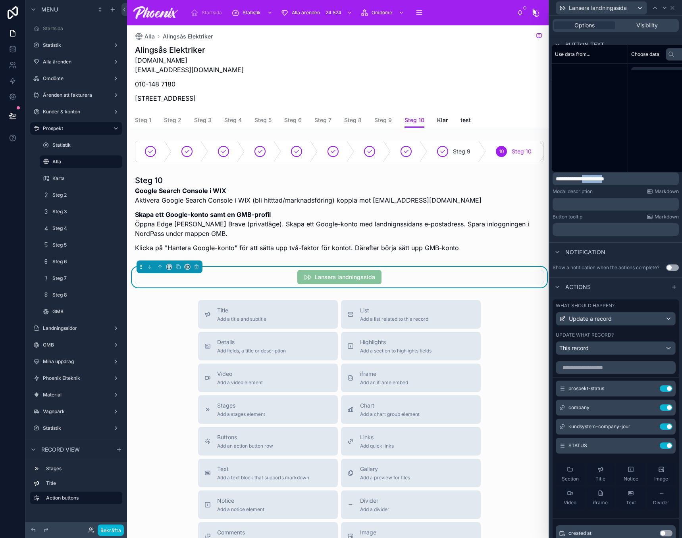
click at [604, 181] on span "**********" at bounding box center [579, 179] width 48 height 6
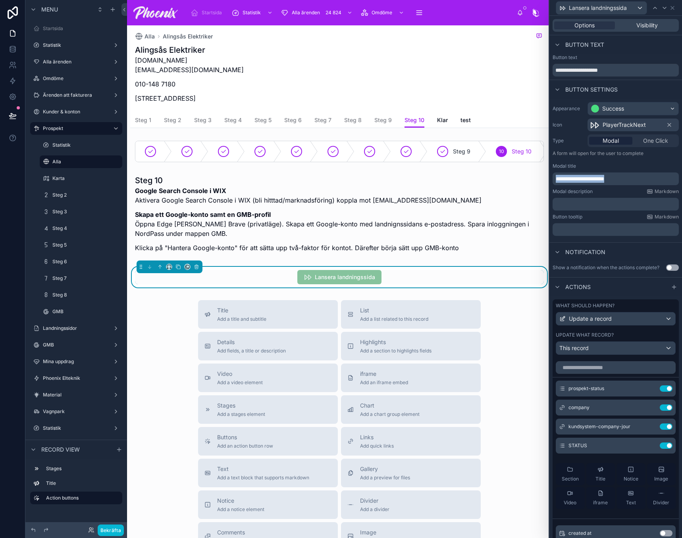
click at [604, 181] on span "**********" at bounding box center [579, 179] width 48 height 6
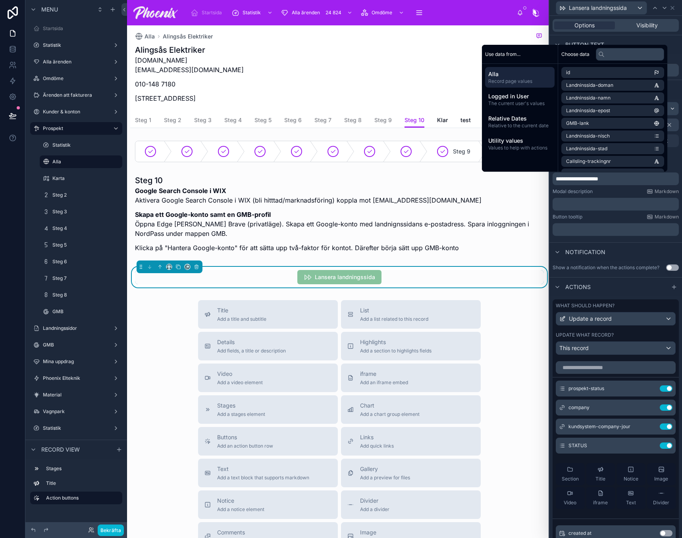
click at [624, 261] on div "**********" at bounding box center [615, 352] width 133 height 635
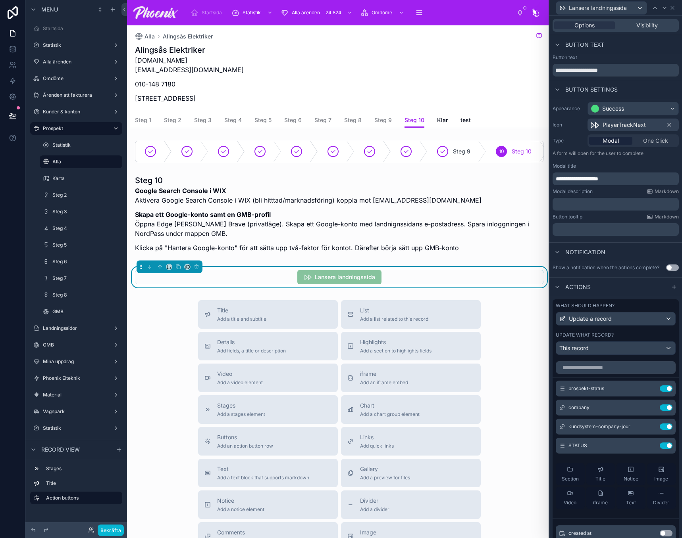
click at [596, 128] on icon at bounding box center [595, 125] width 10 height 10
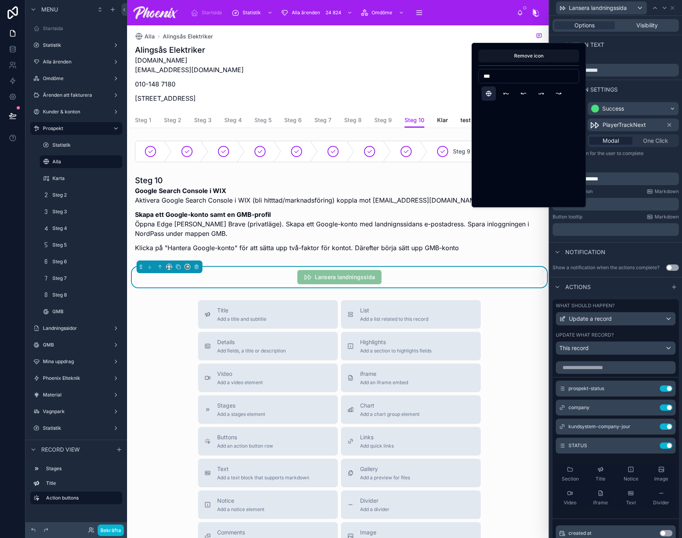
type input "***"
click at [495, 94] on div at bounding box center [528, 93] width 101 height 14
click at [492, 94] on button "WorldWww" at bounding box center [488, 93] width 14 height 14
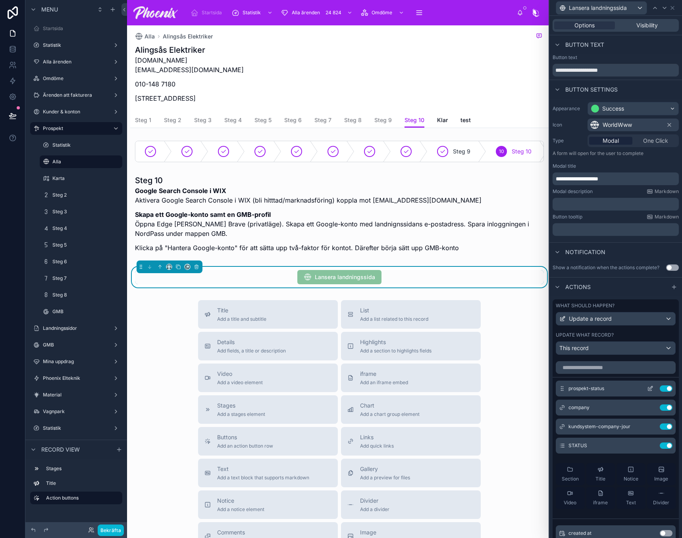
click at [647, 392] on icon at bounding box center [650, 389] width 6 height 6
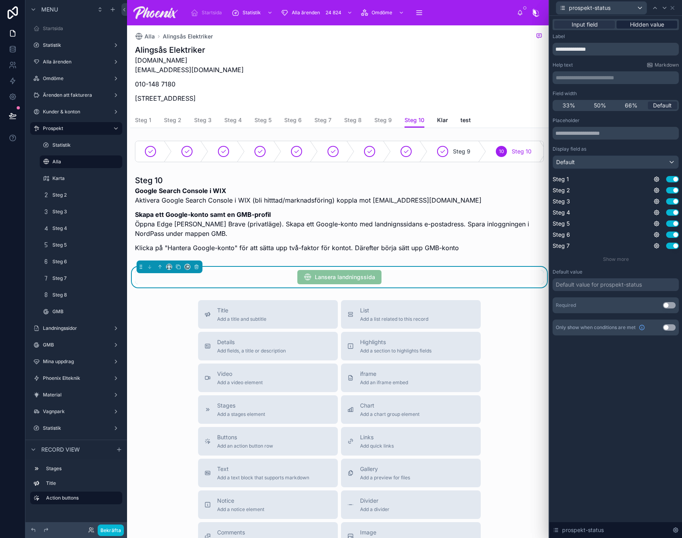
click at [653, 26] on span "Hidden value" at bounding box center [647, 25] width 34 height 8
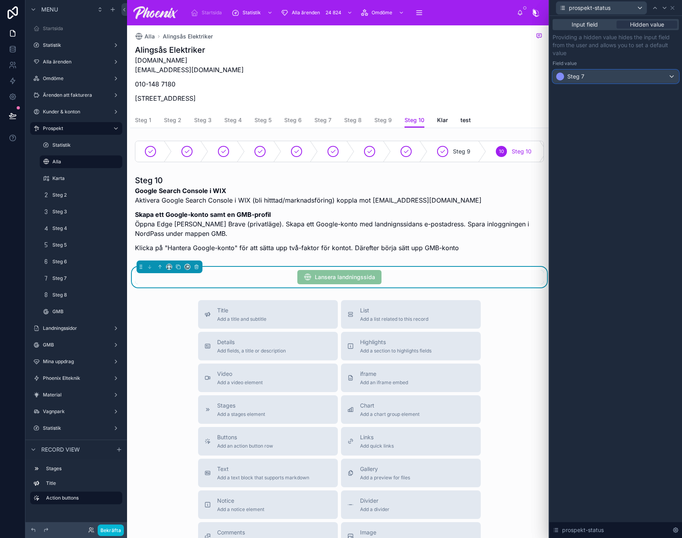
click at [652, 79] on div "Steg 7" at bounding box center [615, 76] width 125 height 13
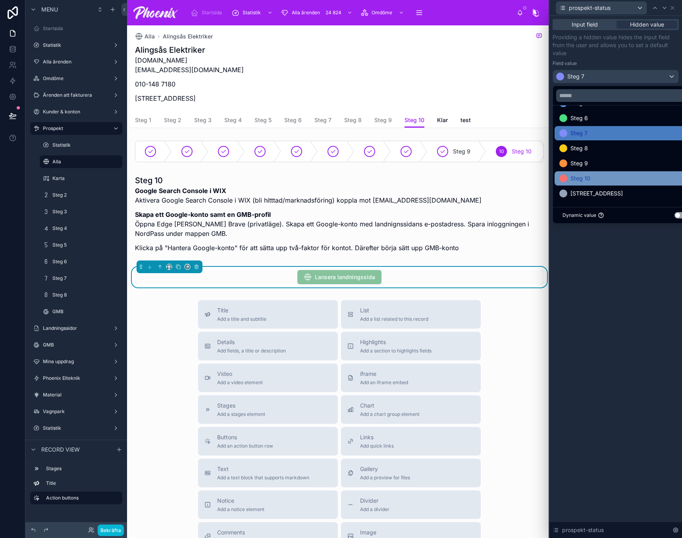
click at [630, 176] on div "Steg 10" at bounding box center [624, 179] width 131 height 10
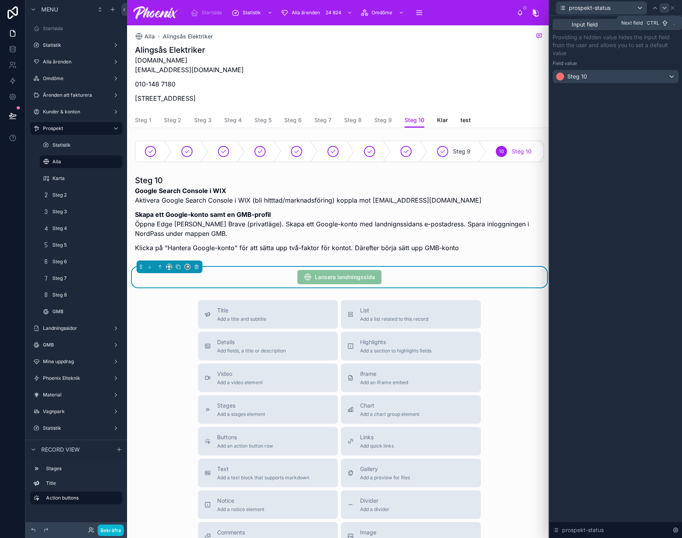
click at [666, 12] on div at bounding box center [664, 8] width 10 height 10
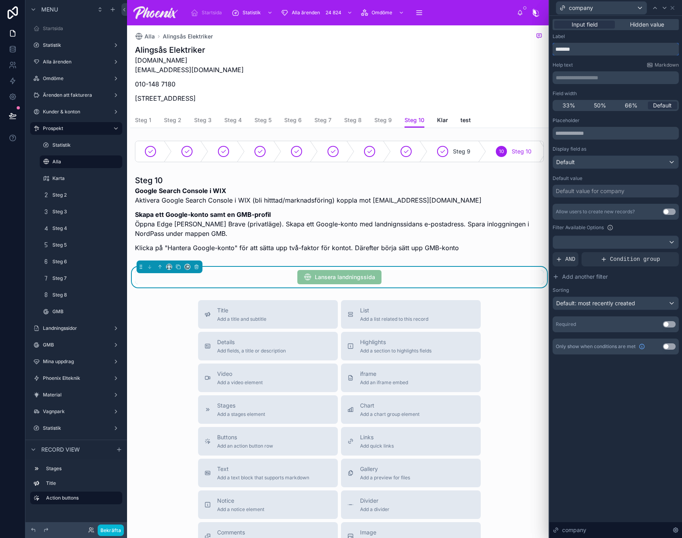
click at [647, 49] on input "*******" at bounding box center [615, 49] width 126 height 13
type input "*****"
drag, startPoint x: 591, startPoint y: 108, endPoint x: 604, endPoint y: 112, distance: 14.2
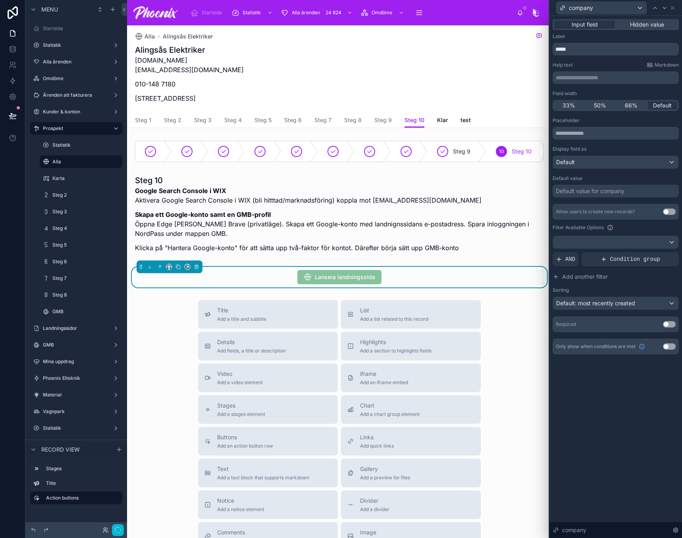
click at [591, 108] on div "50%" at bounding box center [600, 106] width 30 height 8
click at [590, 317] on div "Required Use setting" at bounding box center [615, 325] width 126 height 16
click at [669, 321] on div "Required Use setting" at bounding box center [615, 325] width 126 height 16
click at [603, 242] on div at bounding box center [615, 242] width 125 height 13
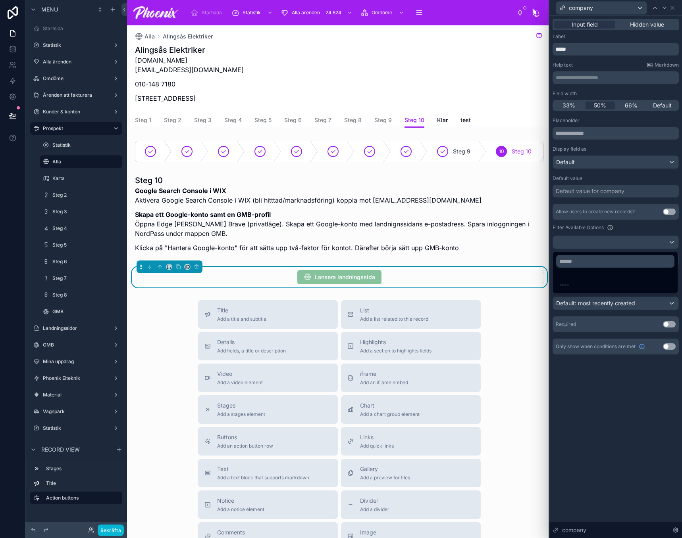
click at [598, 250] on div at bounding box center [615, 269] width 133 height 538
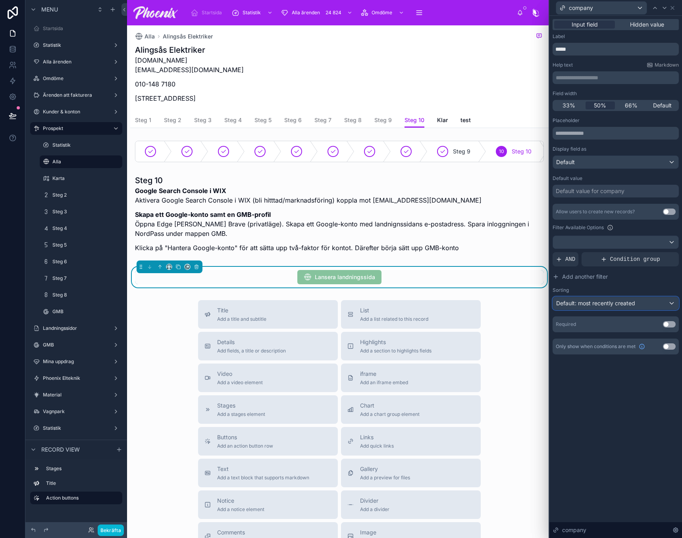
click at [592, 300] on div "Default: most recently created" at bounding box center [615, 303] width 125 height 13
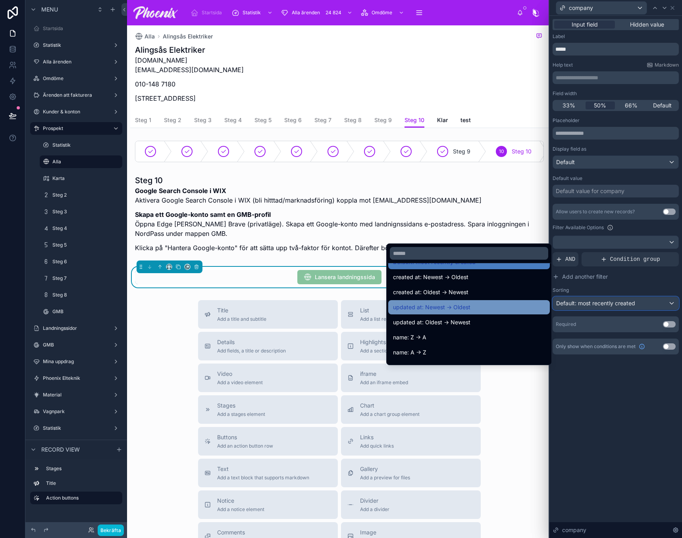
scroll to position [40, 0]
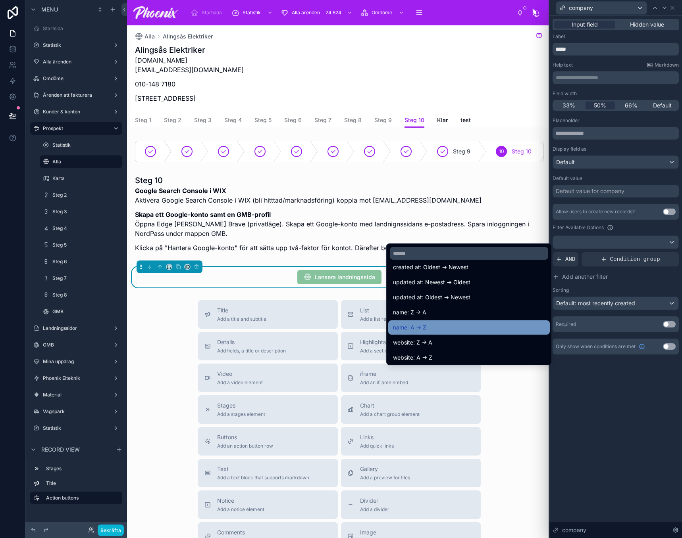
click at [514, 327] on div "name: A -> Z" at bounding box center [469, 328] width 152 height 10
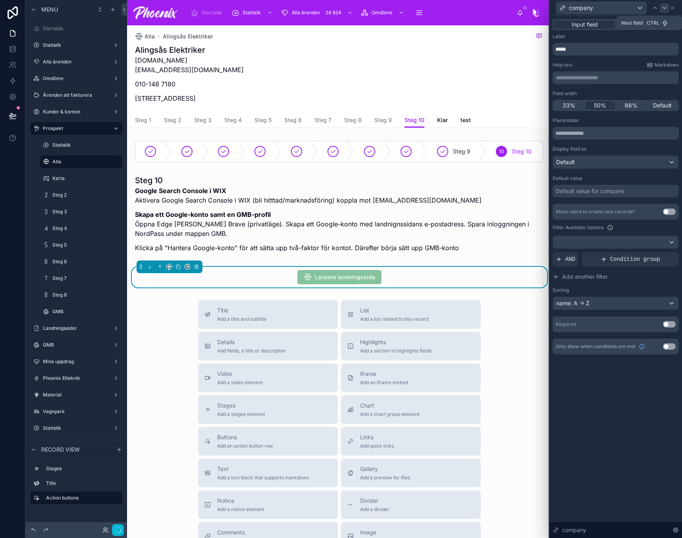
click at [665, 9] on icon at bounding box center [664, 8] width 6 height 6
click at [603, 48] on input "**********" at bounding box center [615, 49] width 126 height 13
type input "****"
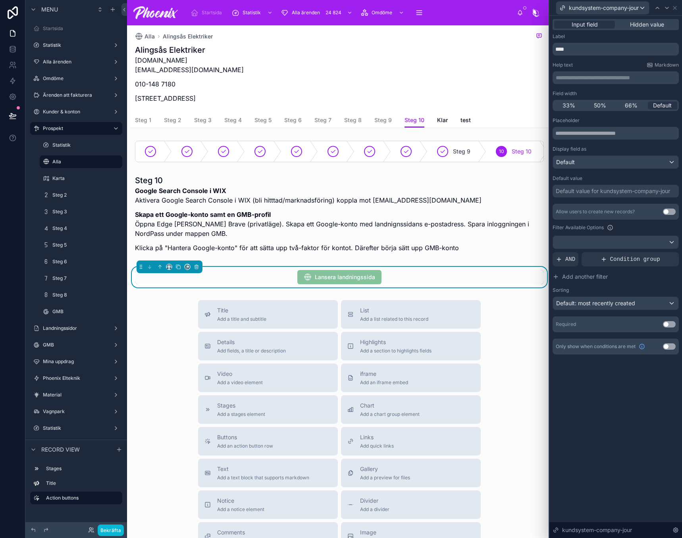
click at [664, 322] on button "Use setting" at bounding box center [669, 324] width 13 height 6
click at [599, 95] on div "Field width" at bounding box center [615, 93] width 126 height 6
click at [597, 104] on span "50%" at bounding box center [600, 106] width 12 height 8
click at [592, 305] on span "Default: most recently created" at bounding box center [595, 303] width 79 height 7
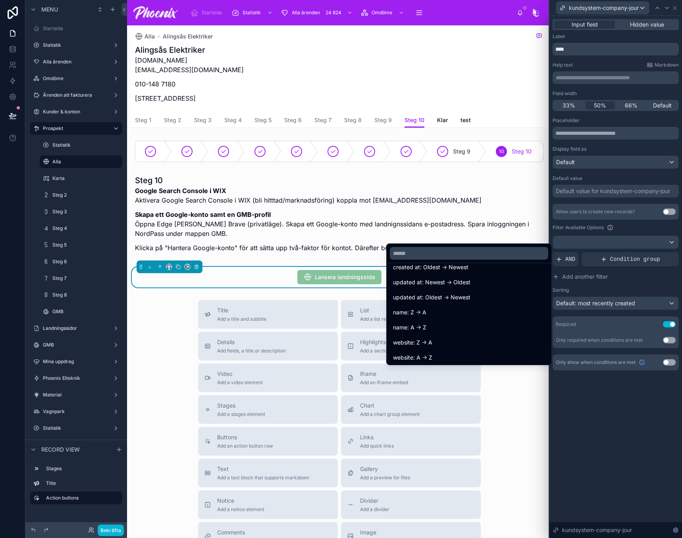
drag, startPoint x: 476, startPoint y: 327, endPoint x: 613, endPoint y: 124, distance: 244.2
click at [476, 327] on div "name: A -> Z" at bounding box center [469, 328] width 152 height 10
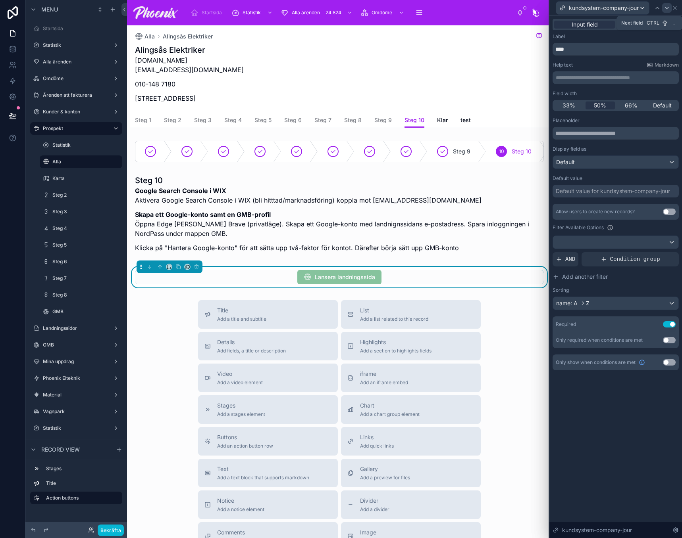
click at [667, 8] on icon at bounding box center [666, 8] width 3 height 2
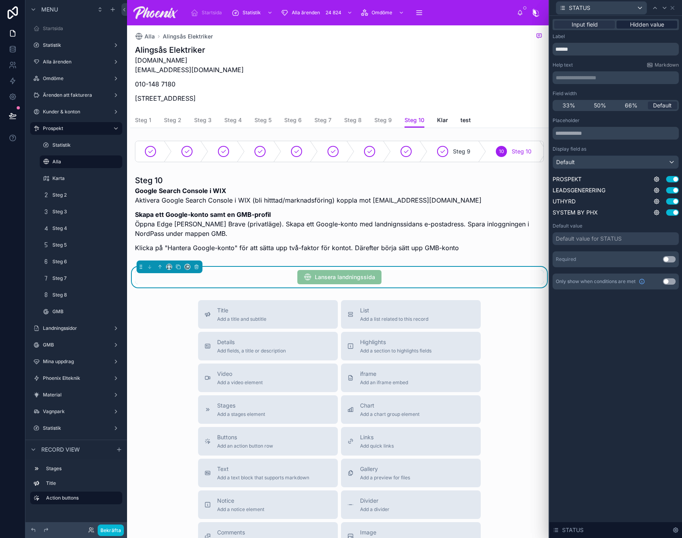
click at [662, 28] on div "Input field Hidden value" at bounding box center [615, 24] width 126 height 11
click at [662, 28] on span "Hidden value" at bounding box center [647, 25] width 34 height 8
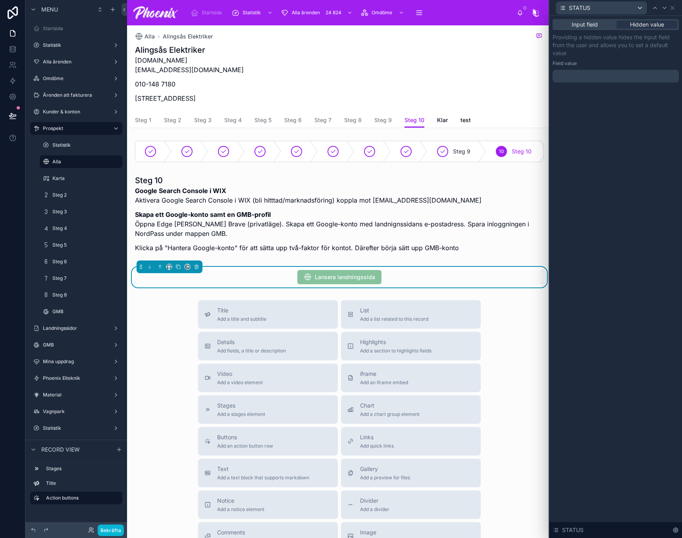
drag, startPoint x: 608, startPoint y: 71, endPoint x: 646, endPoint y: 68, distance: 38.2
click at [609, 71] on div at bounding box center [615, 76] width 126 height 13
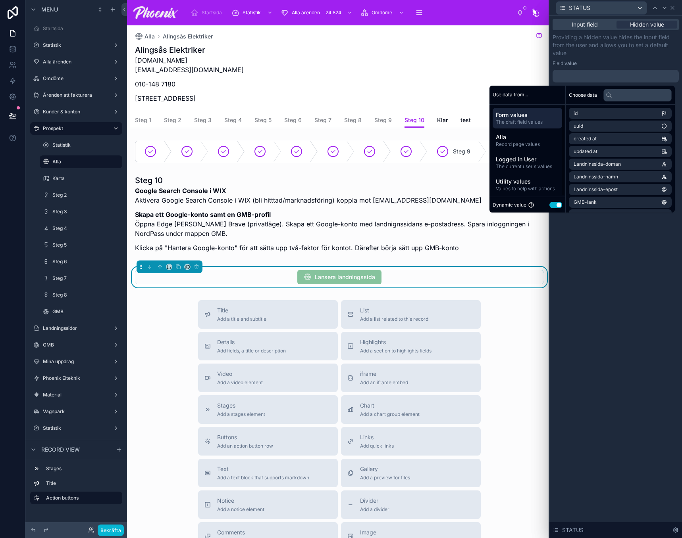
click at [553, 203] on button "Use setting" at bounding box center [555, 205] width 13 height 6
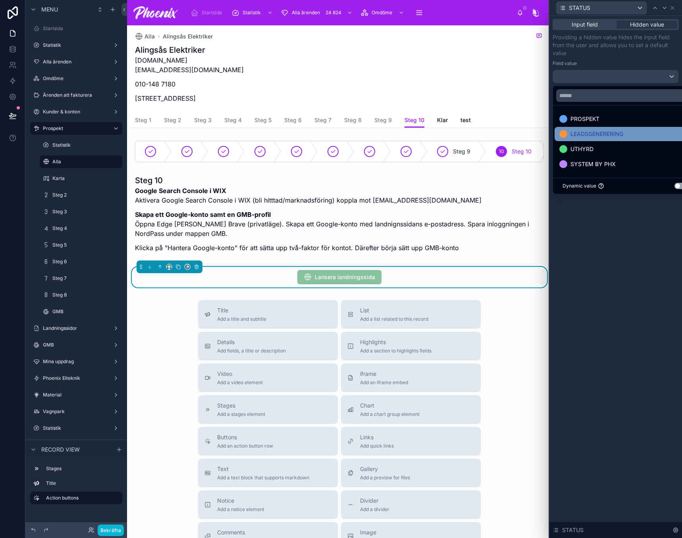
click at [612, 131] on span "LEADSGENERERING" at bounding box center [596, 134] width 53 height 10
click at [621, 244] on div "Input field Hidden value Providing a hidden value hides the input field from th…" at bounding box center [615, 277] width 133 height 523
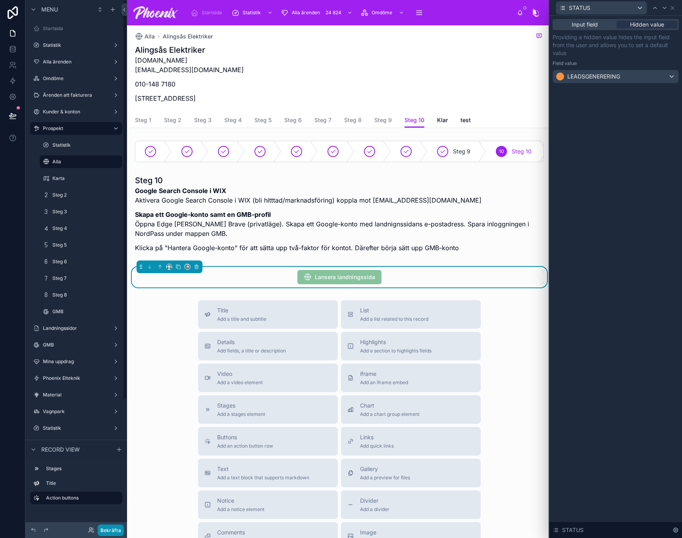
drag, startPoint x: 113, startPoint y: 532, endPoint x: 195, endPoint y: 470, distance: 103.2
click at [112, 532] on button "Bekräfta" at bounding box center [111, 531] width 26 height 12
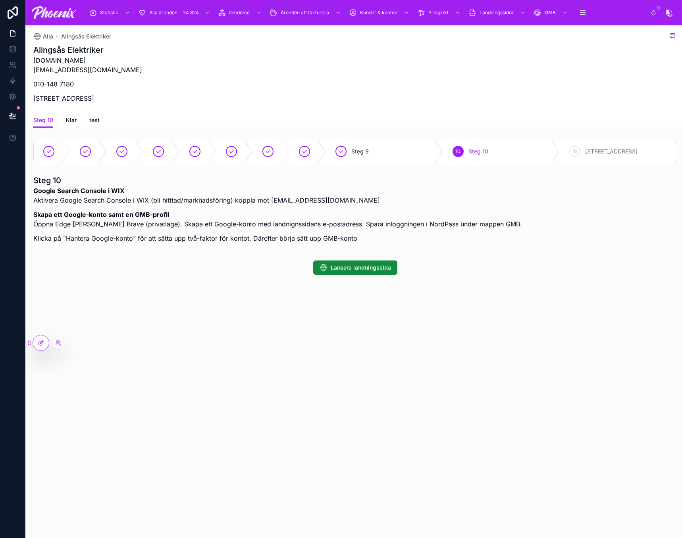
click at [38, 342] on icon at bounding box center [41, 343] width 6 height 6
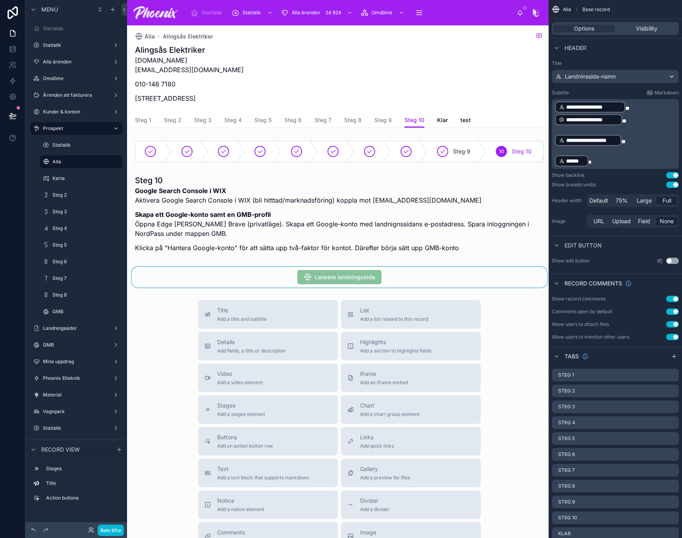
click at [240, 284] on div at bounding box center [339, 277] width 418 height 21
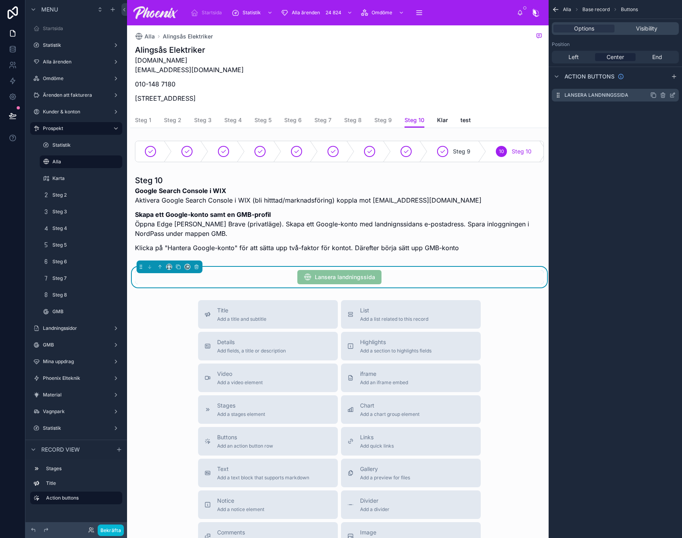
click at [672, 97] on icon "scrollable content" at bounding box center [672, 95] width 6 height 6
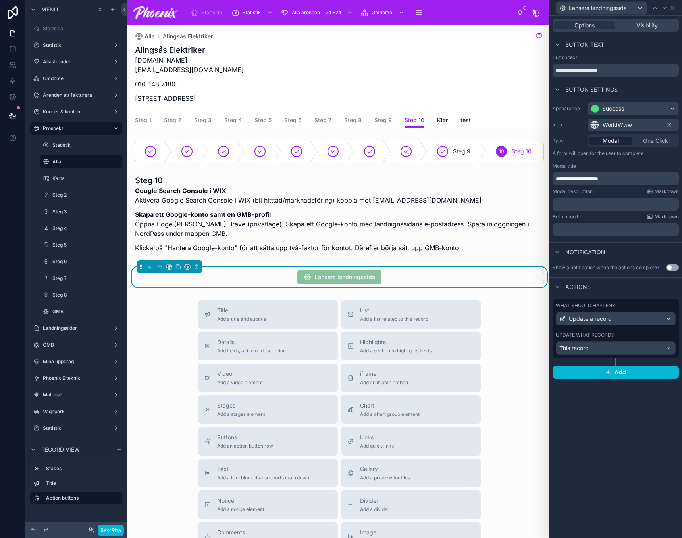
click at [632, 340] on div "Update what record? This record" at bounding box center [615, 343] width 120 height 23
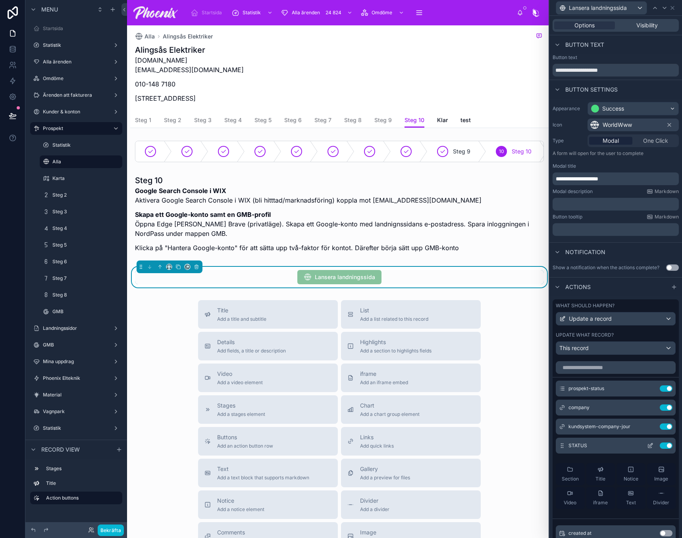
click at [648, 448] on icon at bounding box center [650, 447] width 4 height 4
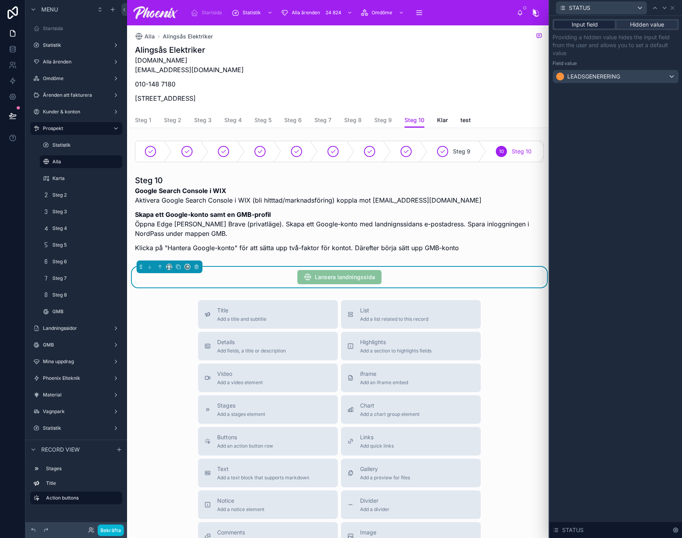
click at [591, 27] on span "Input field" at bounding box center [584, 25] width 26 height 8
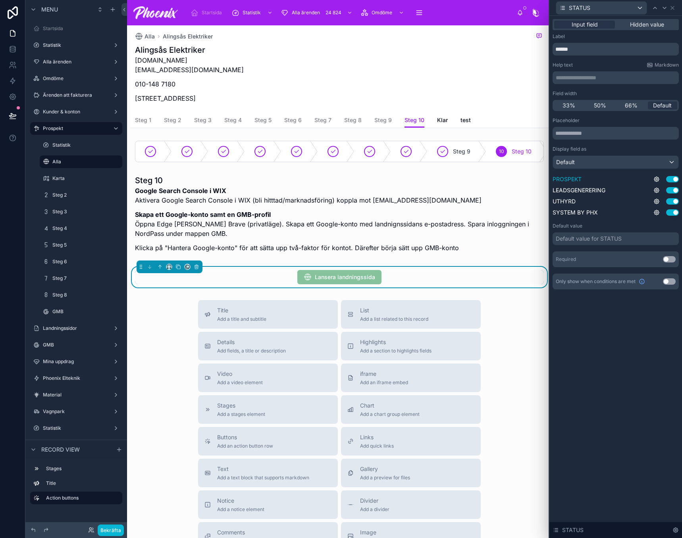
click at [676, 182] on button "Use setting" at bounding box center [672, 179] width 13 height 6
click at [672, 218] on div "Placeholder Display field as Default PROSPEKT Use setting LEADSGENERERING Use s…" at bounding box center [615, 192] width 126 height 150
click at [671, 215] on button "Use setting" at bounding box center [672, 212] width 13 height 6
click at [672, 260] on button "Use setting" at bounding box center [669, 259] width 13 height 6
click at [612, 168] on div "Default" at bounding box center [615, 162] width 125 height 13
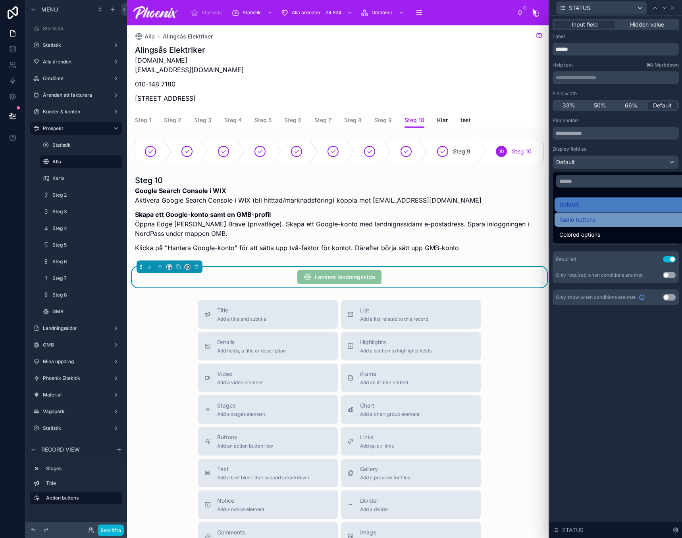
drag, startPoint x: 601, startPoint y: 232, endPoint x: 601, endPoint y: 223, distance: 9.1
click at [601, 223] on ul "Default Radio buttons Colored options" at bounding box center [625, 217] width 144 height 52
click at [601, 223] on div "Radio buttons" at bounding box center [624, 220] width 131 height 10
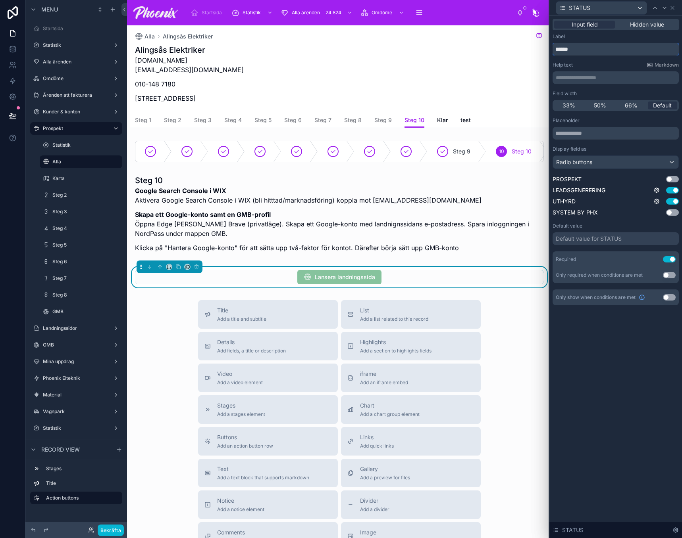
click at [570, 49] on input "******" at bounding box center [615, 49] width 126 height 13
click at [569, 49] on input "******" at bounding box center [615, 49] width 126 height 13
type input "*"
type input "**********"
click at [674, 6] on icon at bounding box center [672, 7] width 3 height 3
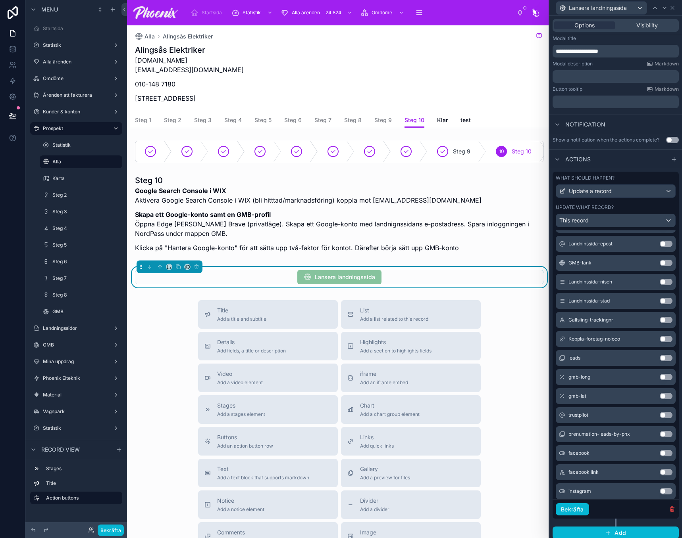
scroll to position [138, 0]
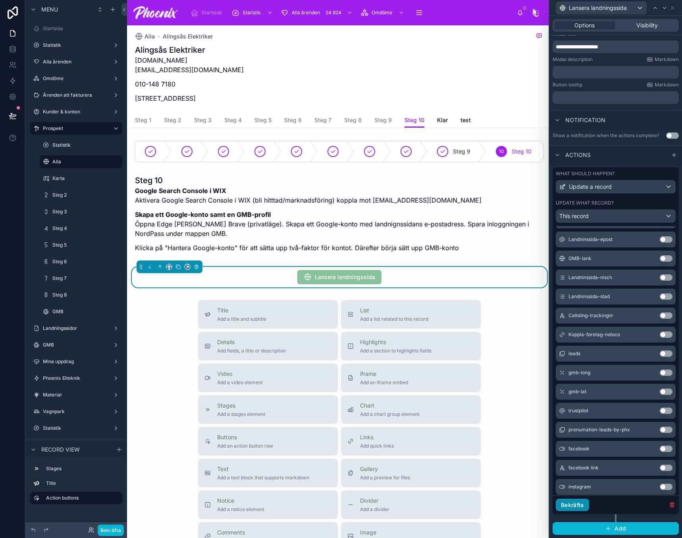
click at [586, 503] on button "Bekräfta" at bounding box center [571, 505] width 33 height 13
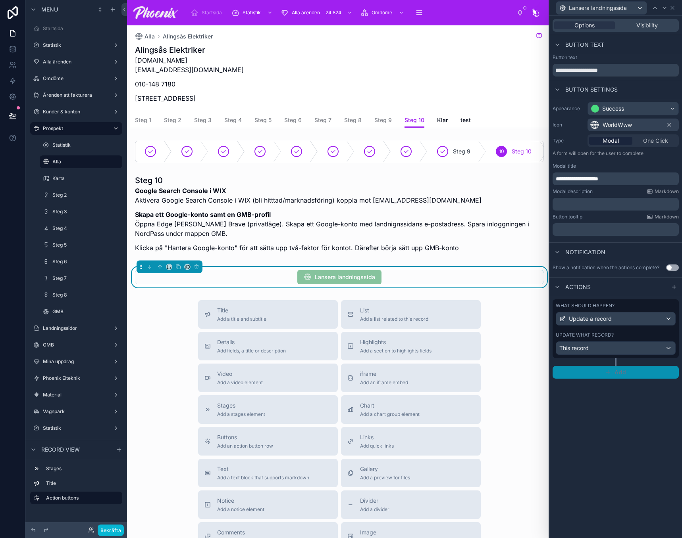
click at [619, 374] on span "Add" at bounding box center [620, 372] width 12 height 7
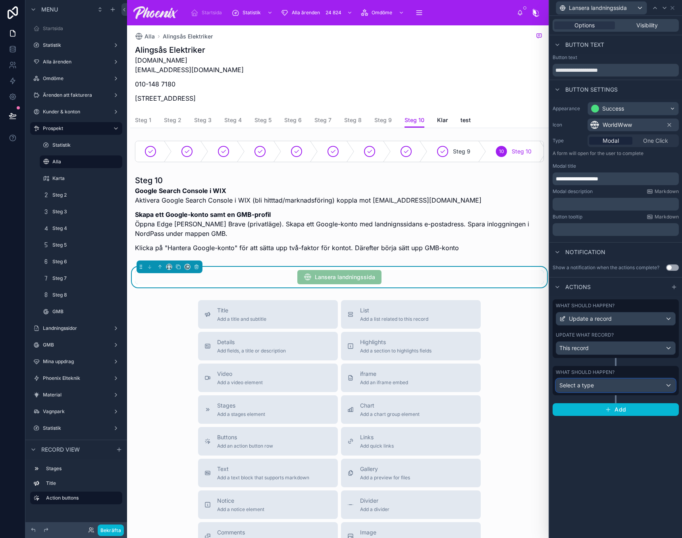
click at [602, 391] on div "Select a type" at bounding box center [615, 385] width 119 height 13
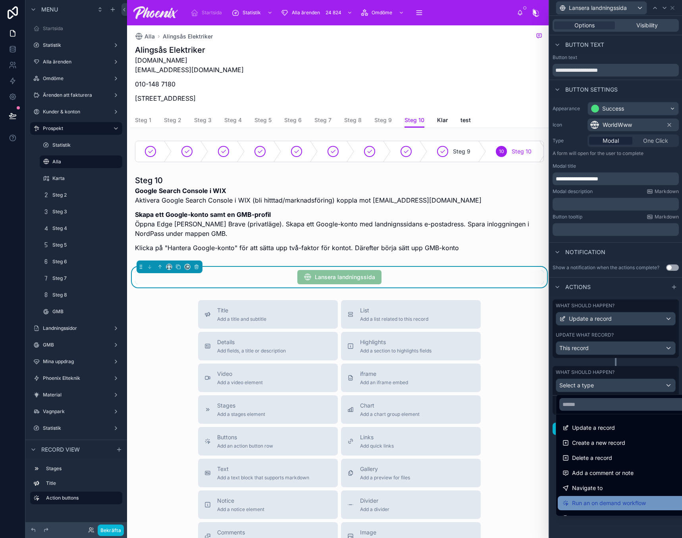
click at [603, 502] on span "Run an on demand workflow" at bounding box center [609, 504] width 74 height 10
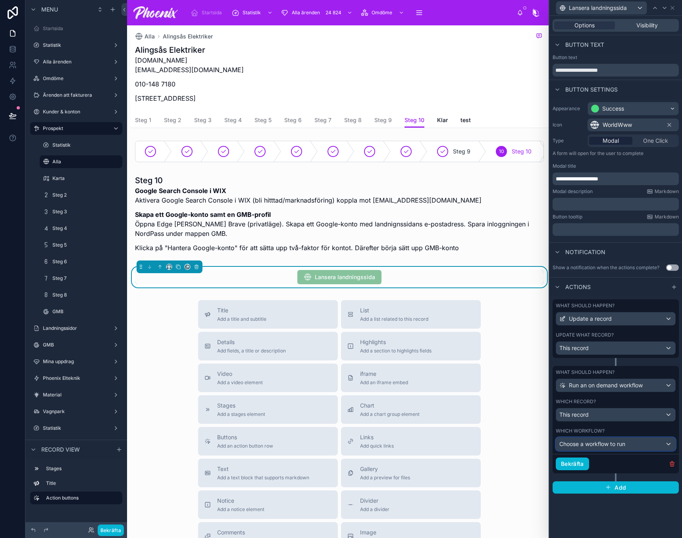
click at [595, 439] on div "Choose a workflow to run" at bounding box center [615, 444] width 119 height 13
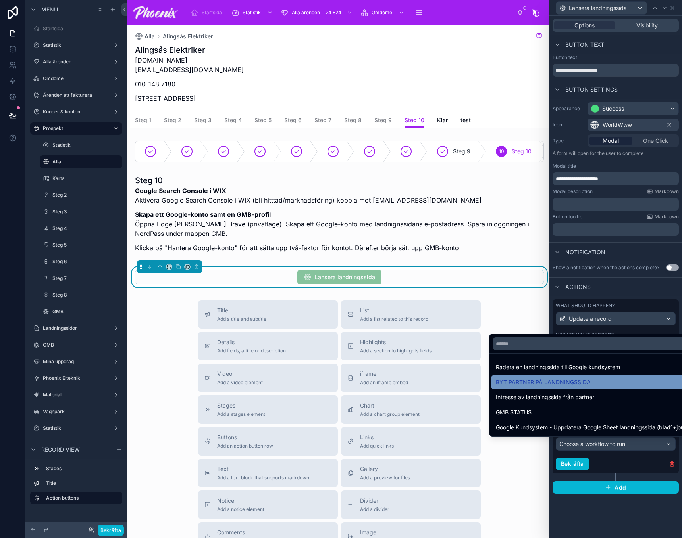
click at [590, 380] on div "BYT PARTNER PÅ LANDNINGSSIDA" at bounding box center [592, 383] width 192 height 10
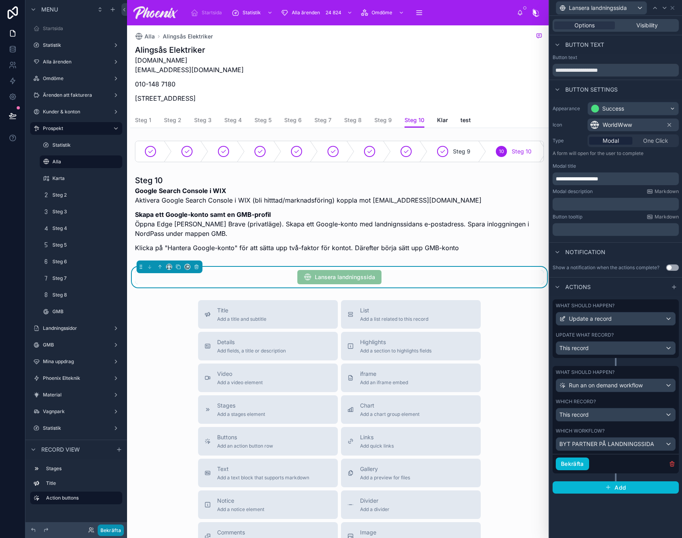
click at [119, 533] on div "Bekräfta" at bounding box center [76, 531] width 102 height 16
click at [119, 533] on button "Bekräfta" at bounding box center [111, 531] width 26 height 12
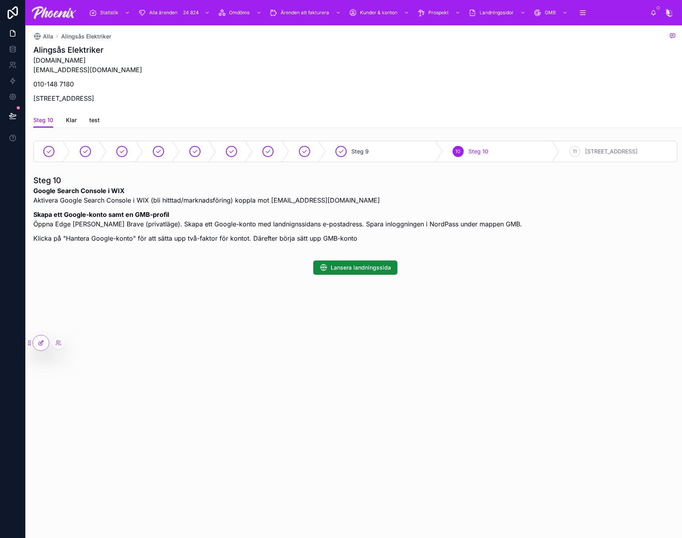
click at [43, 340] on icon at bounding box center [41, 343] width 6 height 6
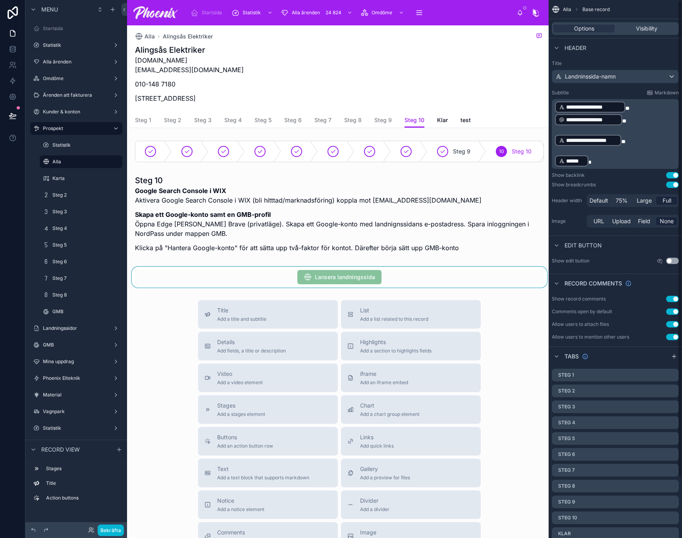
click at [425, 277] on div at bounding box center [339, 277] width 418 height 21
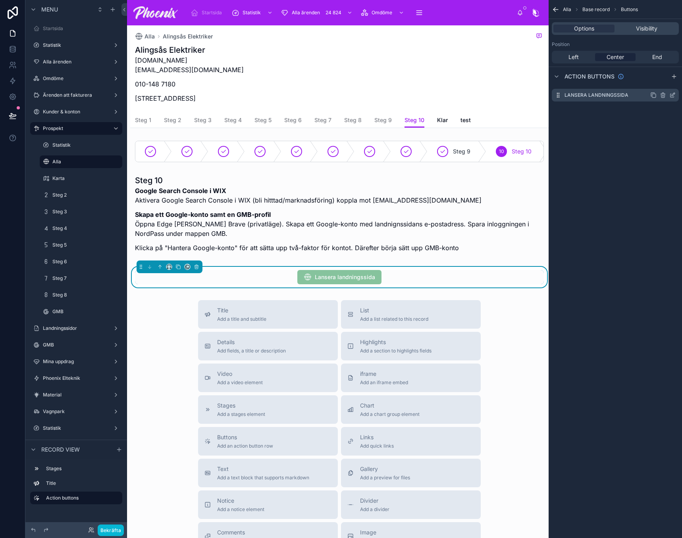
click at [672, 94] on icon "scrollable content" at bounding box center [672, 95] width 6 height 6
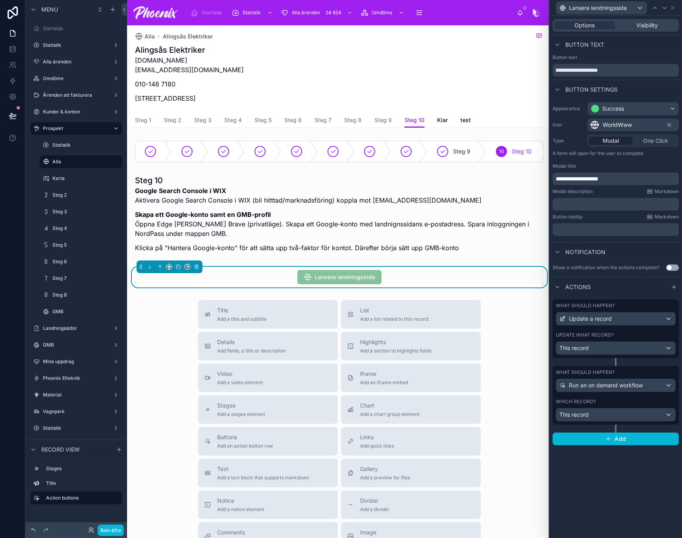
click at [641, 332] on div "What should happen? Update a record Update what record? This record" at bounding box center [615, 329] width 126 height 59
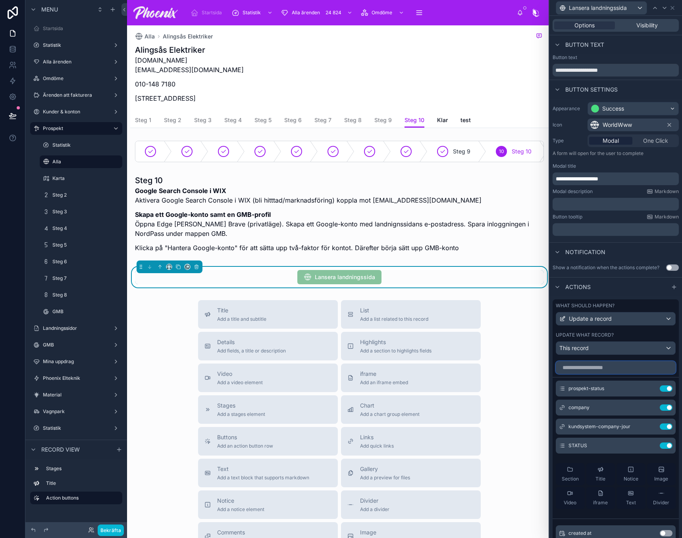
click at [610, 374] on input "text" at bounding box center [615, 367] width 120 height 13
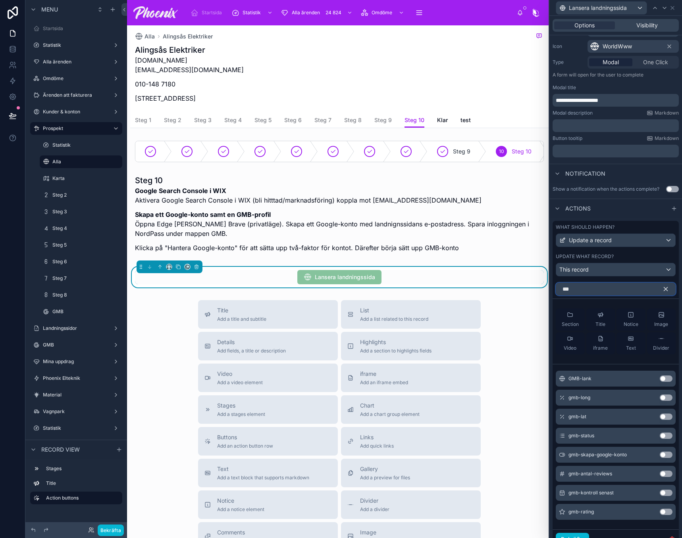
scroll to position [79, 0]
type input "***"
click at [659, 381] on button "Use setting" at bounding box center [665, 378] width 13 height 6
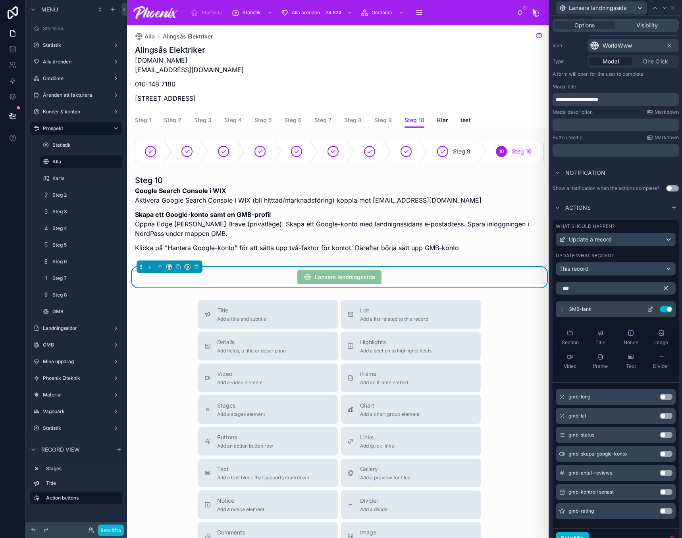
click at [647, 313] on icon at bounding box center [650, 309] width 6 height 6
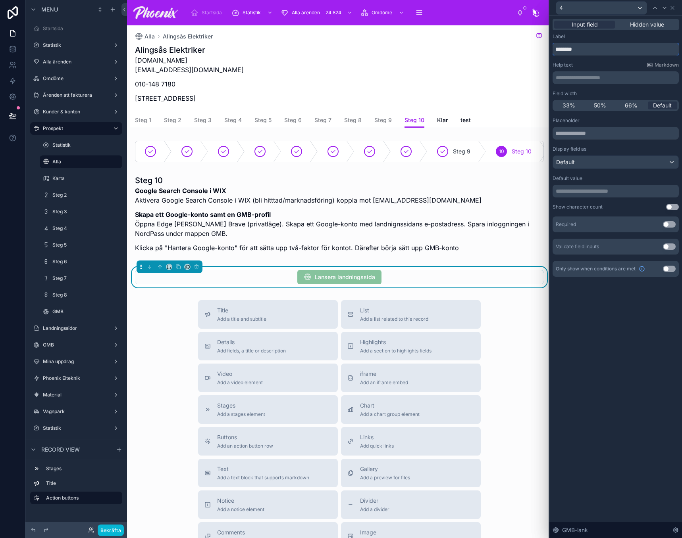
click at [592, 44] on input "********" at bounding box center [615, 49] width 126 height 13
click at [590, 45] on input "********" at bounding box center [615, 49] width 126 height 13
type input "*"
type input "*******"
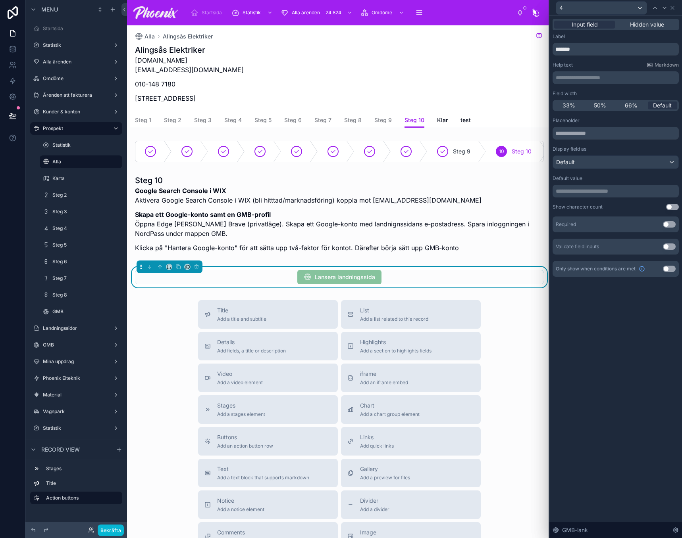
click at [663, 248] on button "Use setting" at bounding box center [669, 247] width 13 height 6
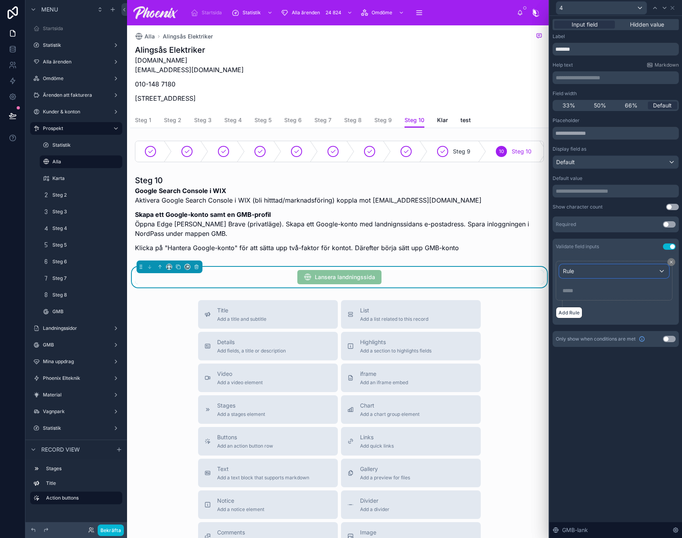
click at [595, 275] on div "Rule" at bounding box center [613, 271] width 109 height 13
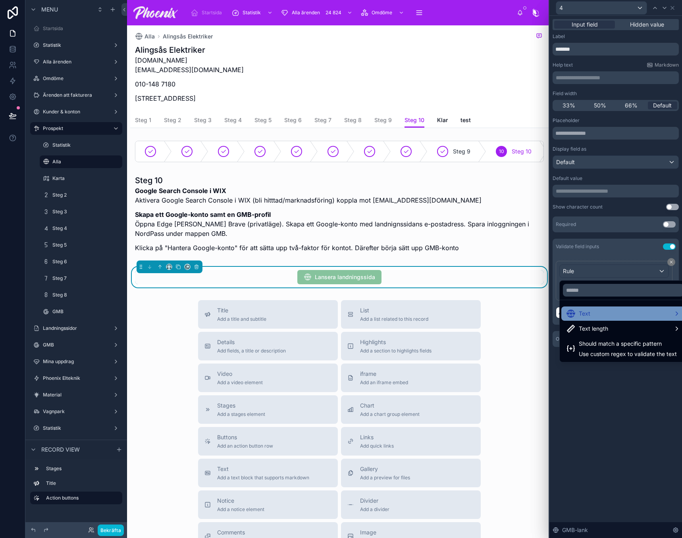
click at [599, 310] on div "Text" at bounding box center [623, 314] width 114 height 10
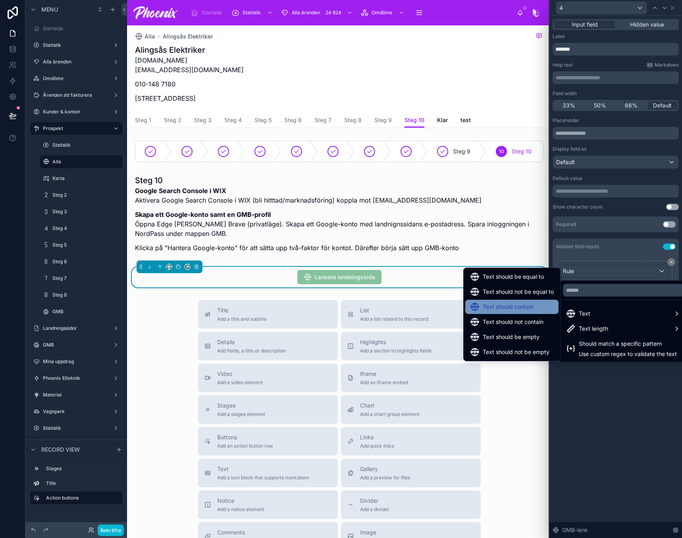
click at [545, 308] on div "Text should contain" at bounding box center [512, 307] width 84 height 10
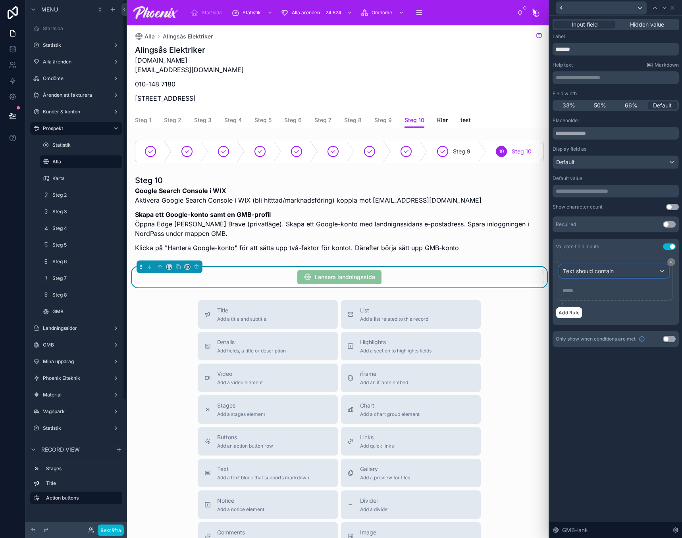
click at [596, 270] on span "Text should contain" at bounding box center [588, 271] width 51 height 8
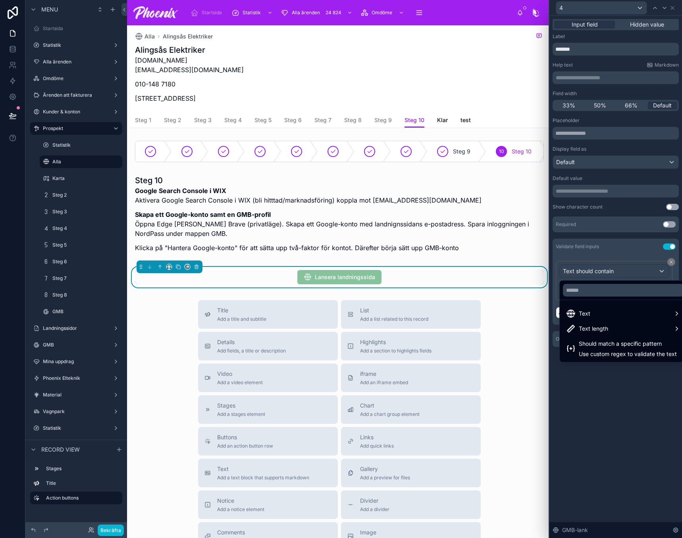
click at [596, 270] on div at bounding box center [615, 269] width 133 height 538
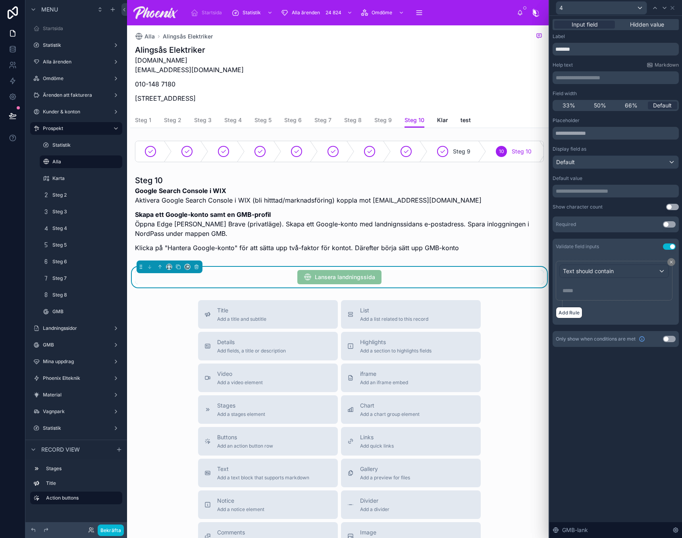
click at [585, 287] on p "***** ﻿" at bounding box center [614, 291] width 105 height 8
drag, startPoint x: 605, startPoint y: 289, endPoint x: 645, endPoint y: 304, distance: 42.2
click at [645, 301] on div "**********" at bounding box center [613, 281] width 117 height 40
drag, startPoint x: 122, startPoint y: 527, endPoint x: 136, endPoint y: 515, distance: 18.9
click at [123, 527] on button "Bekräfta" at bounding box center [111, 531] width 26 height 12
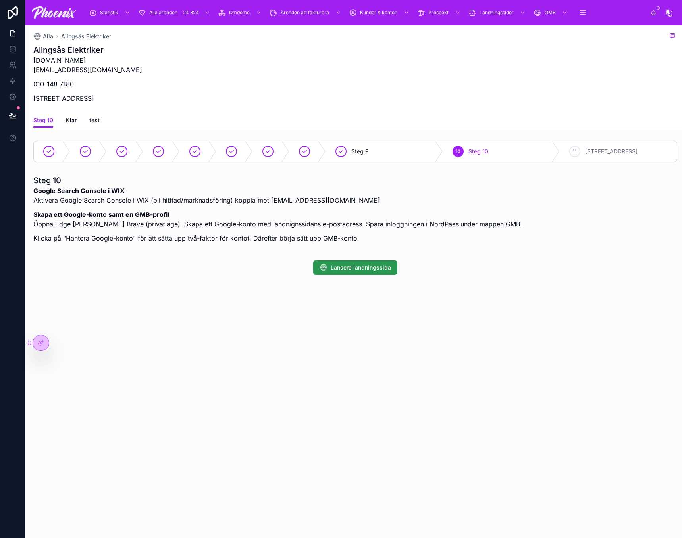
click at [367, 269] on span "Lansera landningssida" at bounding box center [360, 268] width 60 height 8
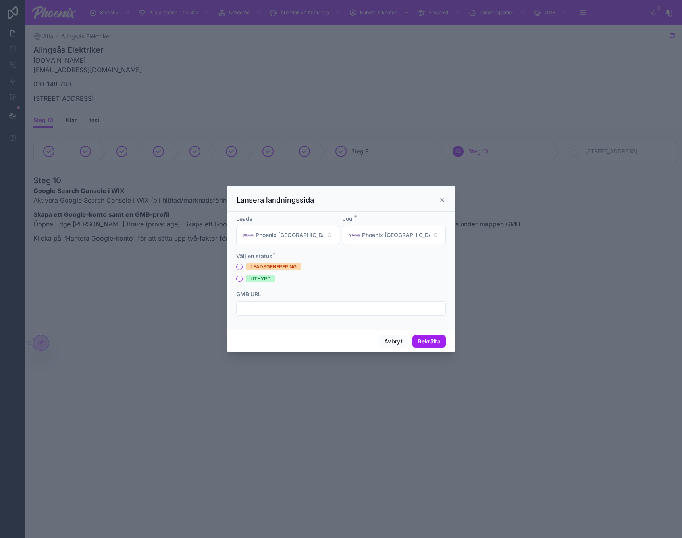
click at [333, 313] on input "text" at bounding box center [340, 308] width 209 height 11
paste input "**********"
type input "**********"
click at [403, 345] on button "Avbryt" at bounding box center [393, 341] width 29 height 13
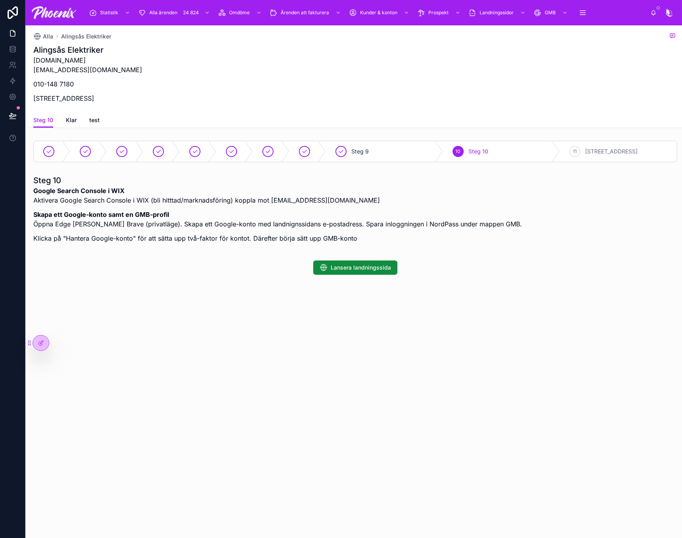
drag, startPoint x: 46, startPoint y: 340, endPoint x: 136, endPoint y: 367, distance: 94.1
click at [47, 340] on div at bounding box center [41, 343] width 16 height 15
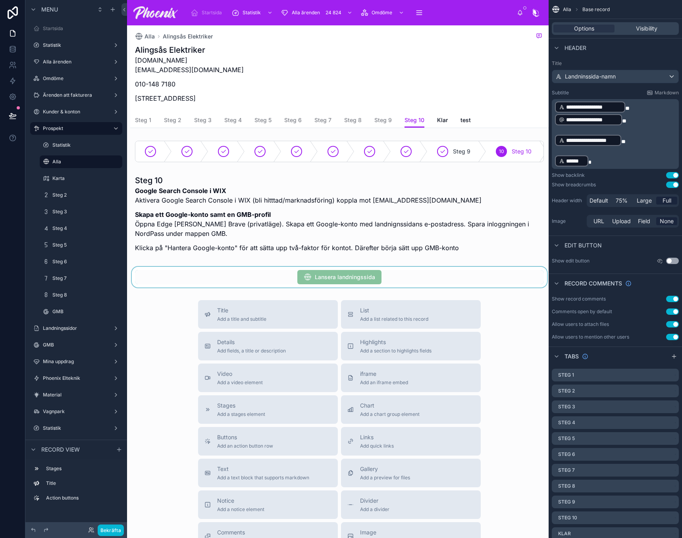
click at [427, 282] on div at bounding box center [339, 277] width 418 height 21
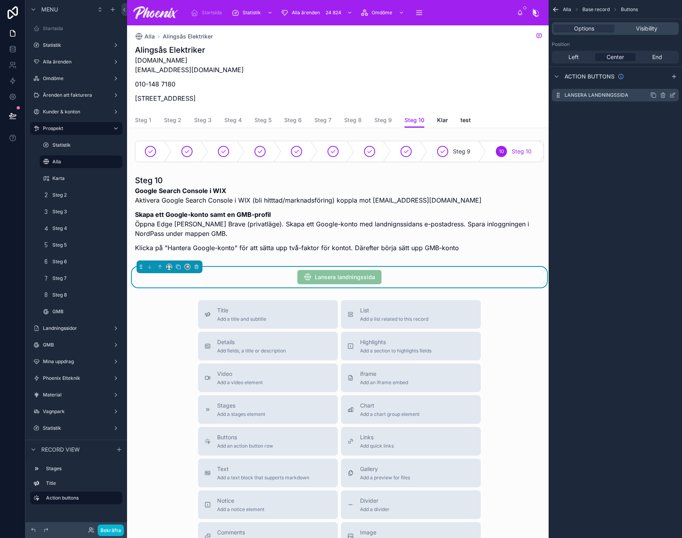
click at [671, 94] on icon "scrollable content" at bounding box center [672, 95] width 6 height 6
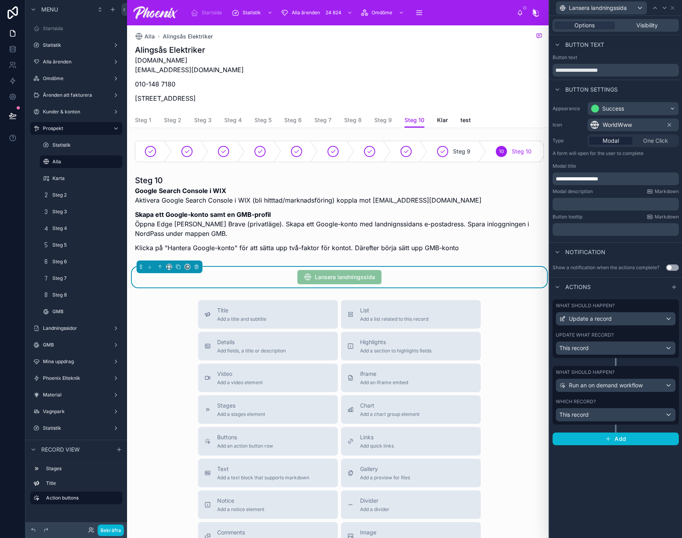
click at [639, 335] on div "Update what record?" at bounding box center [615, 335] width 120 height 6
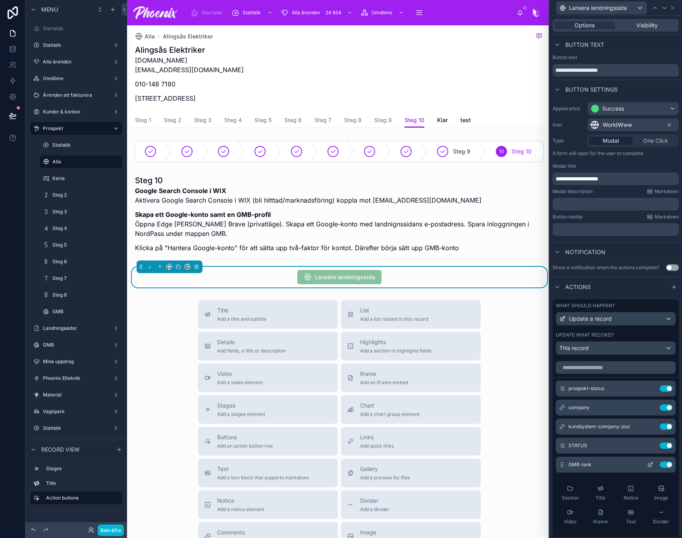
click at [659, 468] on button "Use setting" at bounding box center [665, 465] width 13 height 6
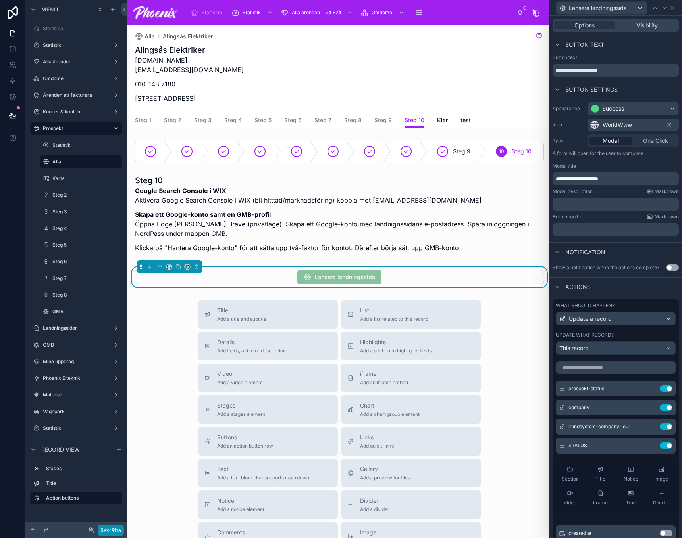
drag, startPoint x: 114, startPoint y: 533, endPoint x: 144, endPoint y: 509, distance: 38.2
click at [114, 532] on button "Bekräfta" at bounding box center [111, 531] width 26 height 12
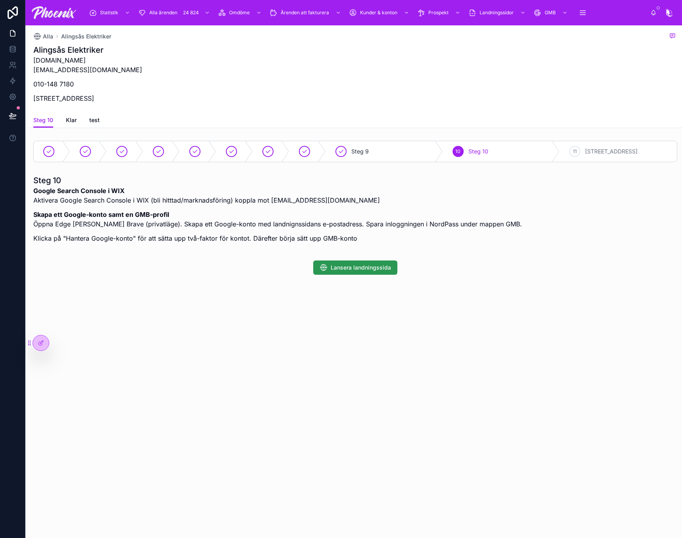
click at [352, 268] on span "Lansera landningssida" at bounding box center [360, 268] width 60 height 8
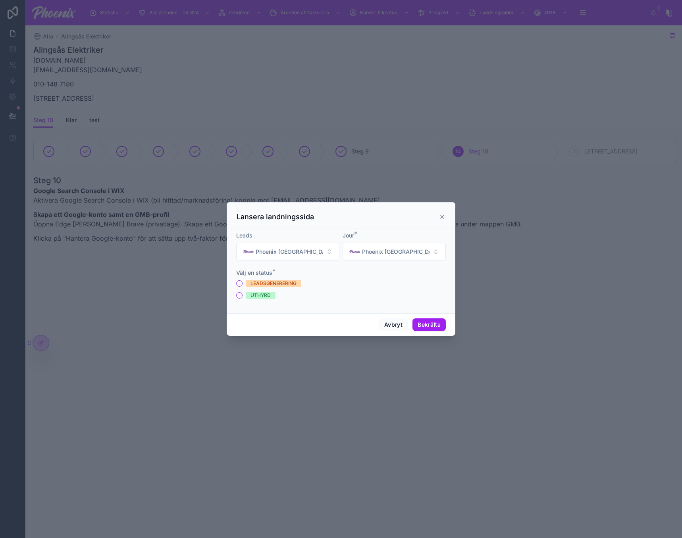
click at [269, 296] on div "UTHYRD" at bounding box center [260, 295] width 20 height 7
click at [242, 296] on button "UTHYRD" at bounding box center [239, 295] width 6 height 6
click at [300, 253] on button "Phoenix [GEOGRAPHIC_DATA]" at bounding box center [287, 252] width 103 height 18
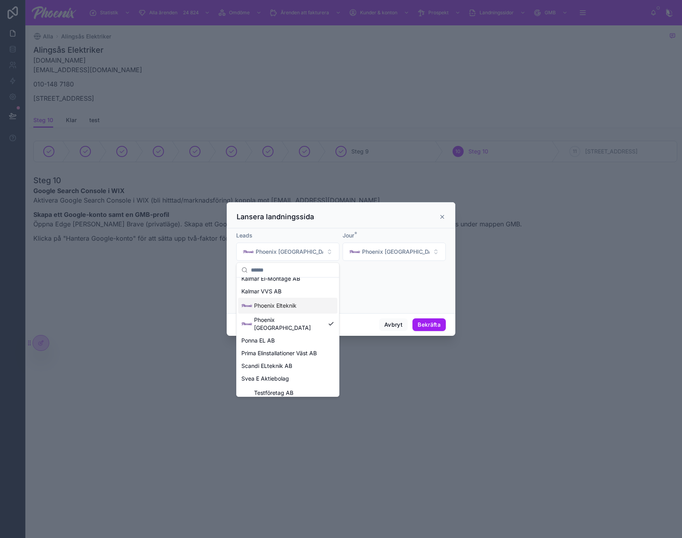
scroll to position [110, 0]
drag, startPoint x: 298, startPoint y: 293, endPoint x: 329, endPoint y: 278, distance: 34.1
click at [298, 293] on div "Phoenix Elteknik" at bounding box center [287, 300] width 99 height 16
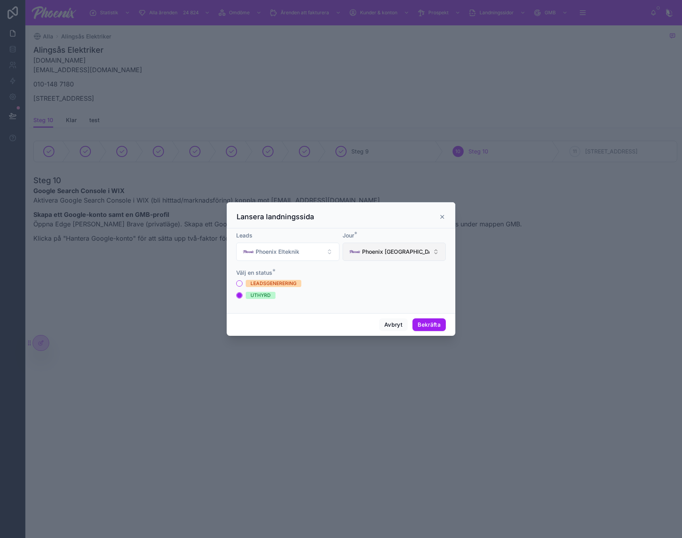
click at [369, 244] on button "Phoenix [GEOGRAPHIC_DATA]" at bounding box center [393, 252] width 103 height 18
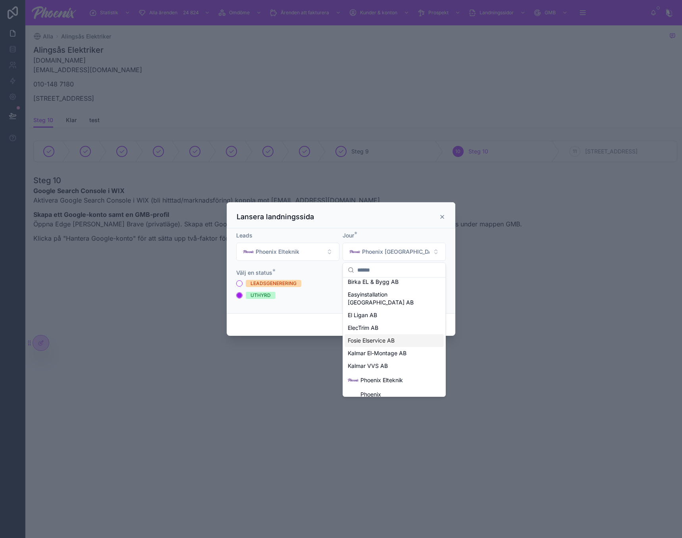
scroll to position [110, 0]
click at [400, 296] on span "Phoenix Elteknik" at bounding box center [381, 300] width 42 height 8
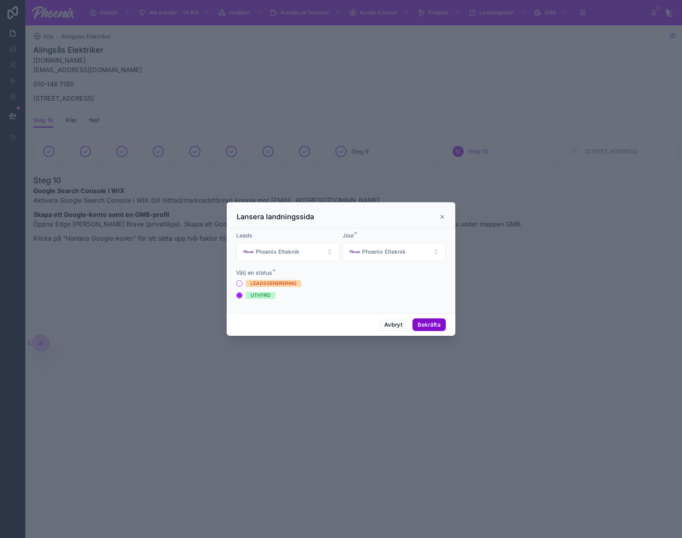
click at [419, 321] on button "Bekräfta" at bounding box center [428, 325] width 33 height 13
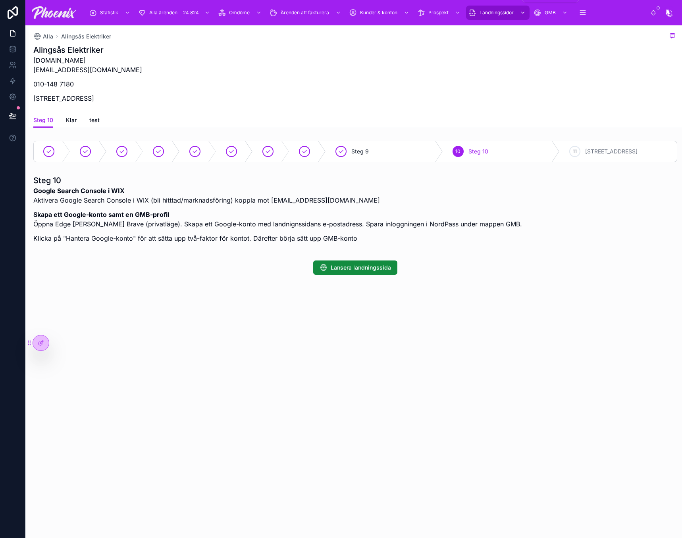
click at [505, 18] on div "Landningssidor" at bounding box center [497, 12] width 59 height 13
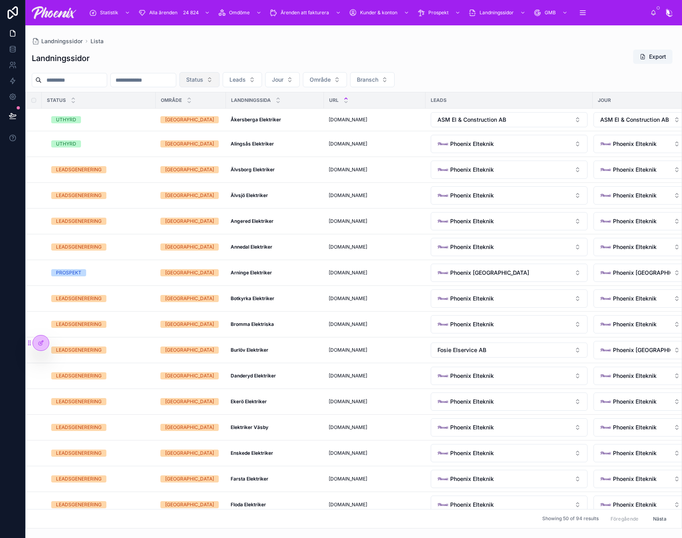
click at [219, 80] on button "Status" at bounding box center [199, 79] width 40 height 15
click at [241, 132] on div "UTHYRD" at bounding box center [246, 137] width 95 height 13
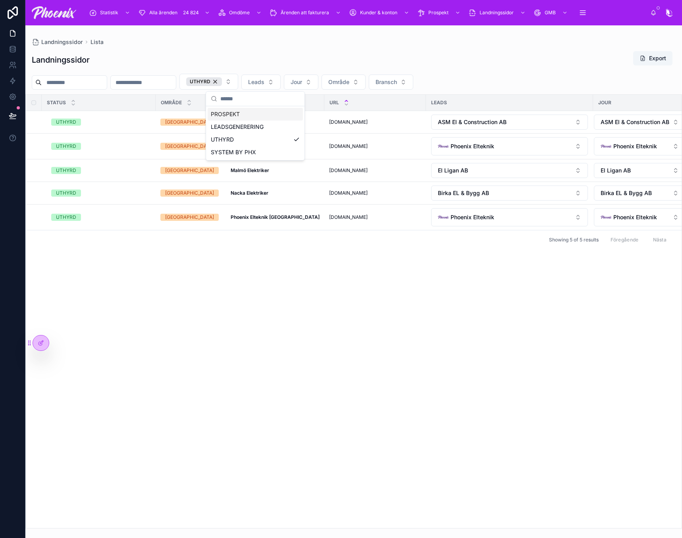
click at [383, 278] on div "Status Område LANDNINGSSIDA URL Leads Jour UTHYRD Stockholm Åkersberga Elektrik…" at bounding box center [353, 312] width 655 height 434
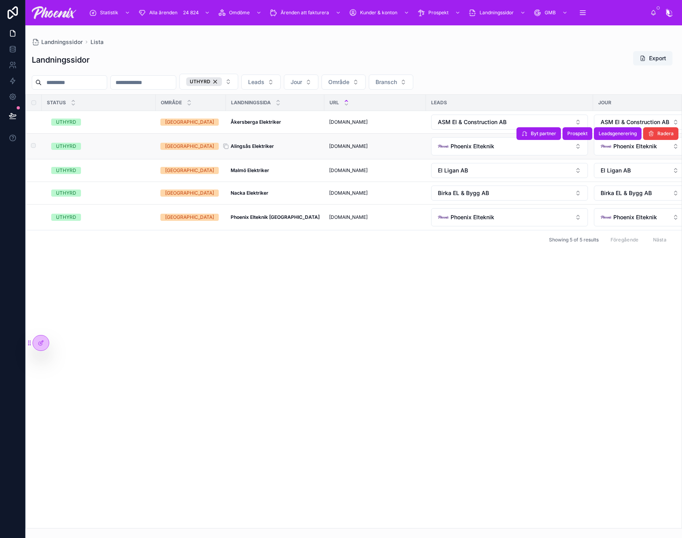
drag, startPoint x: 253, startPoint y: 142, endPoint x: 252, endPoint y: 147, distance: 5.3
click at [253, 143] on td "Alingsås Elektriker Alingsås Elektriker" at bounding box center [275, 147] width 98 height 26
click at [252, 147] on strong "Alingsås Elektriker" at bounding box center [252, 146] width 43 height 6
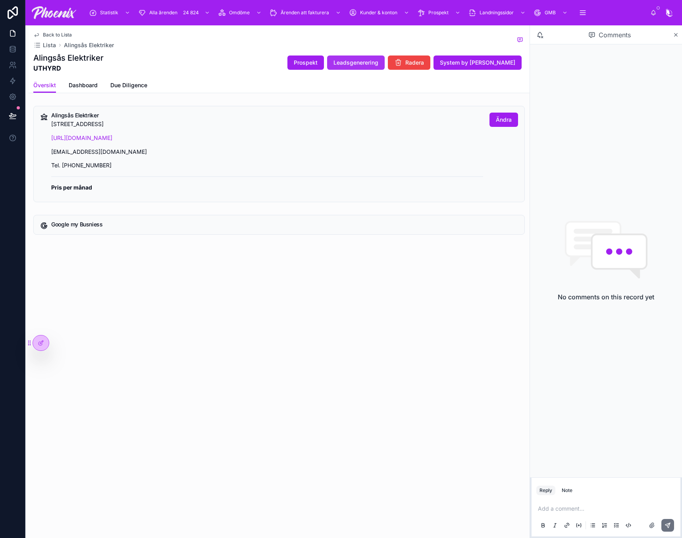
click at [378, 65] on span "Leadsgenerering" at bounding box center [355, 63] width 45 height 8
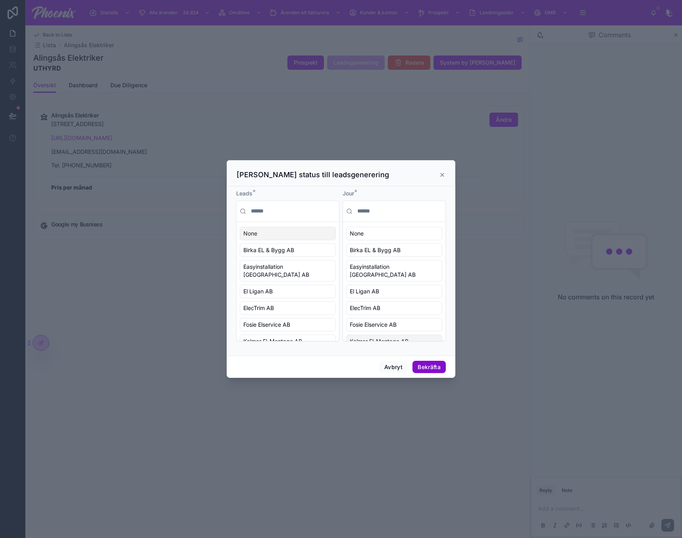
click at [423, 371] on button "Bekräfta" at bounding box center [428, 367] width 33 height 13
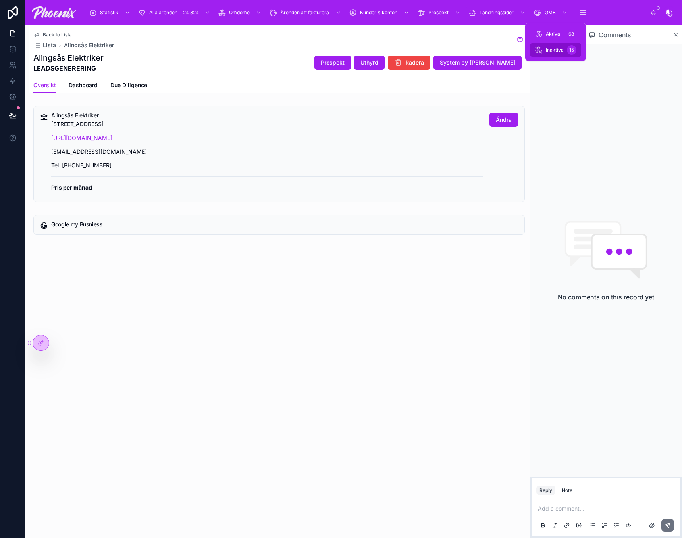
click at [561, 43] on link "Inaktiva 15" at bounding box center [555, 50] width 51 height 14
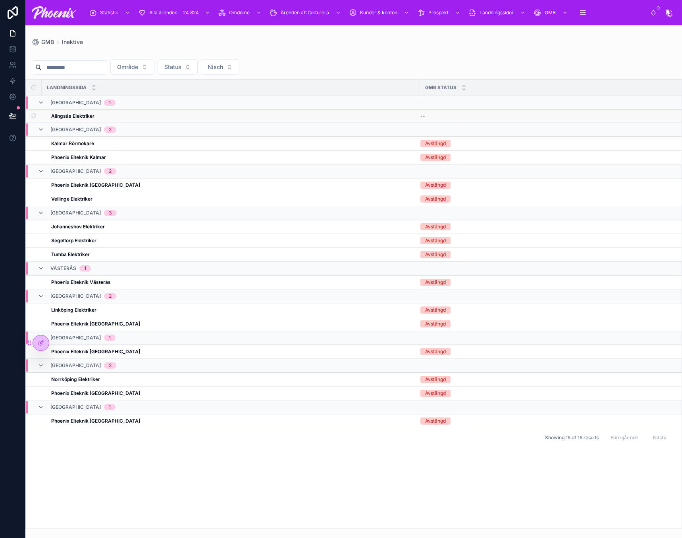
click at [87, 117] on strong "Alingsås Elektriker" at bounding box center [72, 116] width 43 height 6
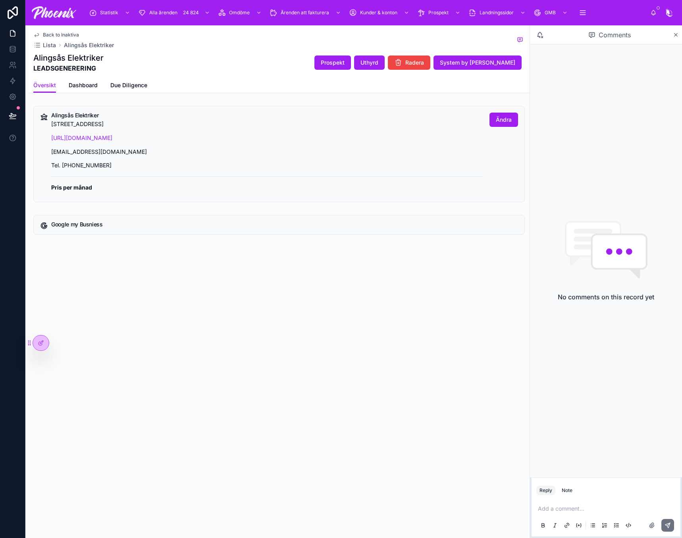
click at [121, 227] on h5 "Google my Busniess" at bounding box center [281, 225] width 460 height 6
click at [42, 342] on icon at bounding box center [41, 342] width 3 height 3
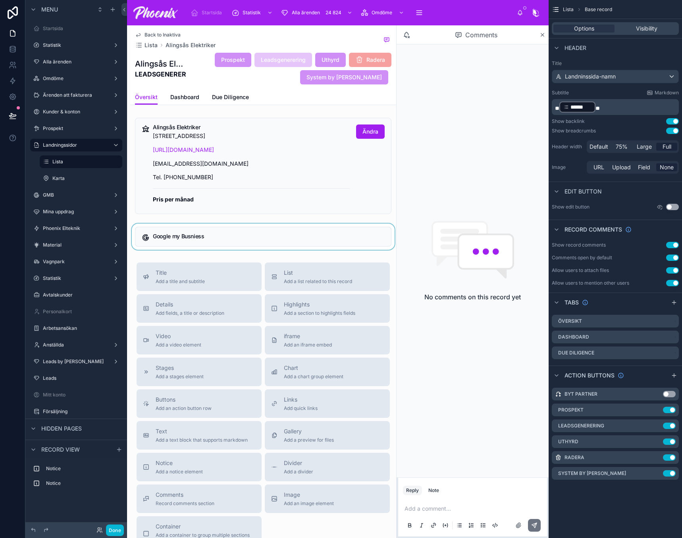
click at [195, 239] on div at bounding box center [263, 237] width 266 height 26
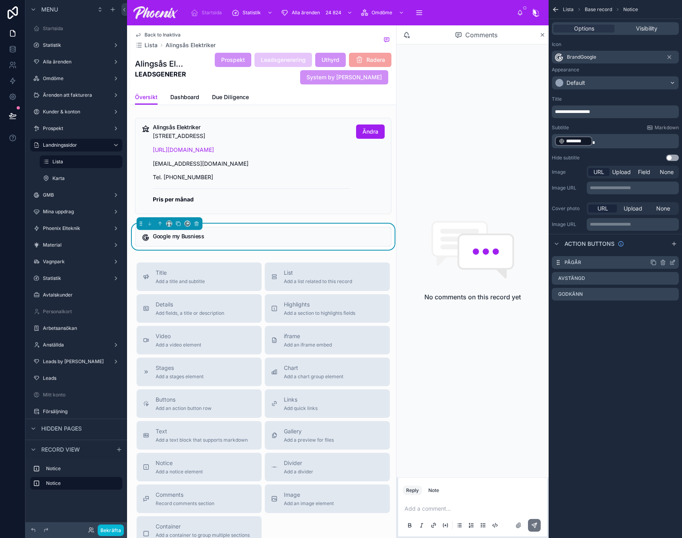
click at [671, 260] on icon "scrollable content" at bounding box center [672, 262] width 6 height 6
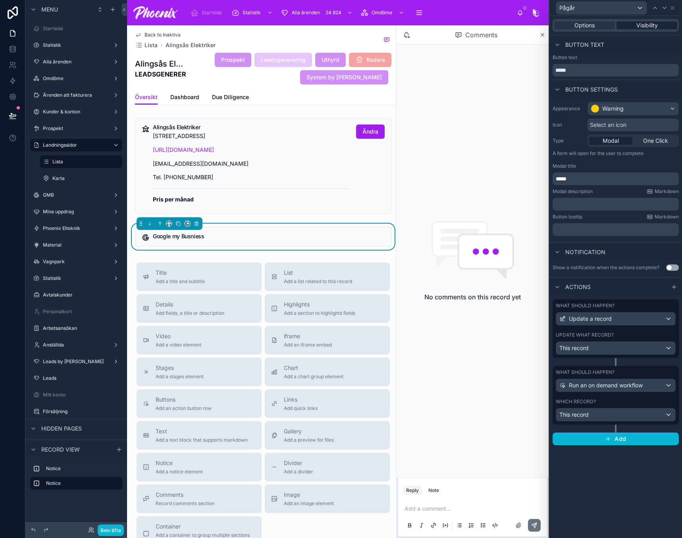
click at [643, 30] on div "Options Visibility" at bounding box center [615, 25] width 126 height 13
click at [644, 29] on span "Visibility" at bounding box center [646, 25] width 21 height 8
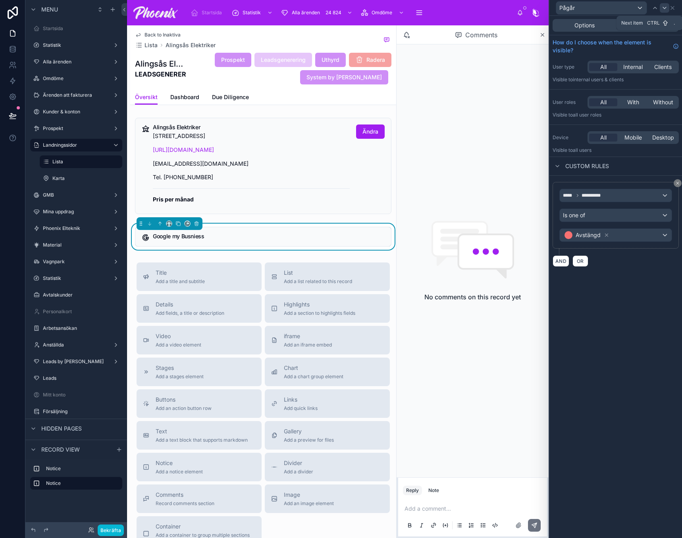
click at [663, 6] on icon at bounding box center [664, 8] width 6 height 6
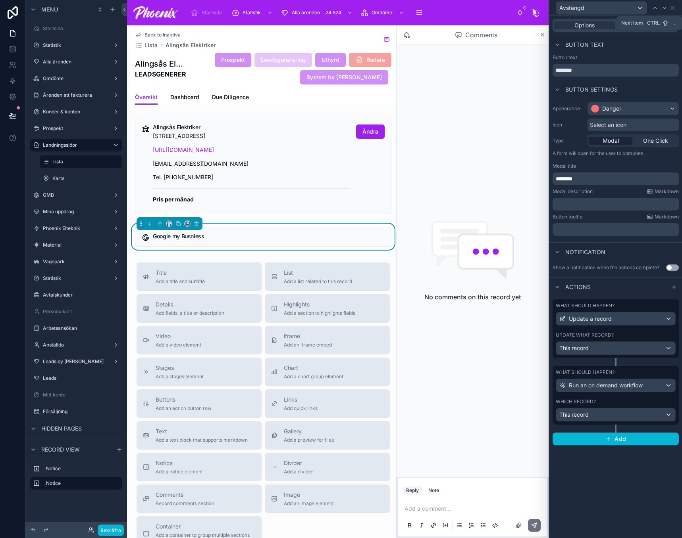
click at [663, 6] on icon at bounding box center [664, 8] width 6 height 6
click at [653, 26] on span "Visibility" at bounding box center [646, 25] width 21 height 8
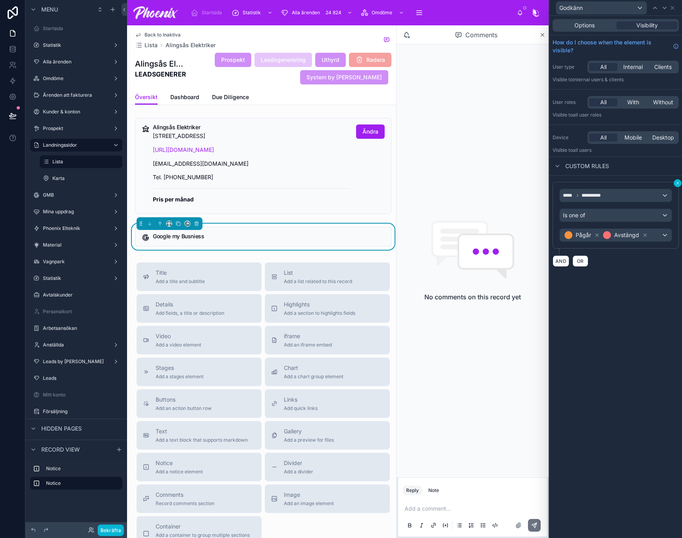
click at [674, 185] on button at bounding box center [677, 183] width 8 height 8
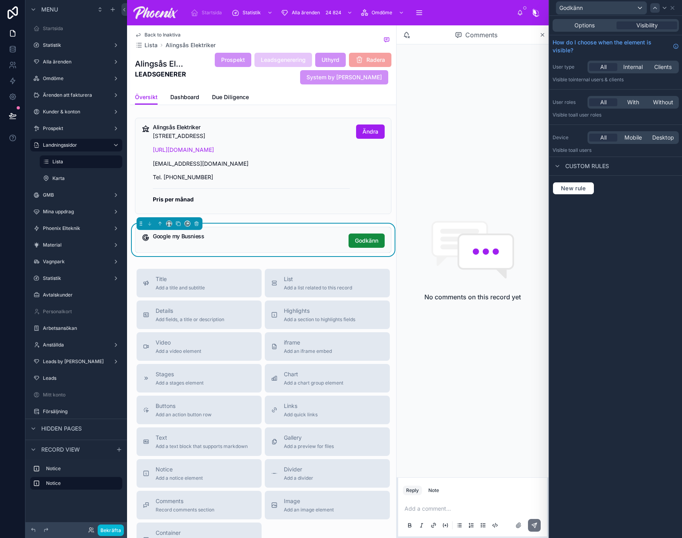
click at [655, 12] on div at bounding box center [655, 8] width 10 height 10
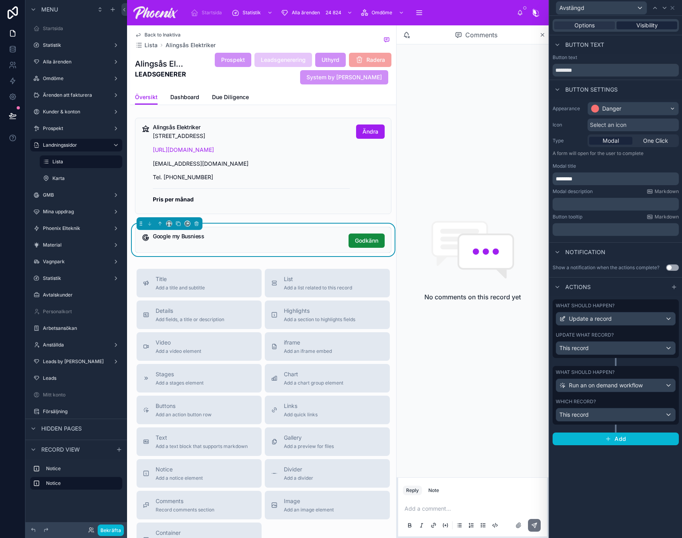
click at [652, 27] on span "Visibility" at bounding box center [646, 25] width 21 height 8
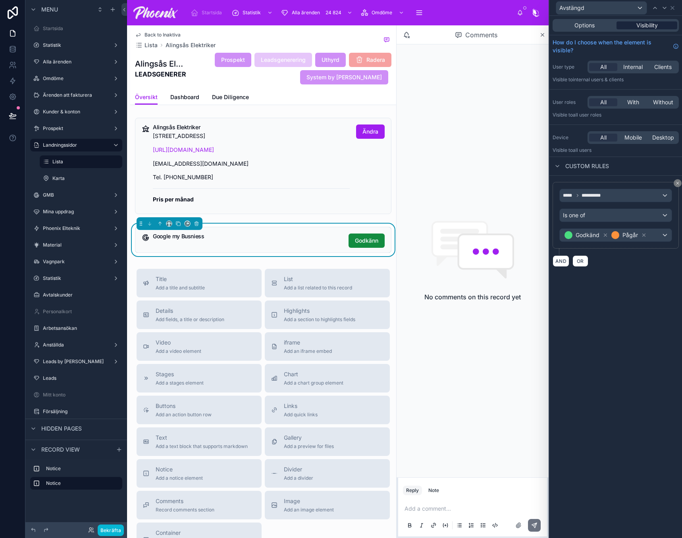
drag, startPoint x: 676, startPoint y: 185, endPoint x: 657, endPoint y: 27, distance: 159.4
click at [676, 185] on icon at bounding box center [677, 183] width 5 height 5
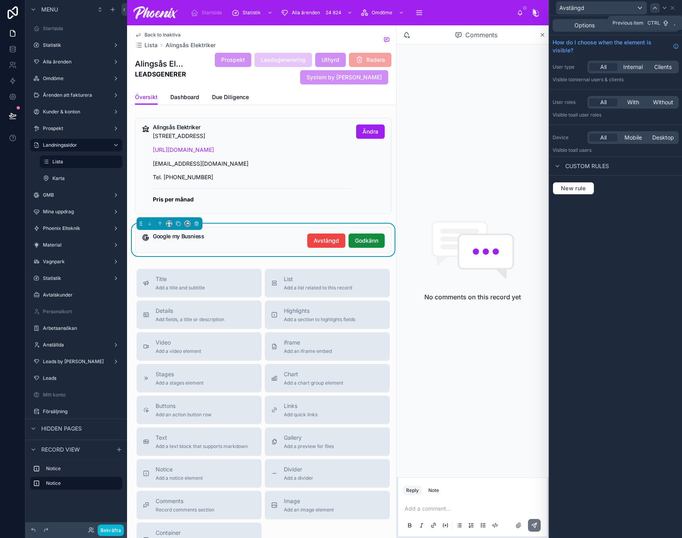
click at [654, 9] on icon at bounding box center [654, 8] width 6 height 6
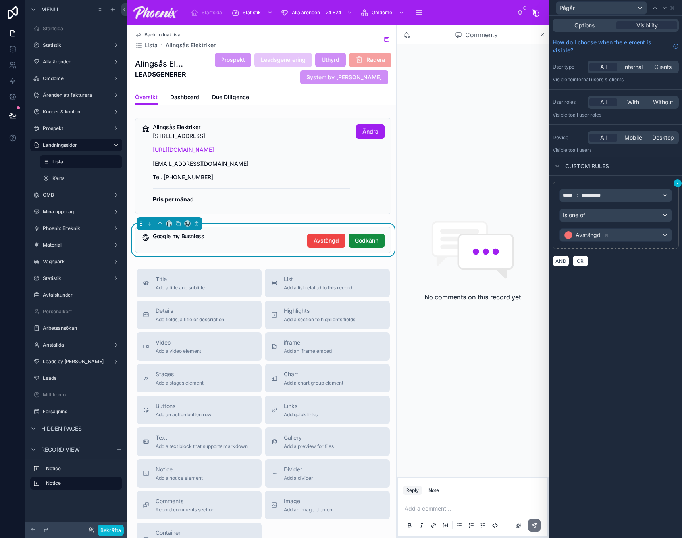
click at [676, 184] on icon at bounding box center [677, 183] width 5 height 5
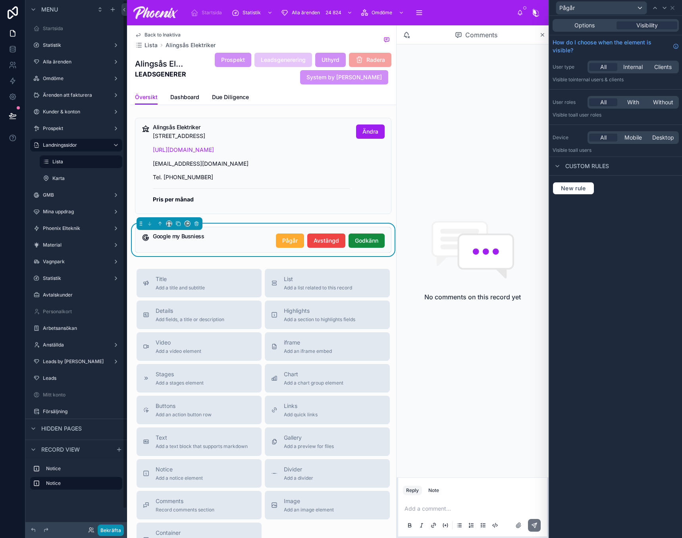
drag, startPoint x: 103, startPoint y: 532, endPoint x: 216, endPoint y: 450, distance: 139.6
click at [104, 532] on button "Bekräfta" at bounding box center [111, 531] width 26 height 12
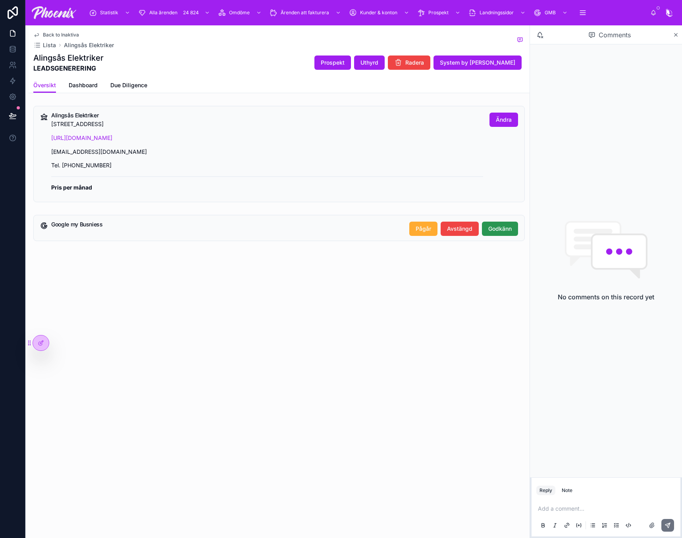
click at [490, 226] on span "Godkänn" at bounding box center [499, 229] width 23 height 8
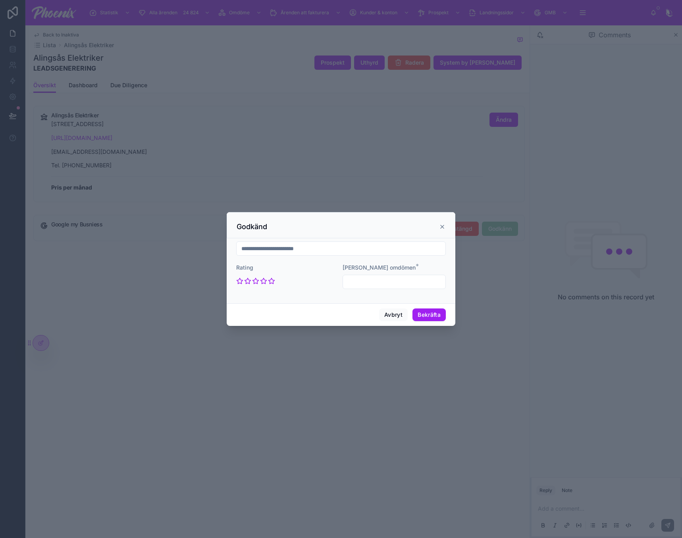
drag, startPoint x: 301, startPoint y: 250, endPoint x: 307, endPoint y: 251, distance: 6.5
click at [302, 250] on input "text" at bounding box center [340, 248] width 209 height 11
paste input "**********"
type input "**********"
click at [239, 282] on icon at bounding box center [240, 282] width 6 height 6
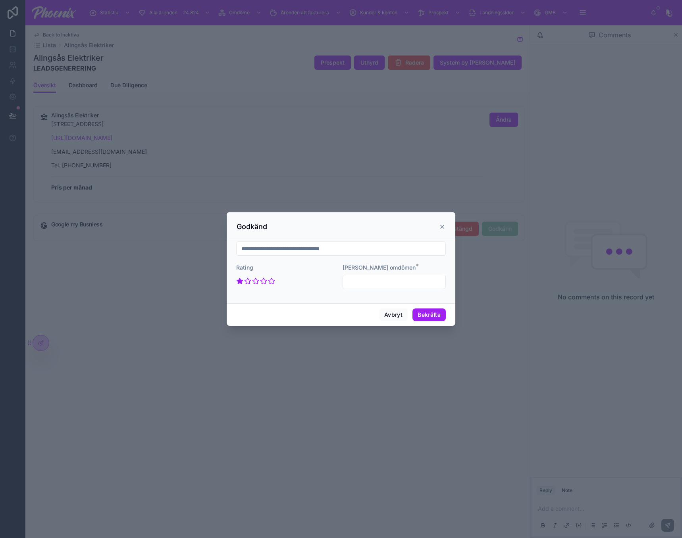
click at [376, 284] on input "text" at bounding box center [394, 282] width 102 height 11
type input "****"
click at [421, 321] on button "Bekräfta" at bounding box center [428, 315] width 33 height 13
